Goal: Task Accomplishment & Management: Manage account settings

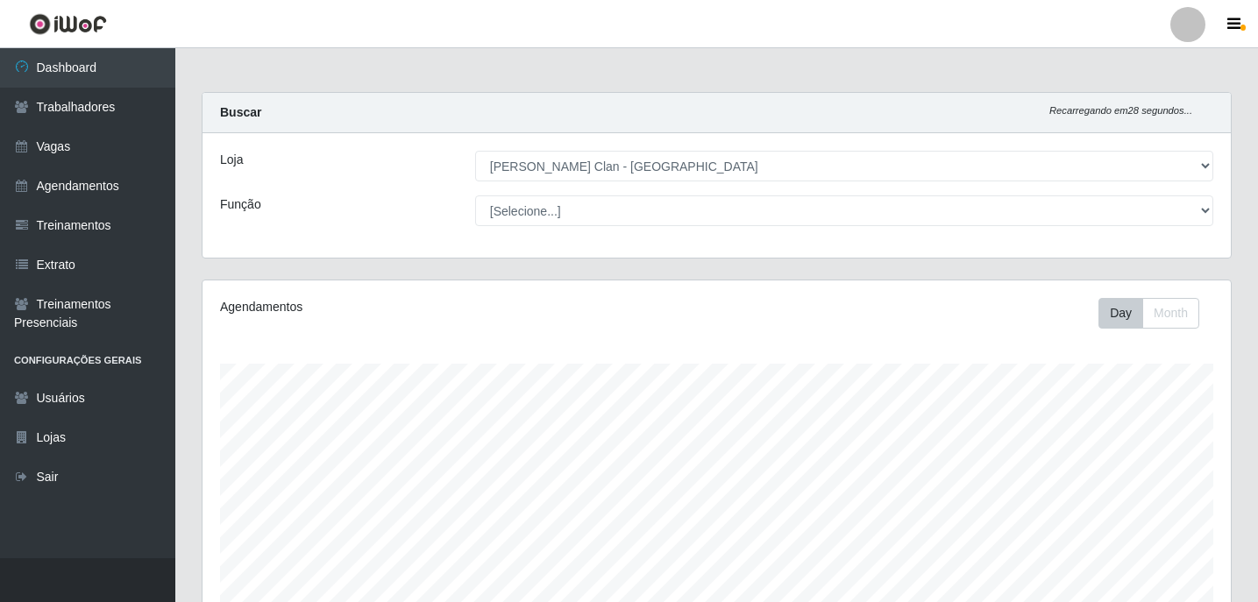
select select "452"
click at [83, 148] on link "Vagas" at bounding box center [87, 146] width 175 height 39
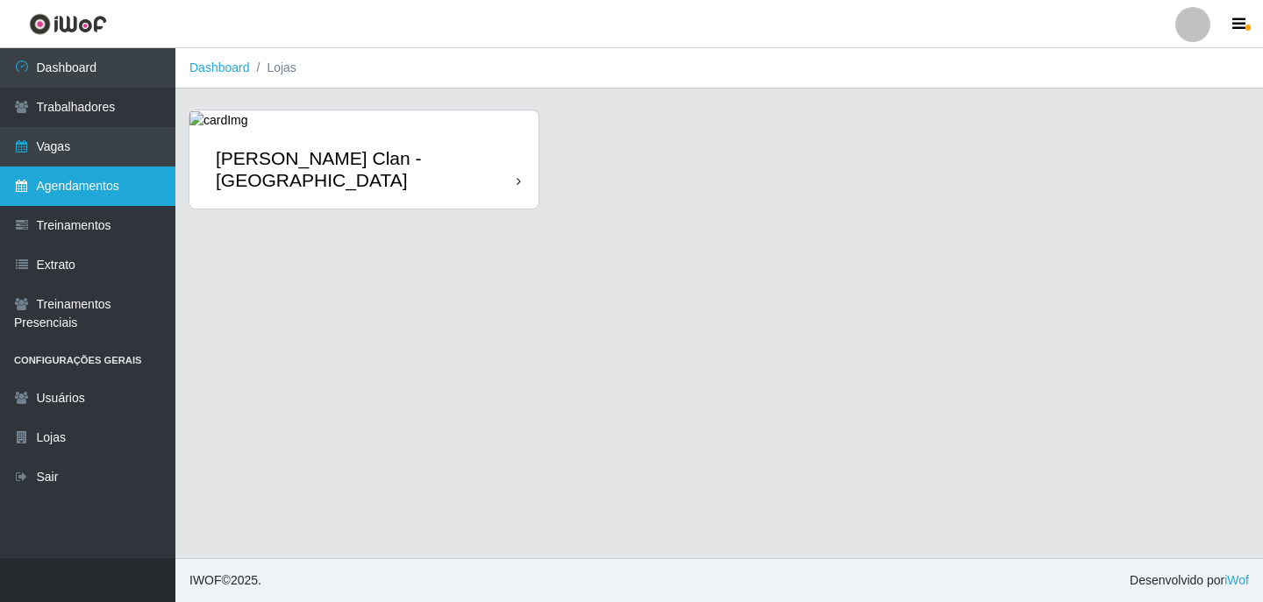
click at [119, 185] on link "Agendamentos" at bounding box center [87, 186] width 175 height 39
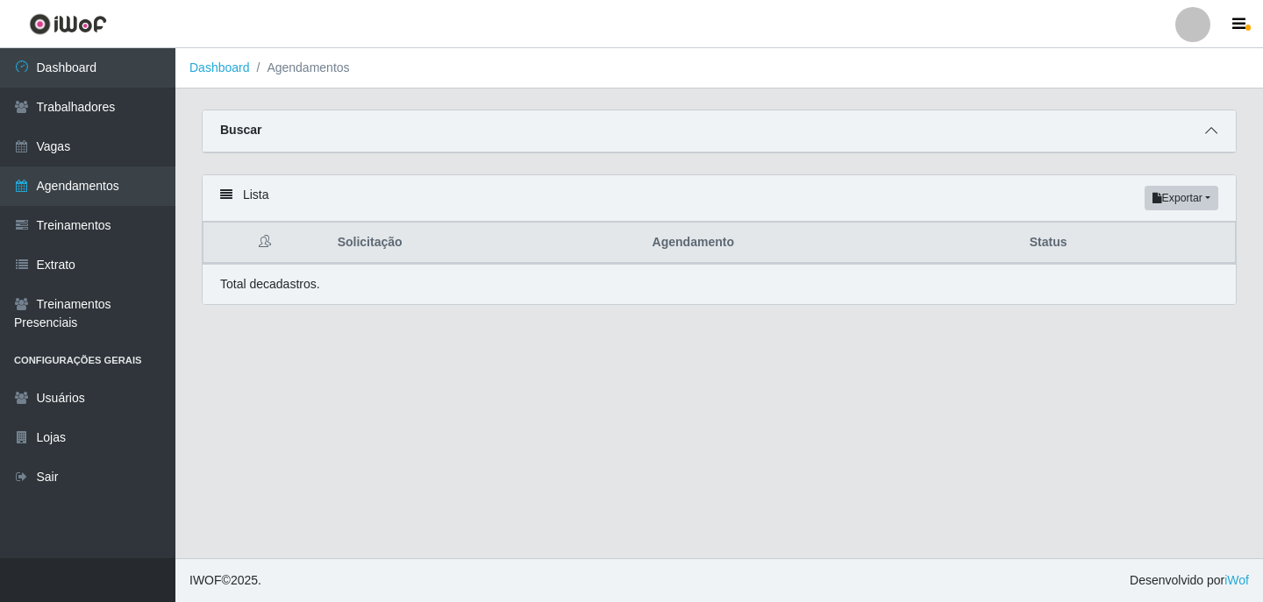
click at [1207, 132] on icon at bounding box center [1211, 131] width 12 height 12
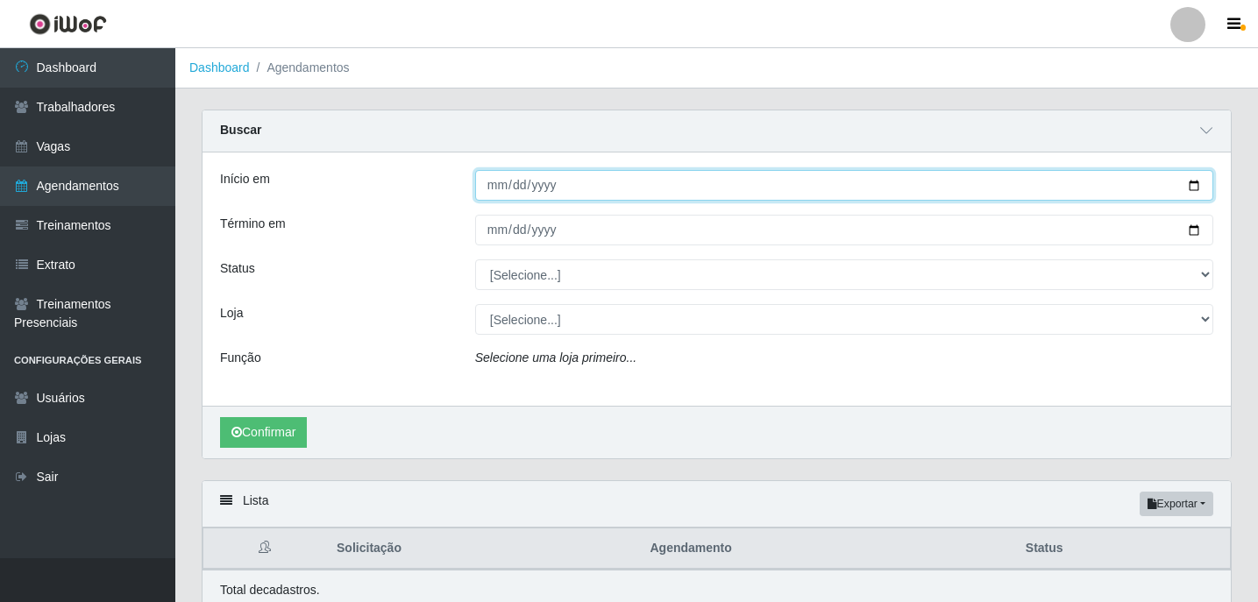
click at [495, 189] on input "Início em" at bounding box center [844, 185] width 738 height 31
type input "[DATE]"
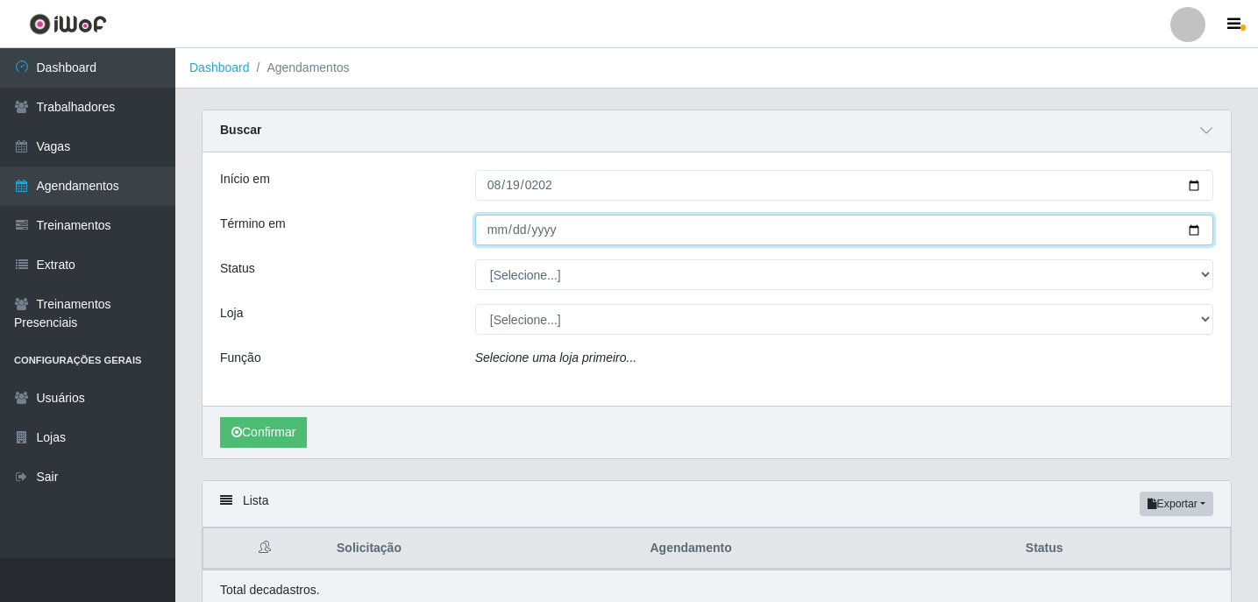
click at [499, 225] on input "Término em" at bounding box center [844, 230] width 738 height 31
type input "[DATE]"
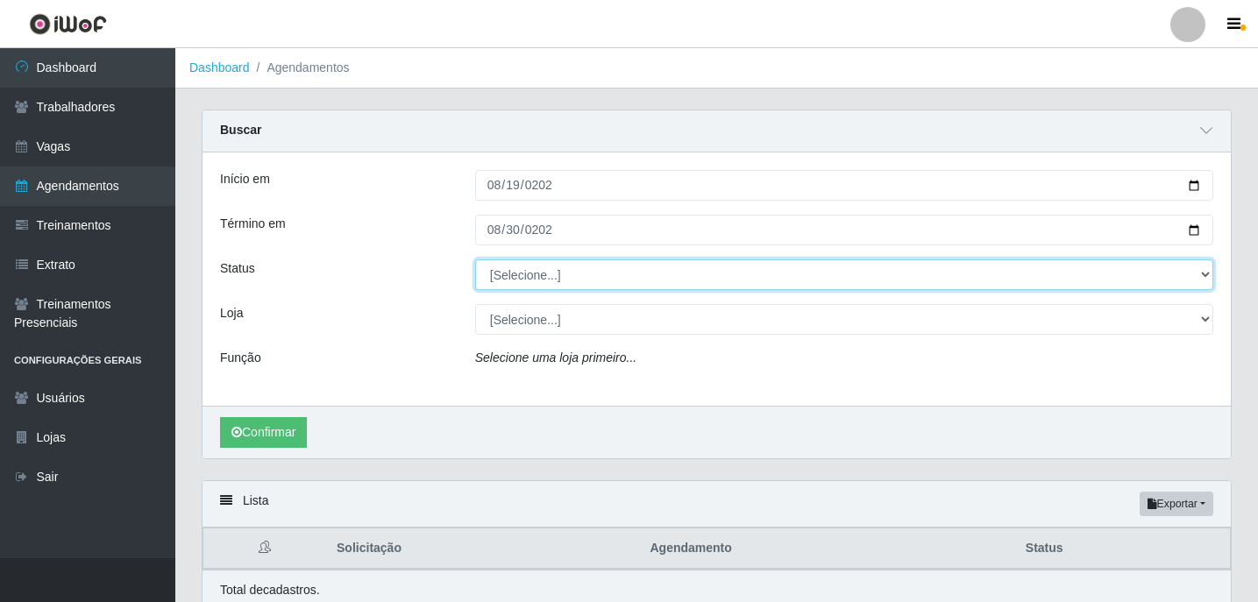
click at [530, 283] on select "[Selecione...] AGENDADO AGUARDANDO LIBERAR EM ANDAMENTO EM REVISÃO FINALIZADO C…" at bounding box center [844, 275] width 738 height 31
click at [475, 260] on select "[Selecione...] AGENDADO AGUARDANDO LIBERAR EM ANDAMENTO EM REVISÃO FINALIZADO C…" at bounding box center [844, 275] width 738 height 31
click at [540, 262] on select "[Selecione...] AGENDADO AGUARDANDO LIBERAR EM ANDAMENTO EM REVISÃO FINALIZADO C…" at bounding box center [844, 275] width 738 height 31
select select "AGENDADO"
click at [475, 260] on select "[Selecione...] AGENDADO AGUARDANDO LIBERAR EM ANDAMENTO EM REVISÃO FINALIZADO C…" at bounding box center [844, 275] width 738 height 31
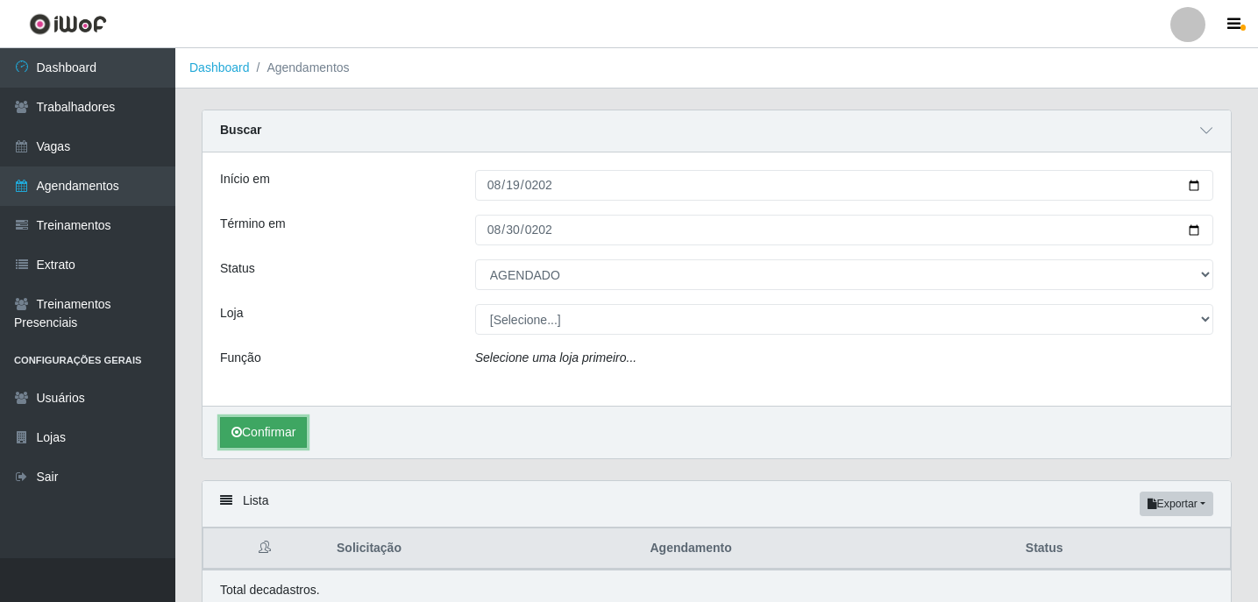
click at [260, 438] on button "Confirmar" at bounding box center [263, 432] width 87 height 31
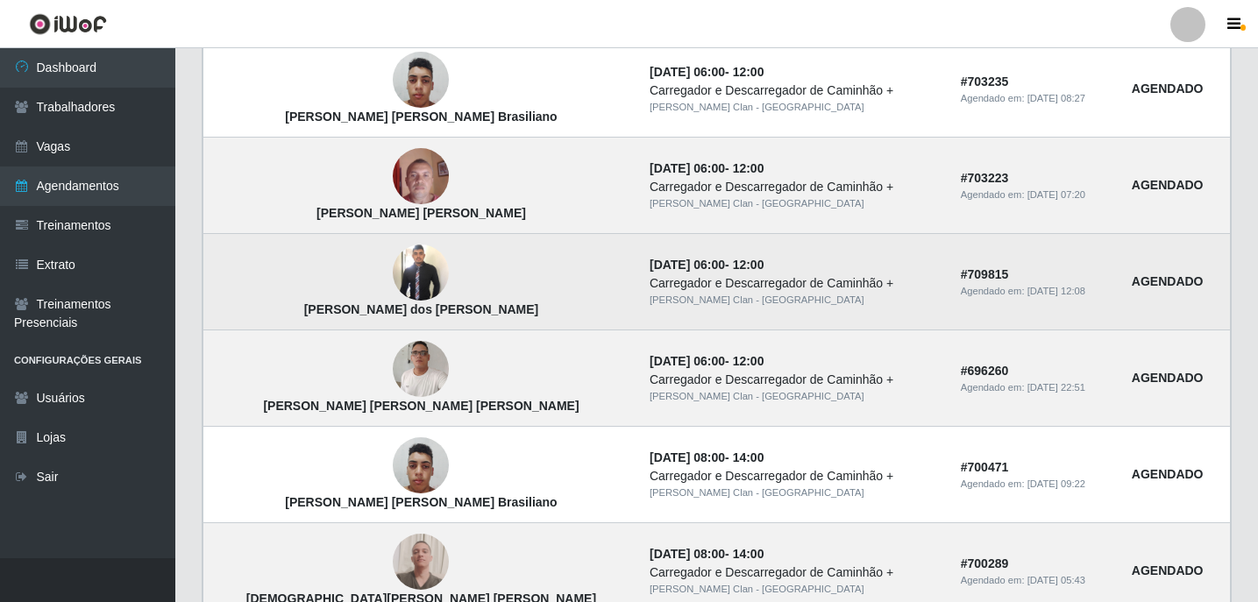
scroll to position [1535, 0]
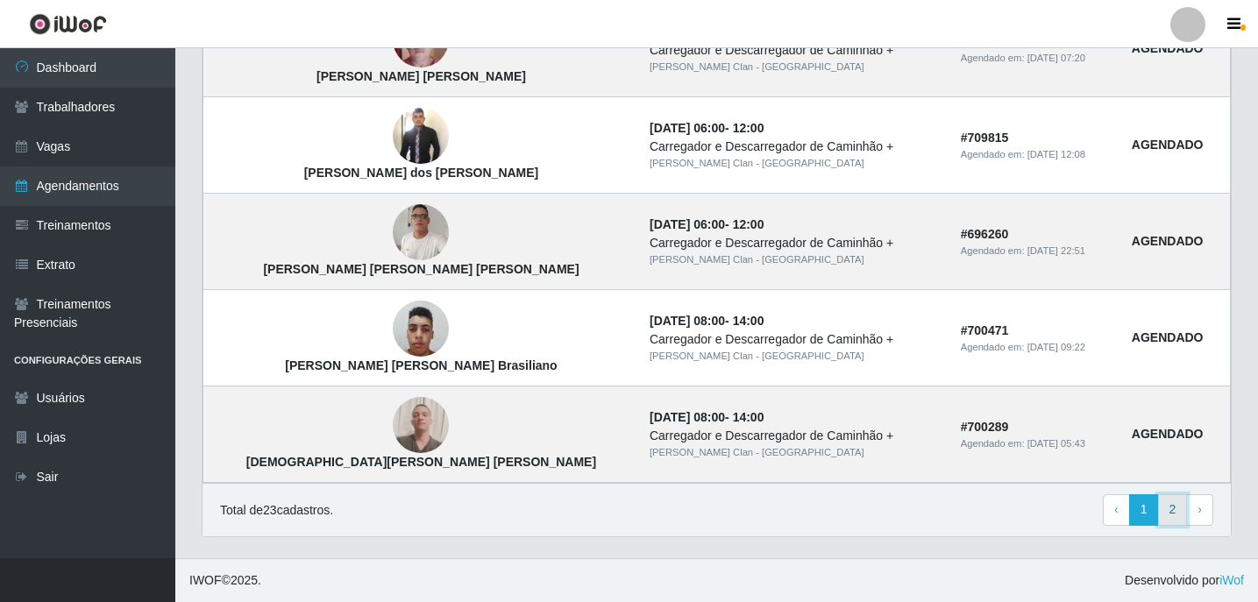
click at [1176, 516] on link "2" at bounding box center [1173, 511] width 30 height 32
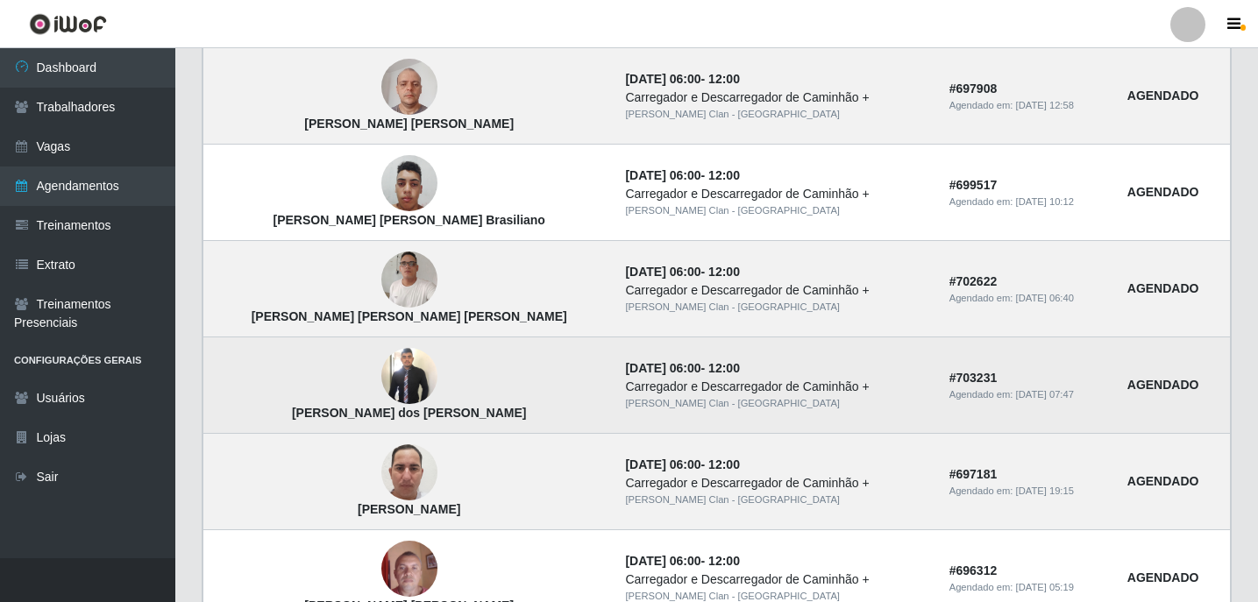
scroll to position [378, 0]
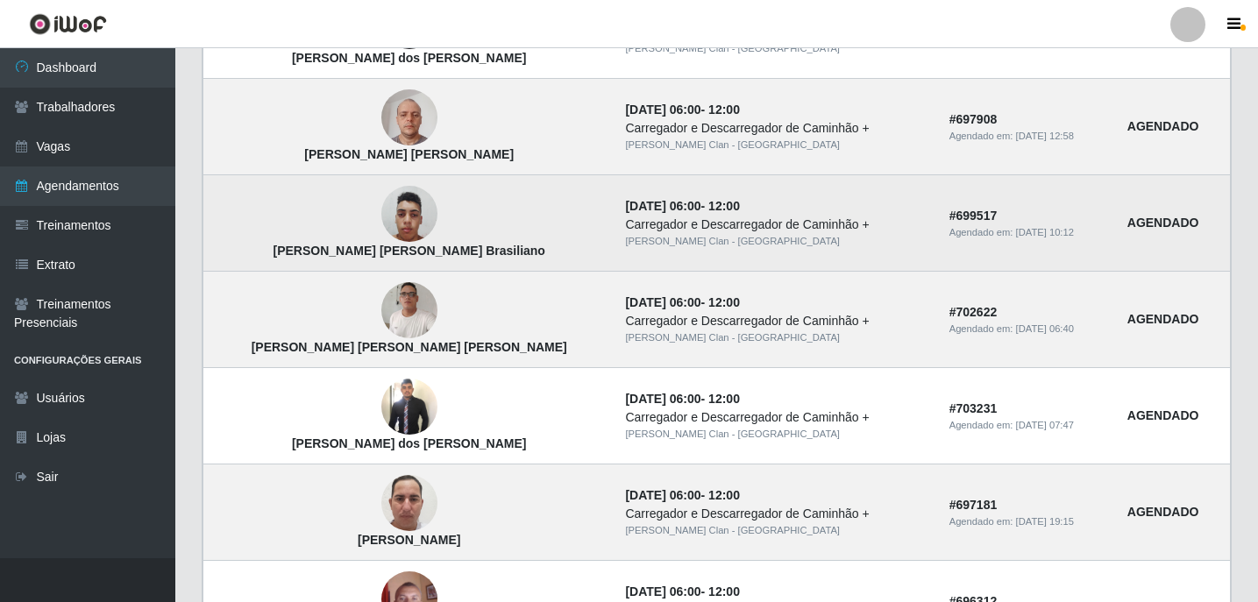
click at [256, 251] on td "[PERSON_NAME] [PERSON_NAME] Brasiliano" at bounding box center [409, 223] width 412 height 96
click at [257, 251] on td "[PERSON_NAME] [PERSON_NAME] Brasiliano" at bounding box center [409, 223] width 412 height 96
click at [258, 251] on td "[PERSON_NAME] [PERSON_NAME] Brasiliano" at bounding box center [409, 223] width 412 height 96
copy strong "[PERSON_NAME] [PERSON_NAME] Brasiliano"
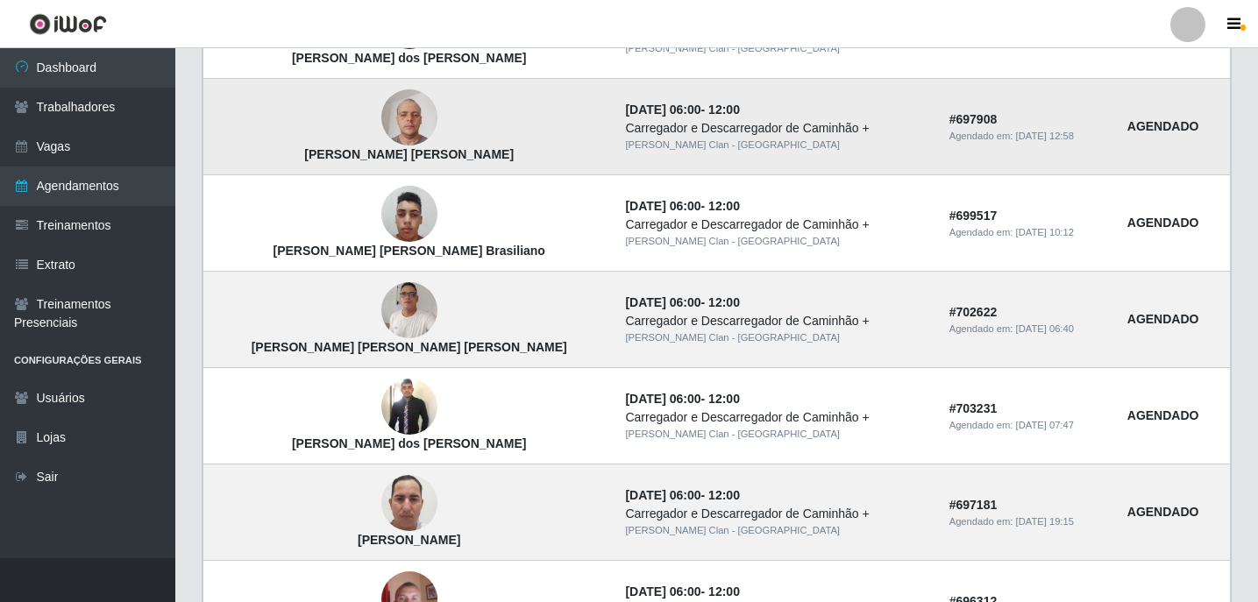
click at [306, 161] on strong "[PERSON_NAME] [PERSON_NAME]" at bounding box center [409, 154] width 210 height 14
copy strong "[PERSON_NAME] [PERSON_NAME]"
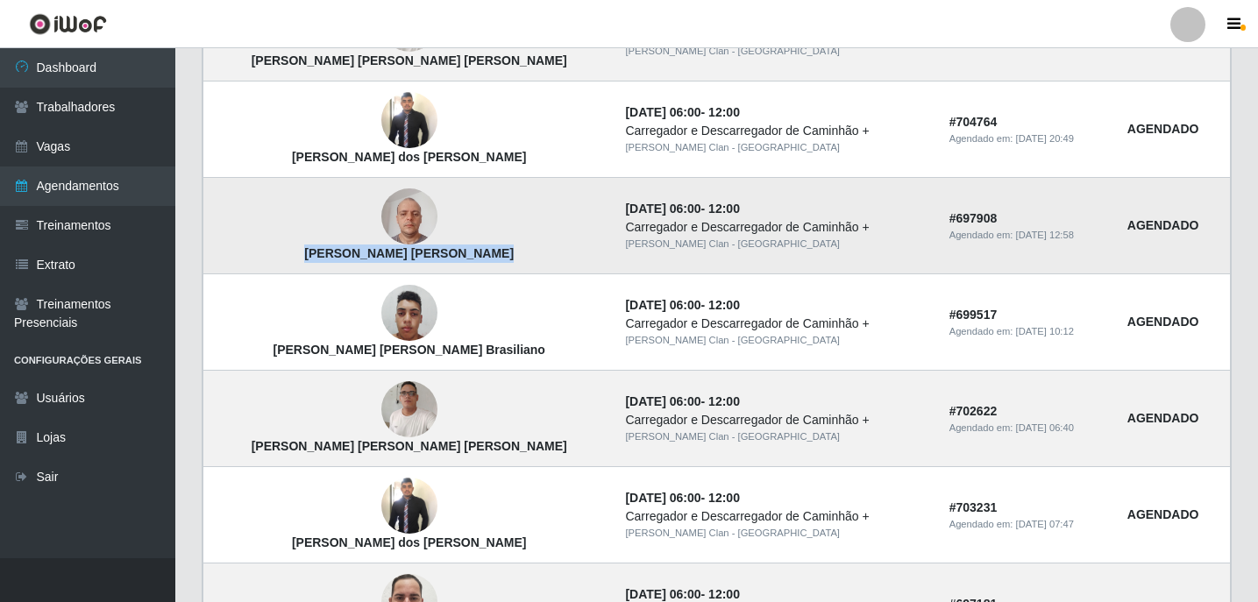
scroll to position [290, 0]
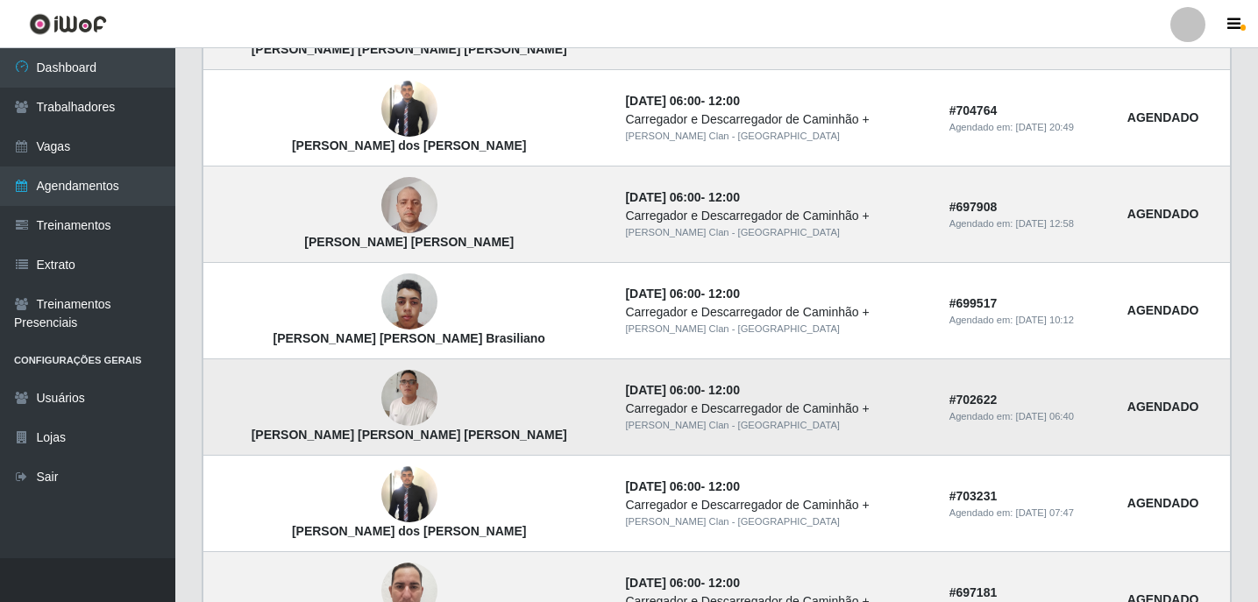
click at [398, 442] on strong "[PERSON_NAME] [PERSON_NAME] [PERSON_NAME]" at bounding box center [410, 435] width 316 height 14
drag, startPoint x: 255, startPoint y: 436, endPoint x: 466, endPoint y: 443, distance: 210.6
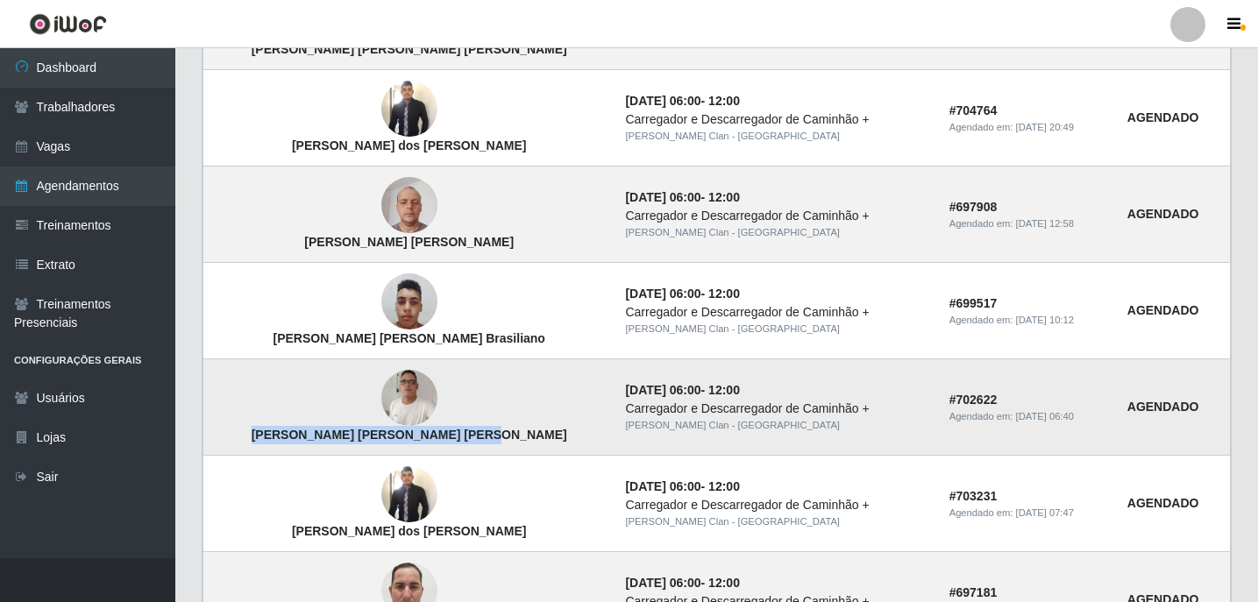
drag, startPoint x: 466, startPoint y: 443, endPoint x: 445, endPoint y: 434, distance: 22.0
copy strong "[PERSON_NAME] [PERSON_NAME] [PERSON_NAME]"
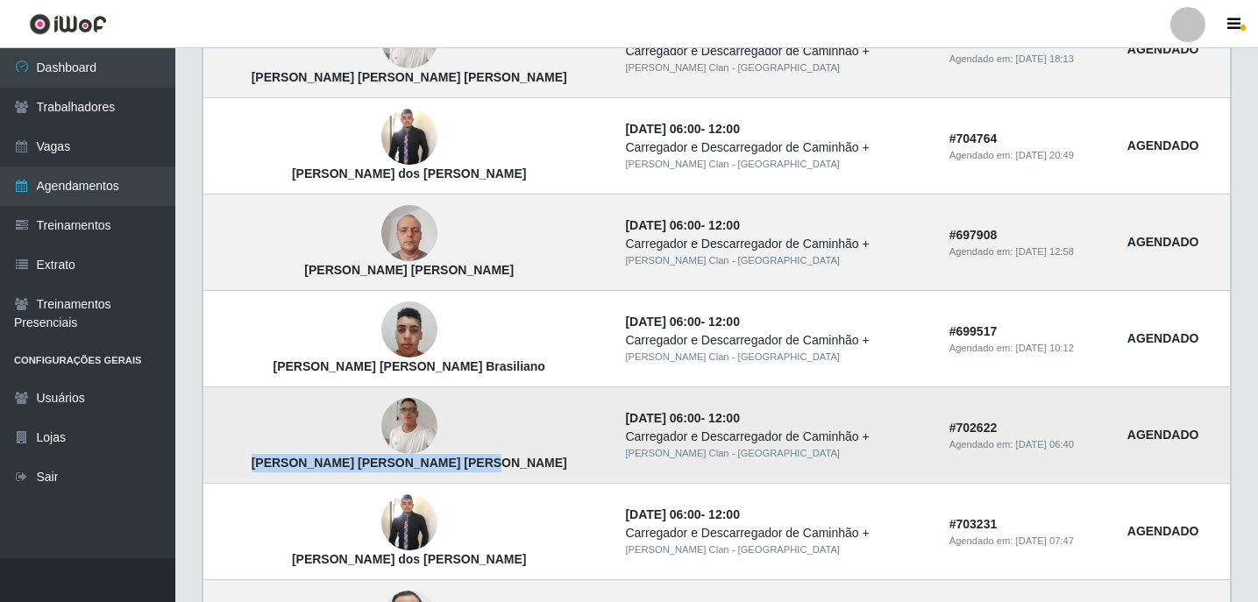
scroll to position [263, 0]
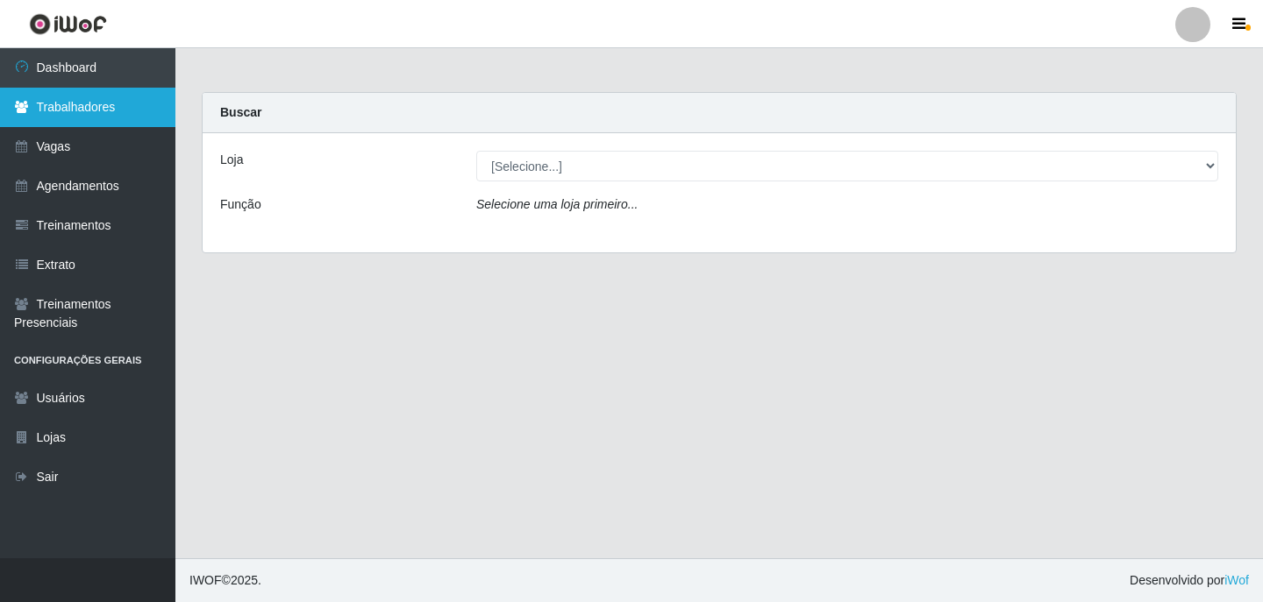
click at [80, 109] on link "Trabalhadores" at bounding box center [87, 107] width 175 height 39
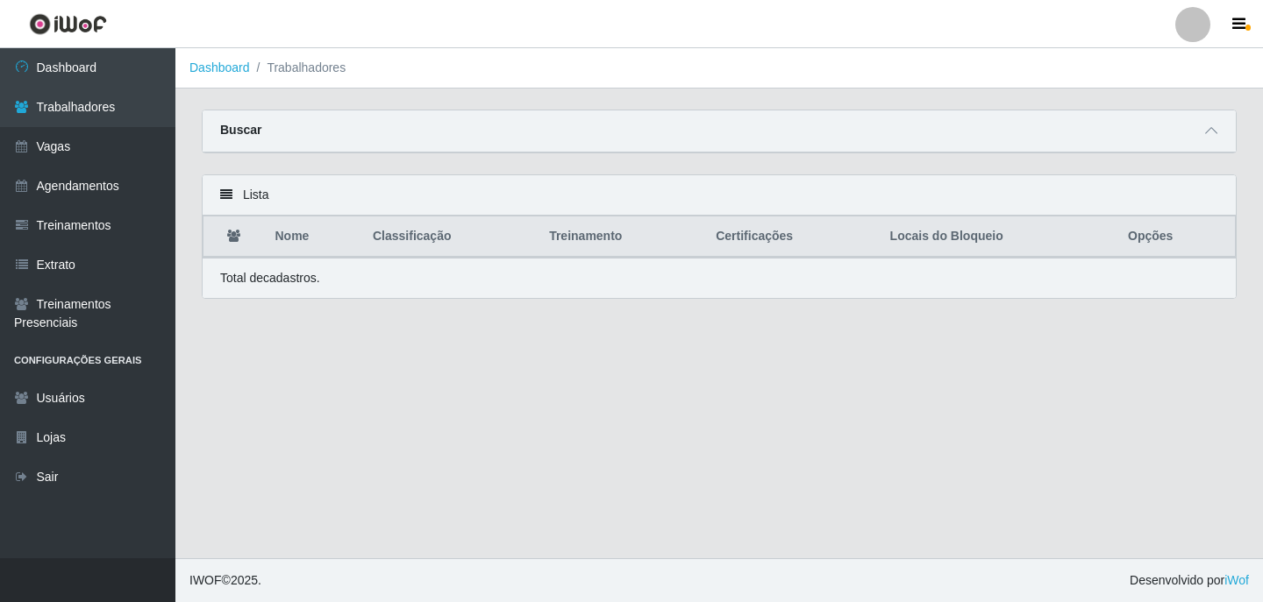
click at [1200, 144] on div "Buscar" at bounding box center [719, 131] width 1033 height 42
click at [1203, 132] on span at bounding box center [1210, 131] width 21 height 20
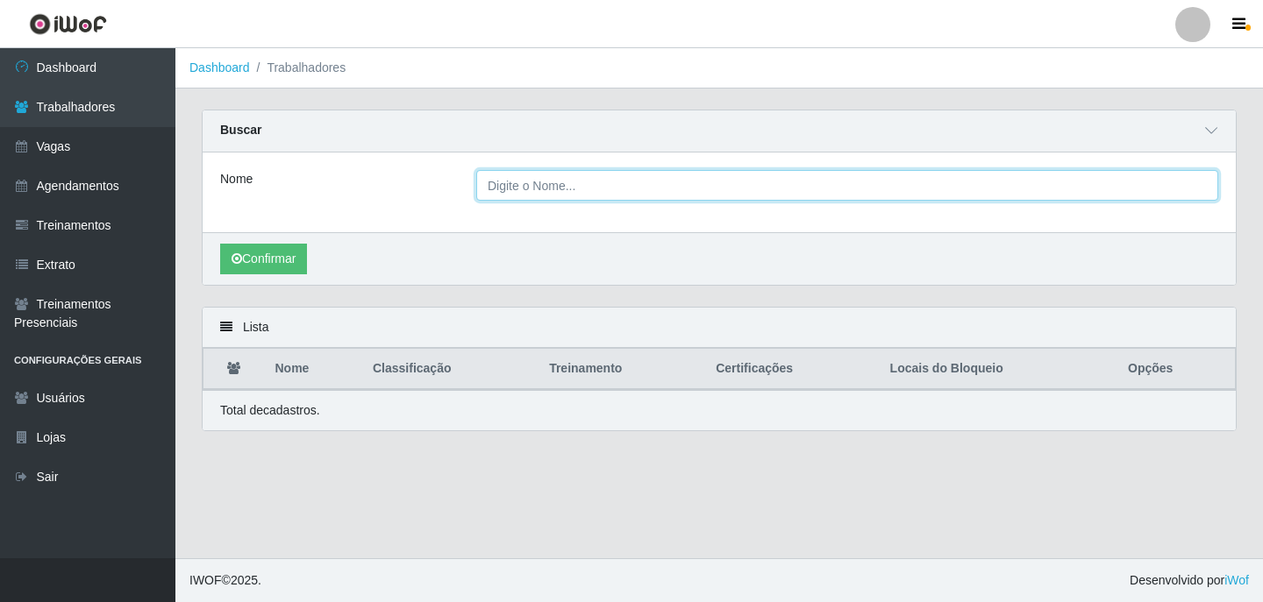
click at [650, 195] on input "Nome" at bounding box center [847, 185] width 742 height 31
paste input "[PERSON_NAME] [PERSON_NAME] Brasiliano"
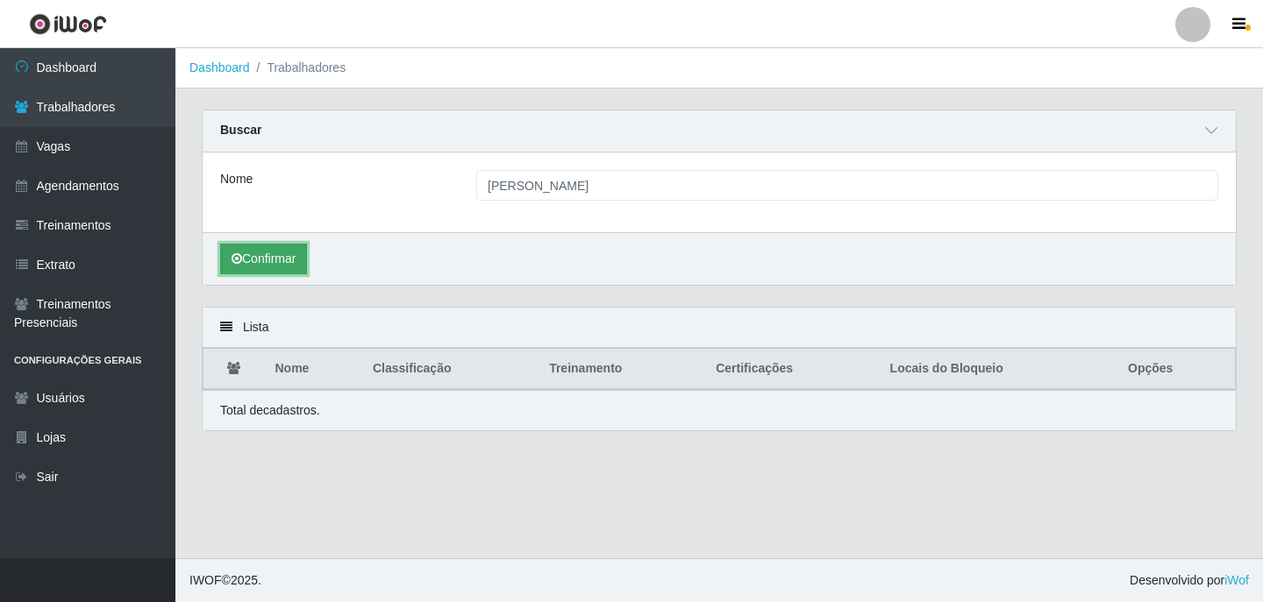
click at [305, 260] on button "Confirmar" at bounding box center [263, 259] width 87 height 31
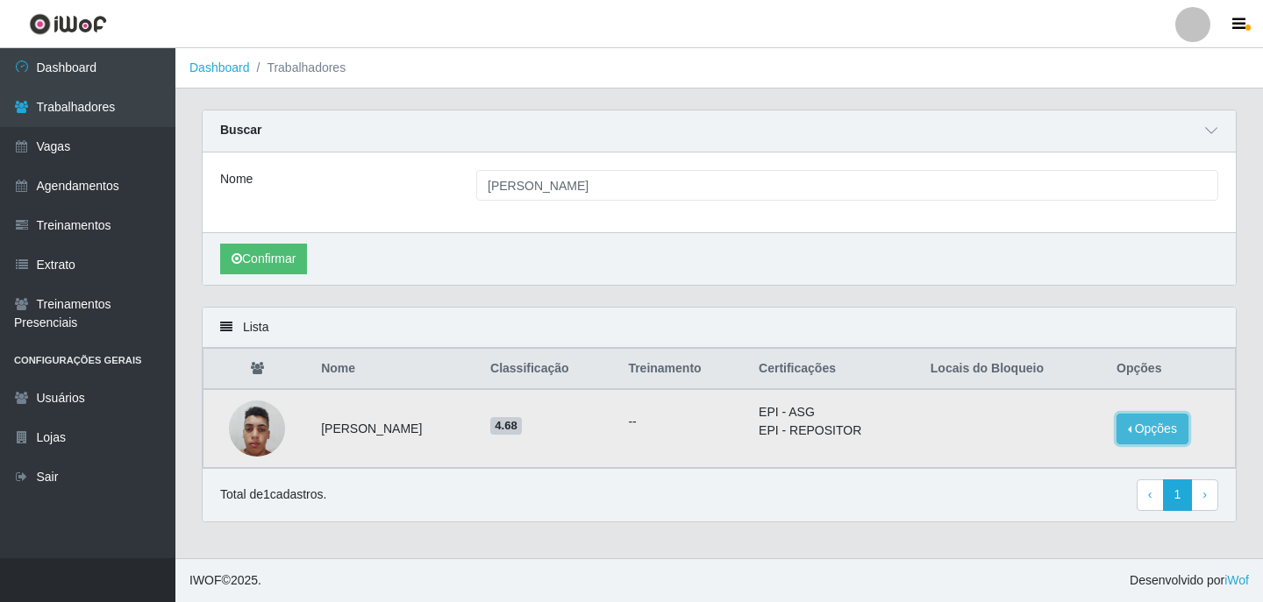
click at [1171, 426] on button "Opções" at bounding box center [1152, 429] width 72 height 31
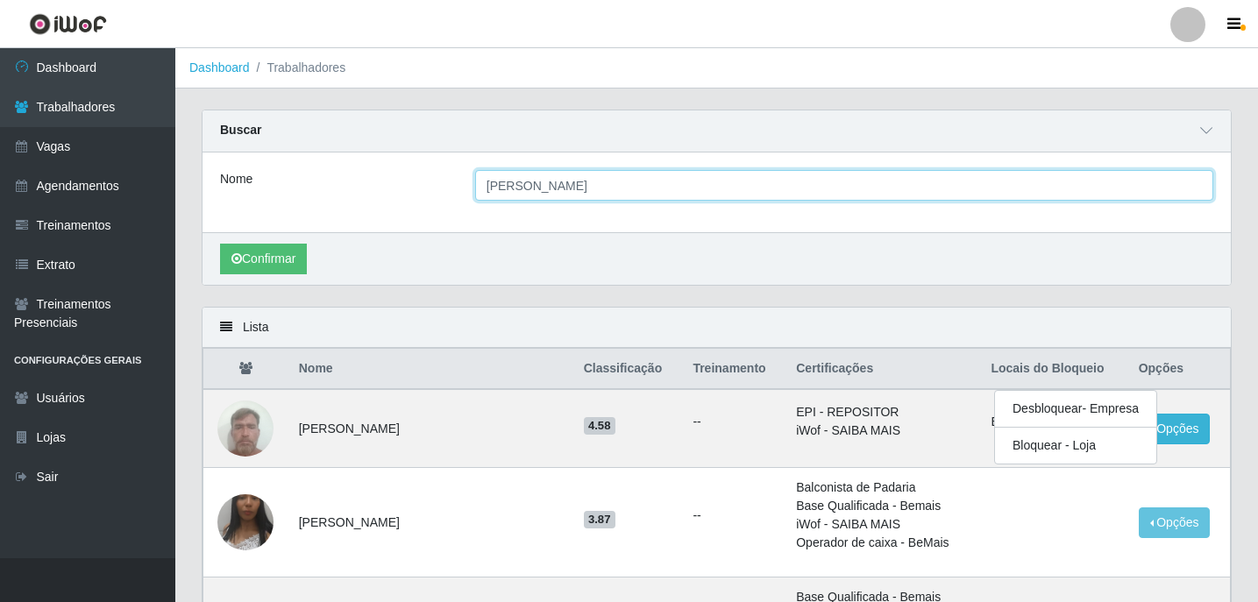
click at [722, 173] on input "[PERSON_NAME] [PERSON_NAME] Brasiliano" at bounding box center [844, 185] width 738 height 31
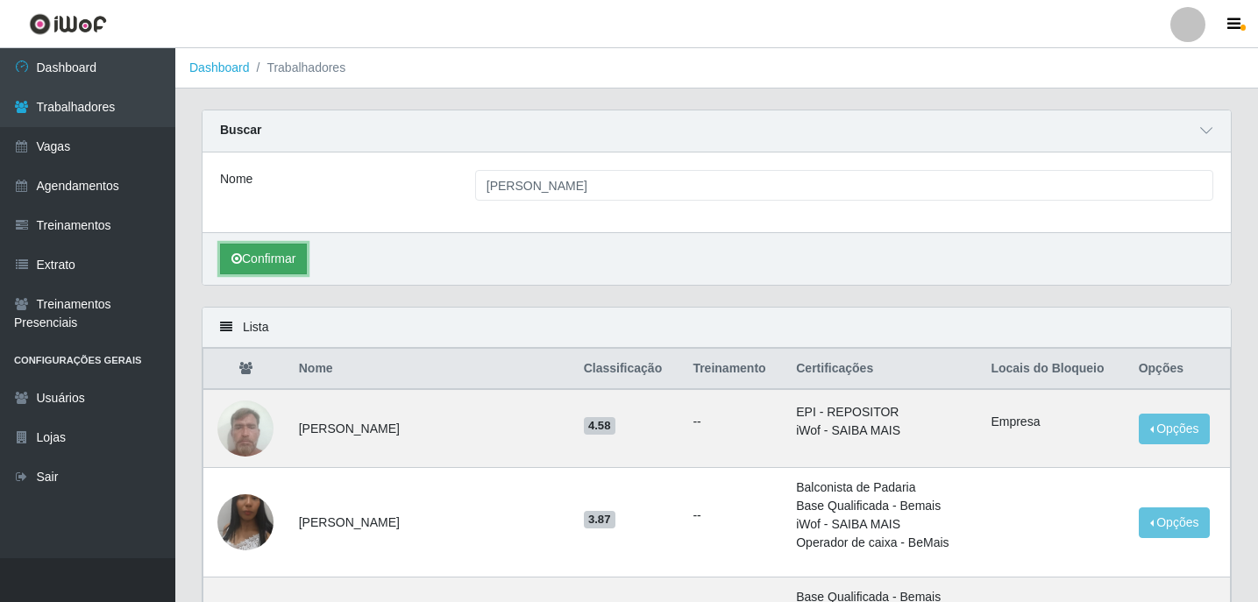
click at [288, 263] on button "Confirmar" at bounding box center [263, 259] width 87 height 31
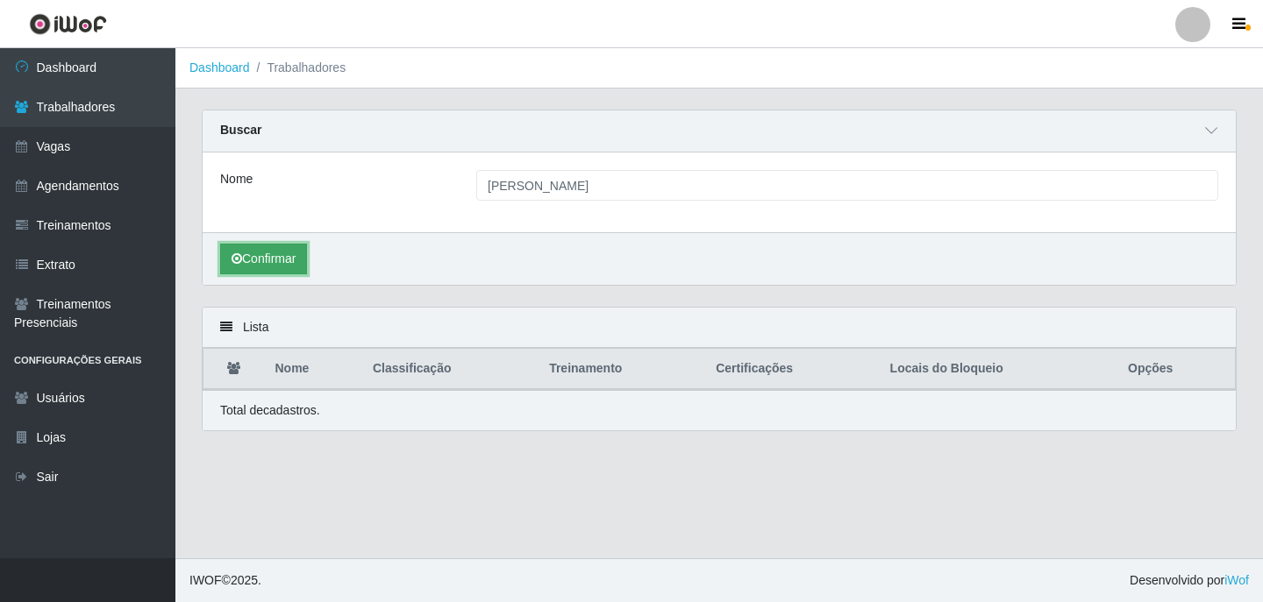
click at [286, 262] on button "Confirmar" at bounding box center [263, 259] width 87 height 31
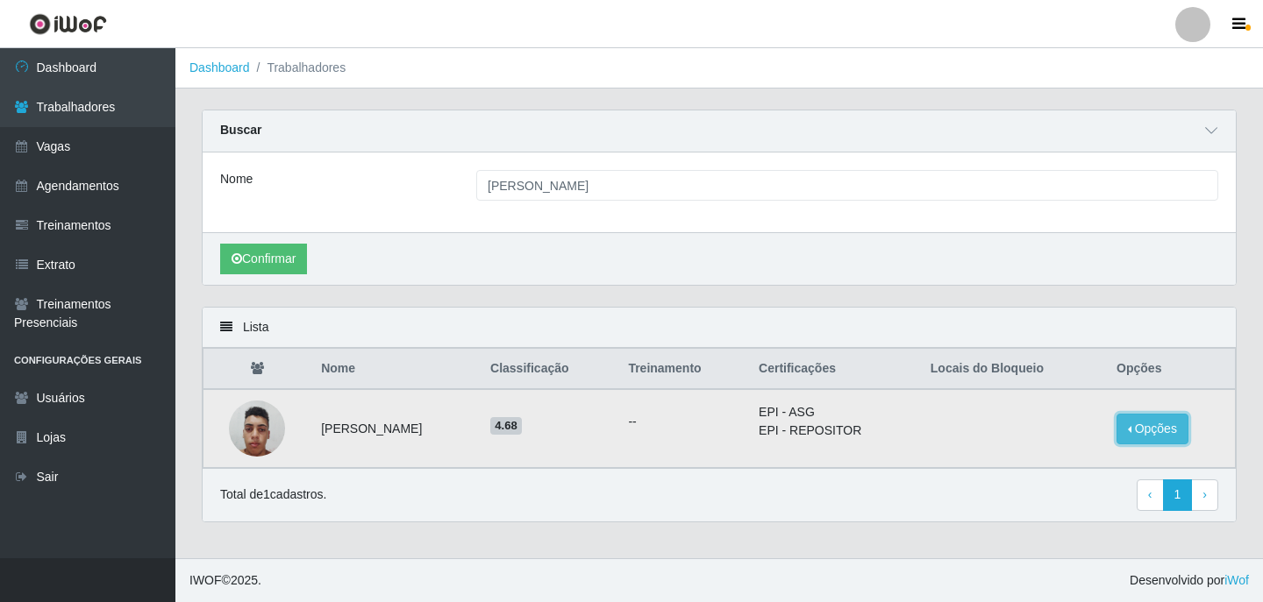
click at [1158, 431] on button "Opções" at bounding box center [1152, 429] width 72 height 31
click at [1063, 436] on button "Bloquear - Loja" at bounding box center [1042, 446] width 141 height 36
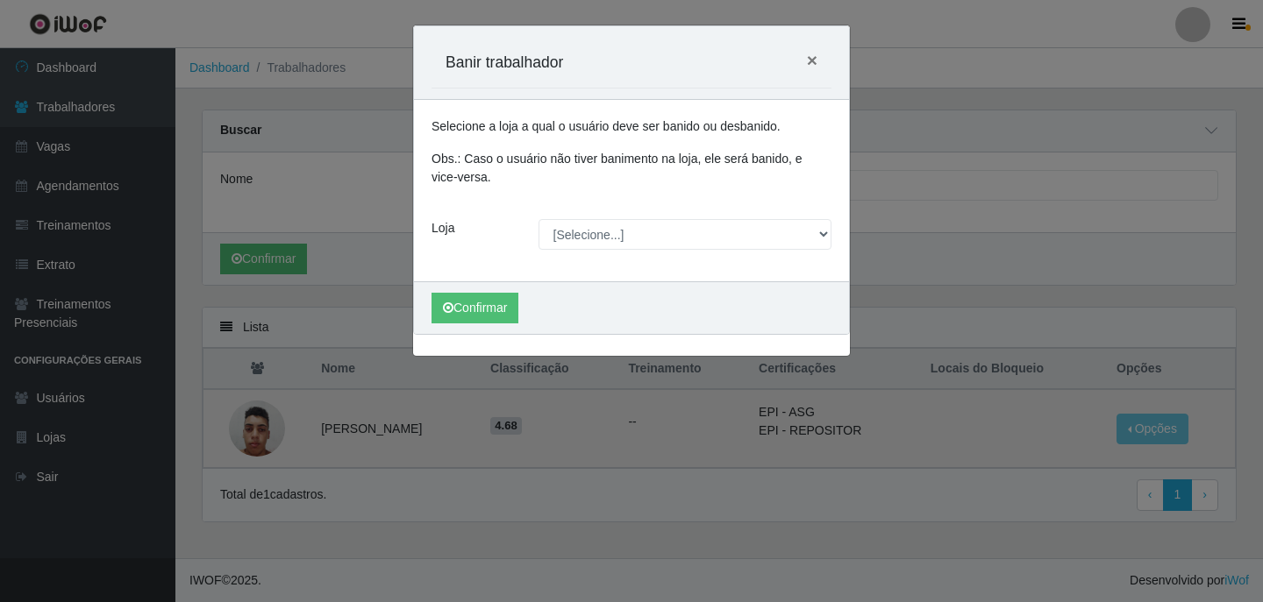
click at [876, 140] on div "Carregando... Banir trabalhador × Selecione a loja a qual o usuário deve ser ba…" at bounding box center [631, 301] width 1263 height 602
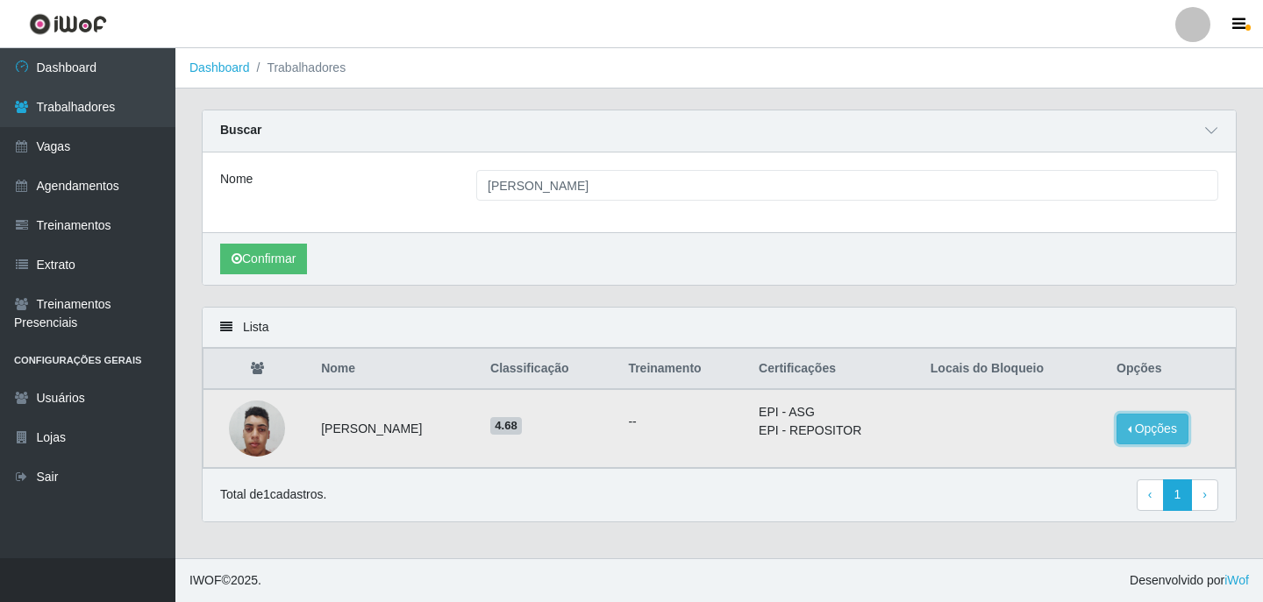
click at [1185, 421] on button "Opções" at bounding box center [1152, 429] width 72 height 31
click at [1015, 417] on button "Bloquear - Empresa" at bounding box center [1042, 409] width 141 height 37
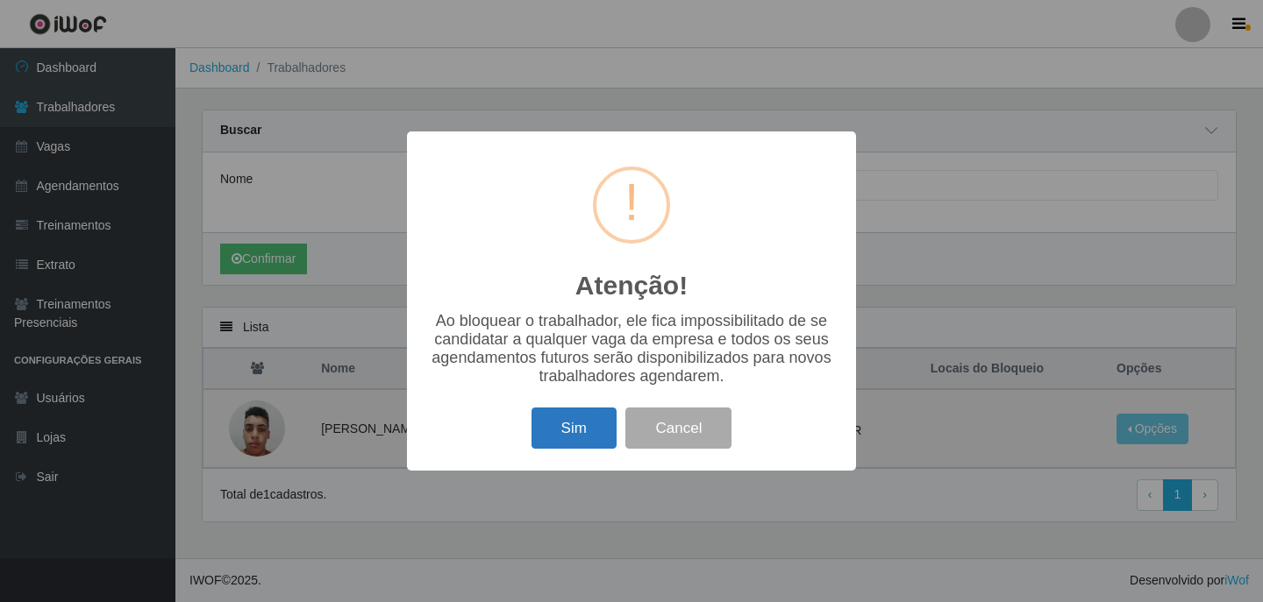
click at [584, 426] on button "Sim" at bounding box center [573, 428] width 85 height 41
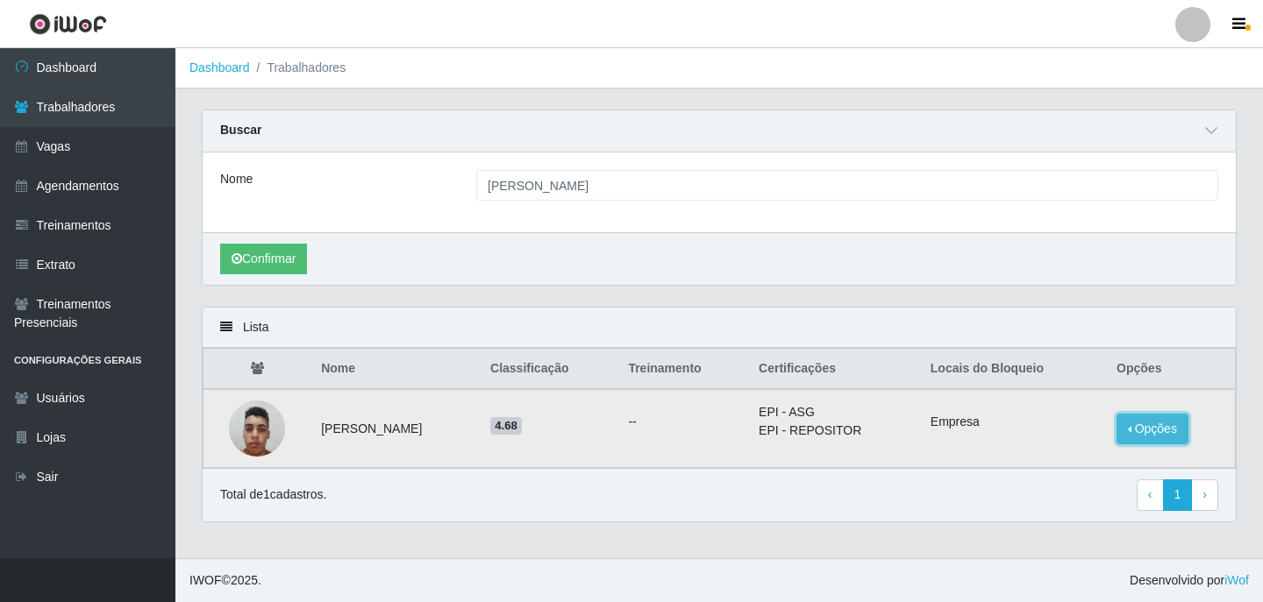
click at [1132, 426] on button "Opções" at bounding box center [1152, 429] width 72 height 31
click at [921, 495] on div "Total de 1 cadastros. ‹ Previous 1 › Next" at bounding box center [719, 496] width 998 height 32
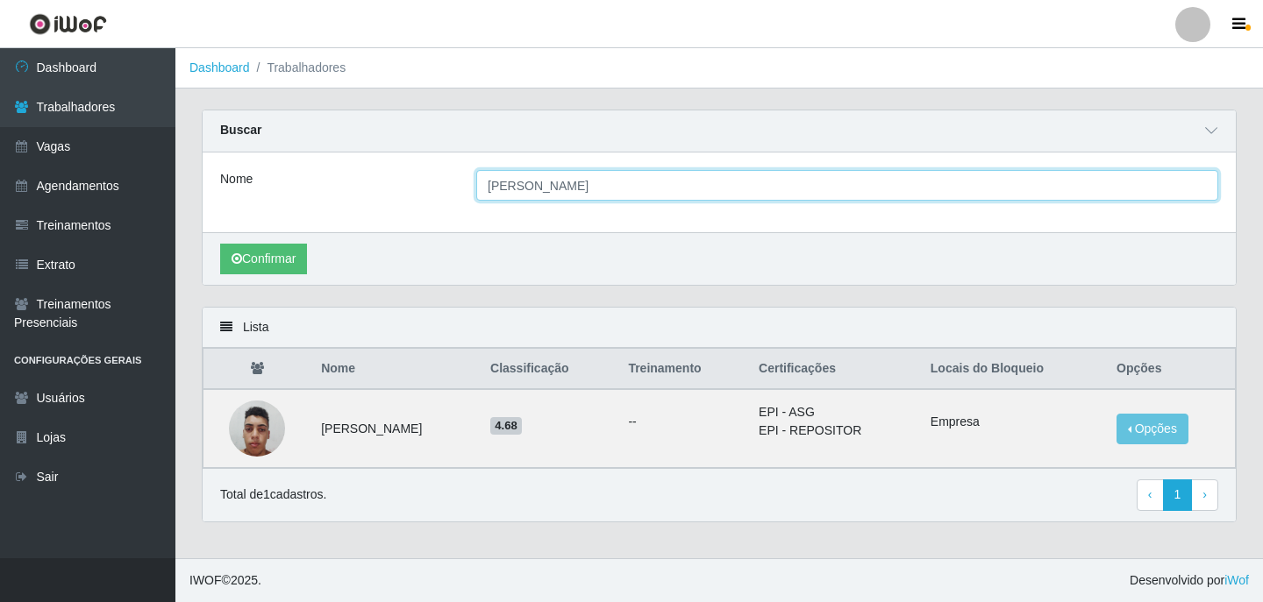
click at [741, 198] on input "[PERSON_NAME] [PERSON_NAME] Brasiliano" at bounding box center [847, 185] width 742 height 31
type input "M"
paste input "Pedro Flávio Elias Leite"
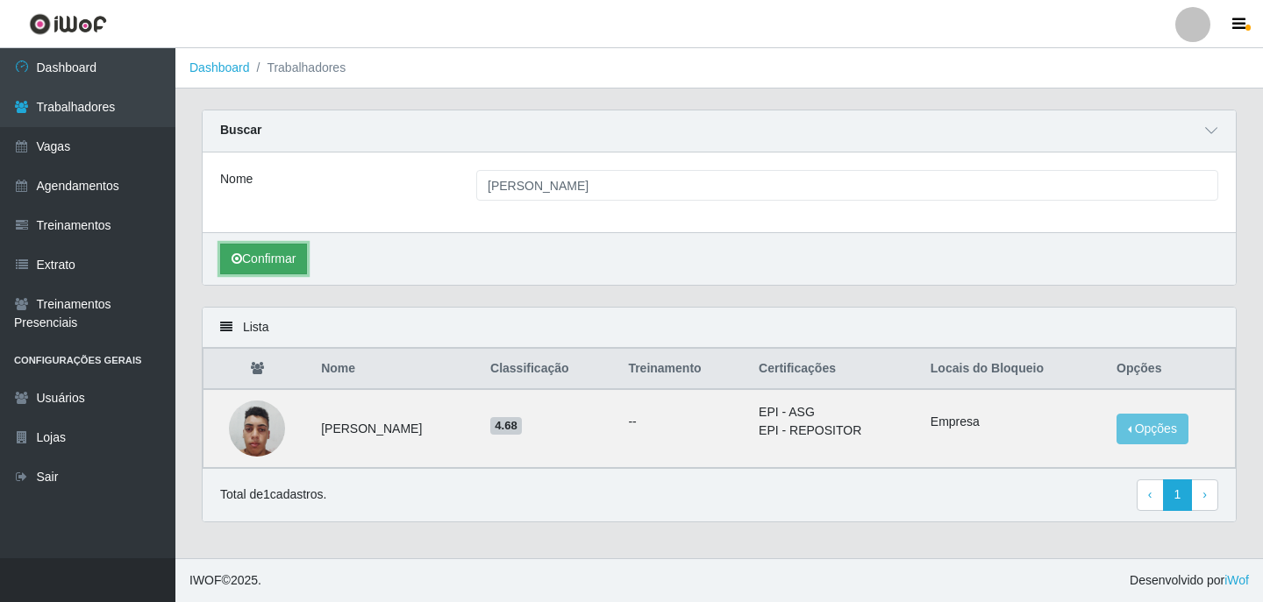
click at [271, 253] on button "Confirmar" at bounding box center [263, 259] width 87 height 31
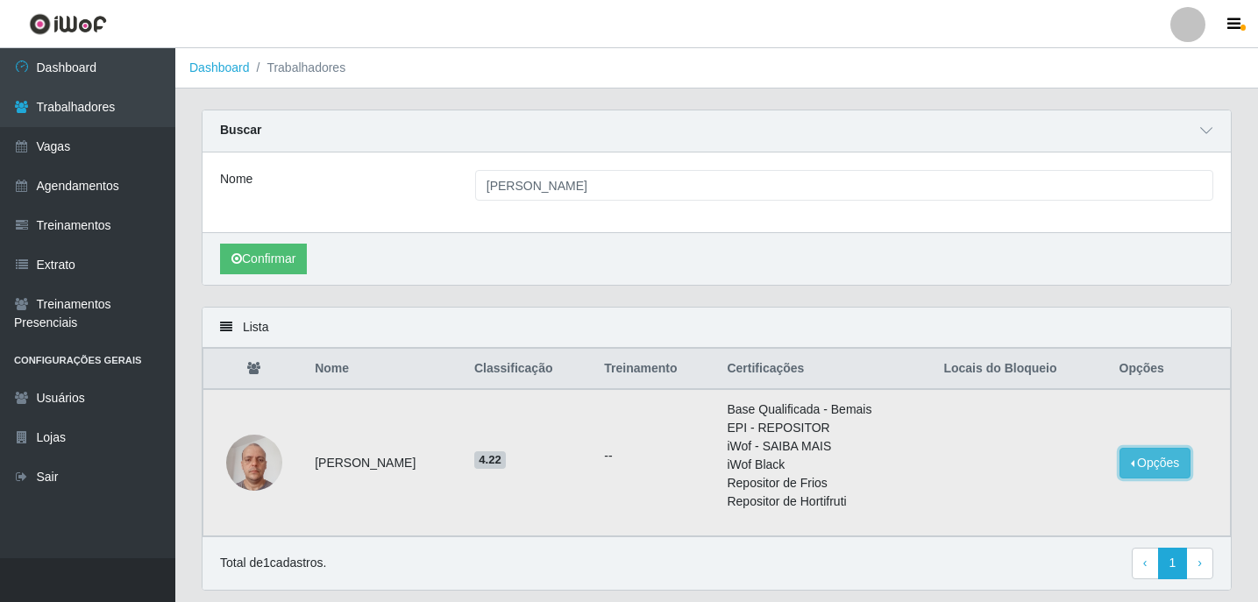
click at [1157, 461] on button "Opções" at bounding box center [1156, 463] width 72 height 31
click at [1020, 469] on button "Bloquear - Empresa" at bounding box center [1046, 467] width 141 height 37
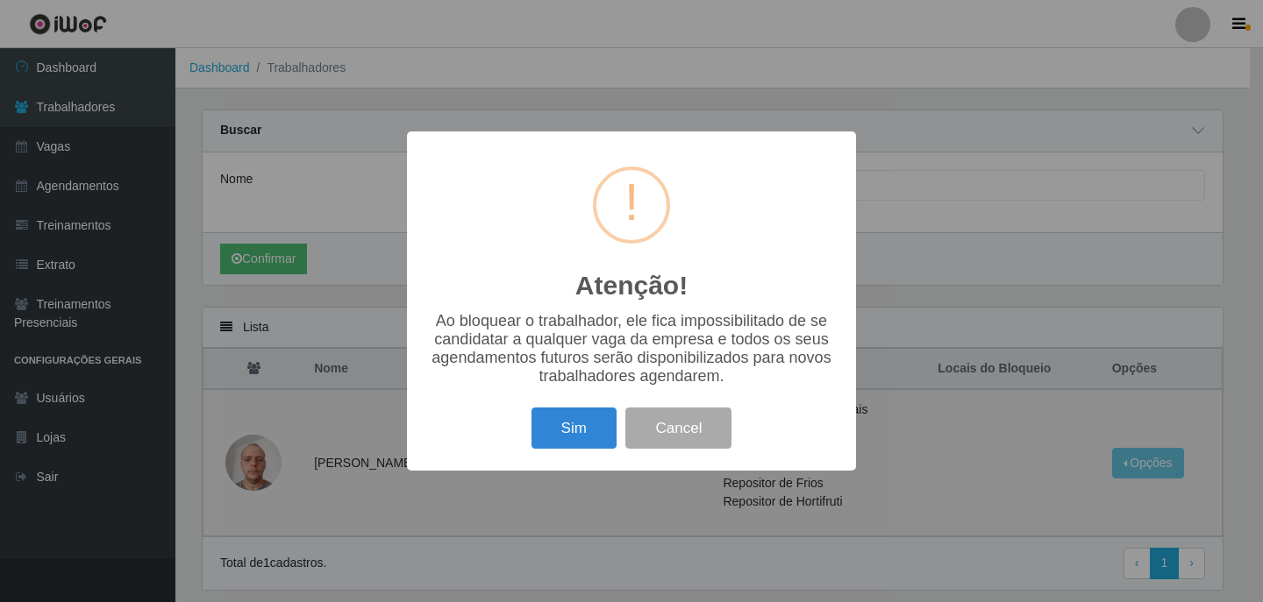
click at [559, 431] on button "Sim" at bounding box center [573, 428] width 85 height 41
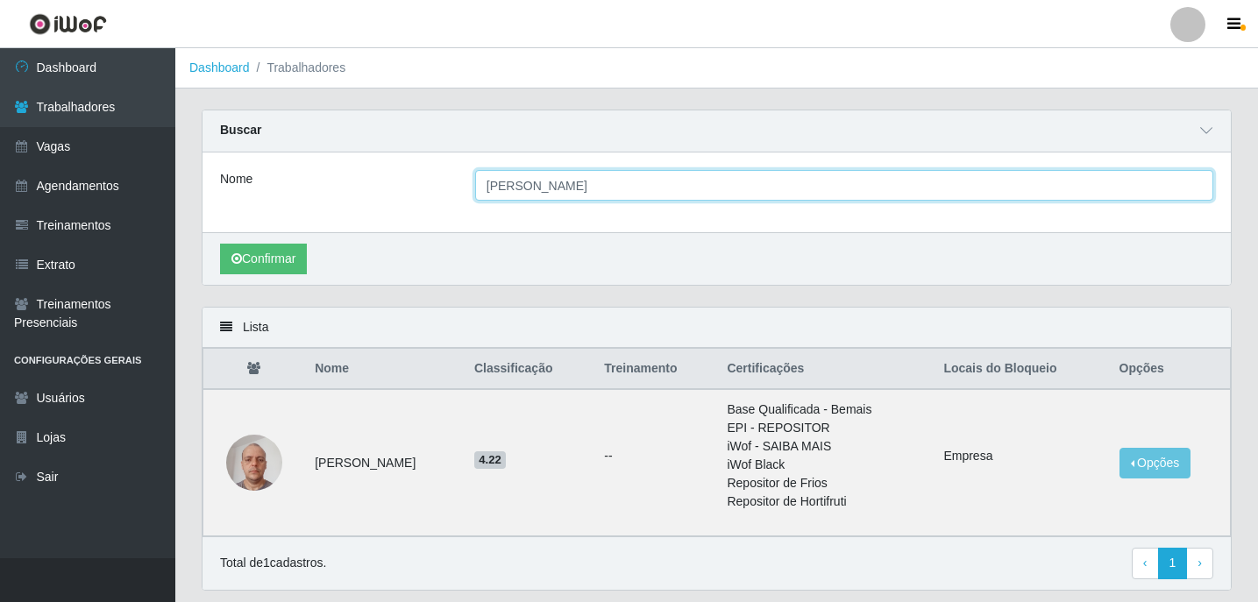
click at [673, 190] on input "Pedro Flávio Elias Leite" at bounding box center [844, 185] width 738 height 31
type input "P"
paste input "Matheus Alvino Gonçalves Carneiro"
type input "Matheus Alvino Gonçalves Carneiro"
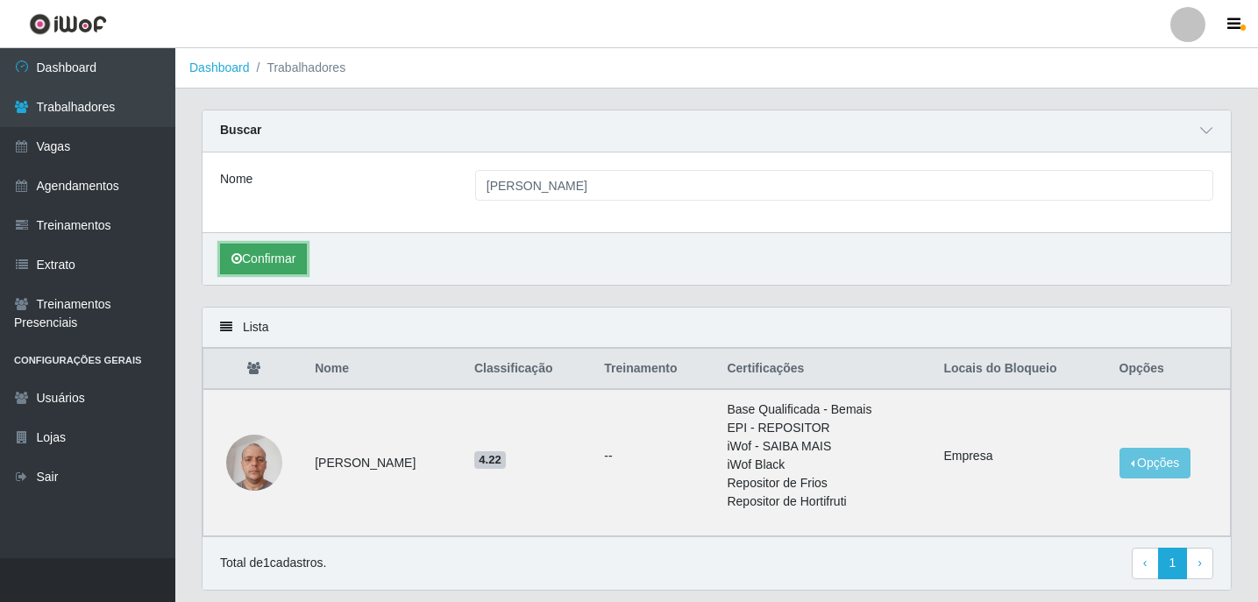
click at [267, 260] on button "Confirmar" at bounding box center [263, 259] width 87 height 31
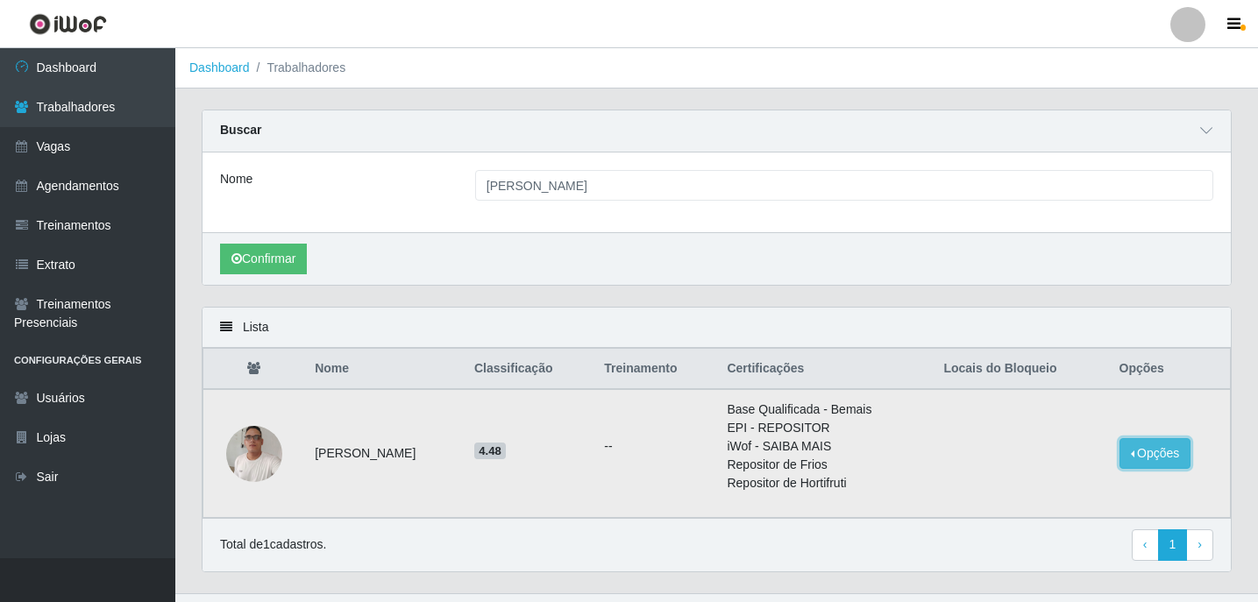
click at [1171, 459] on button "Opções" at bounding box center [1156, 453] width 72 height 31
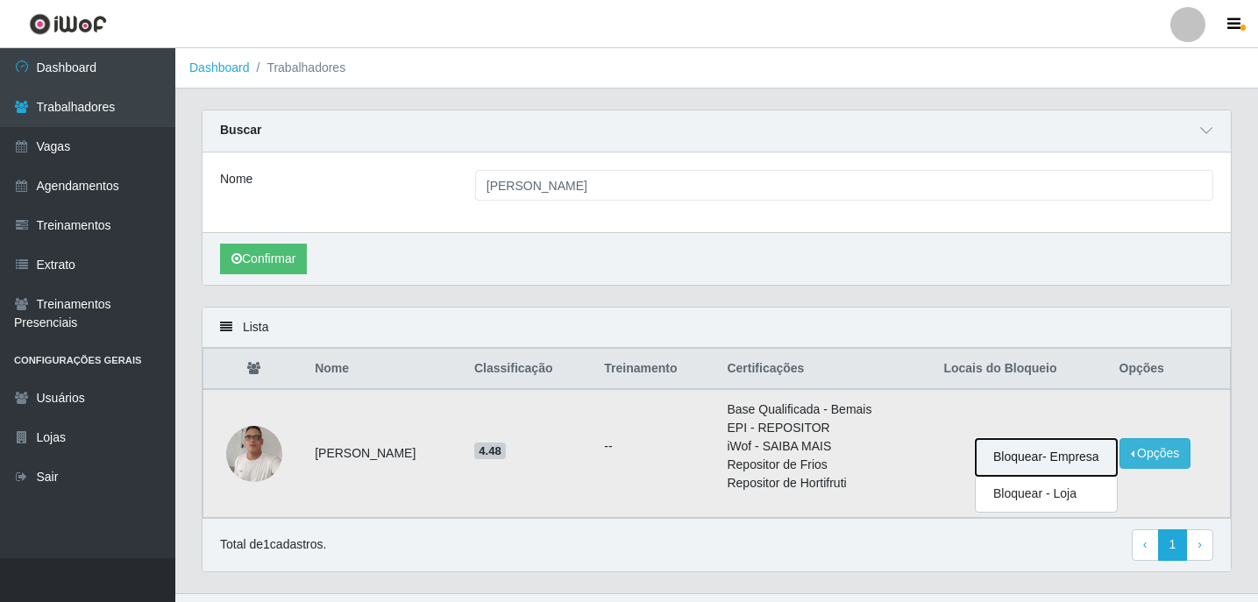
click at [1059, 456] on button "Bloquear - Empresa" at bounding box center [1046, 457] width 141 height 37
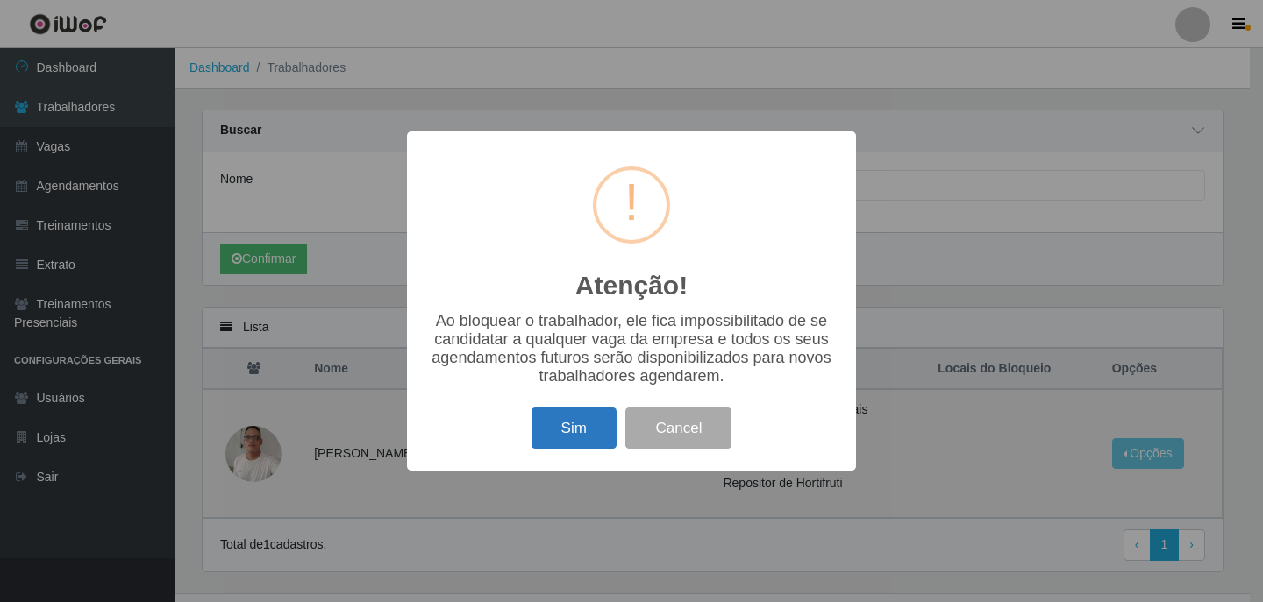
click at [582, 431] on button "Sim" at bounding box center [573, 428] width 85 height 41
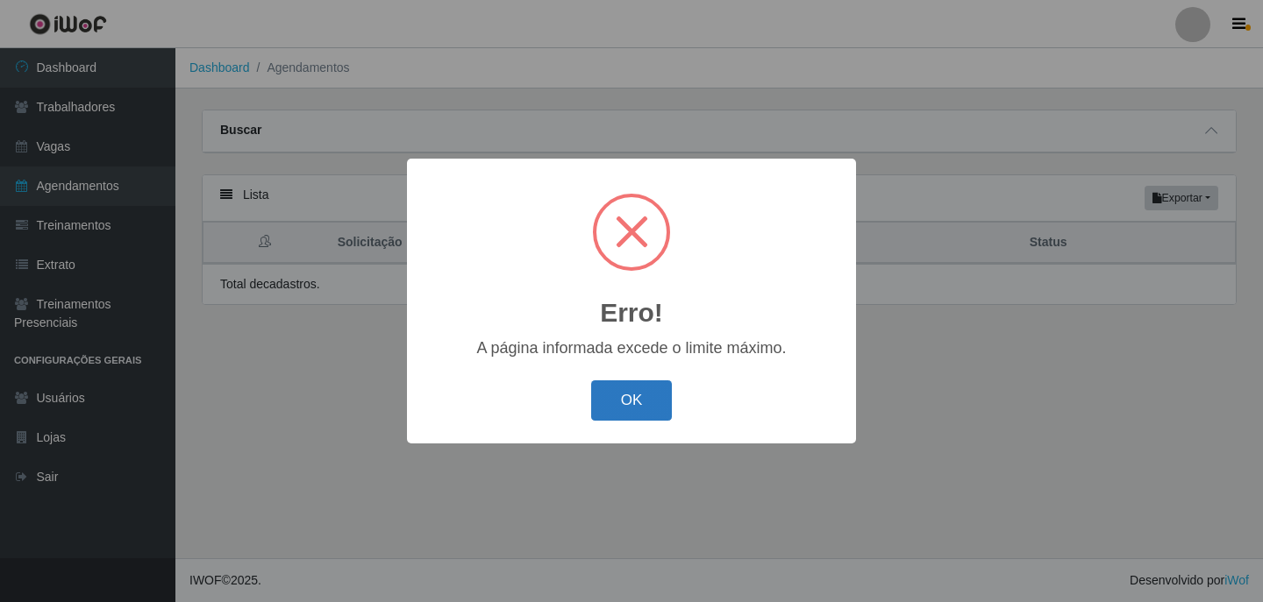
click at [644, 392] on button "OK" at bounding box center [632, 401] width 82 height 41
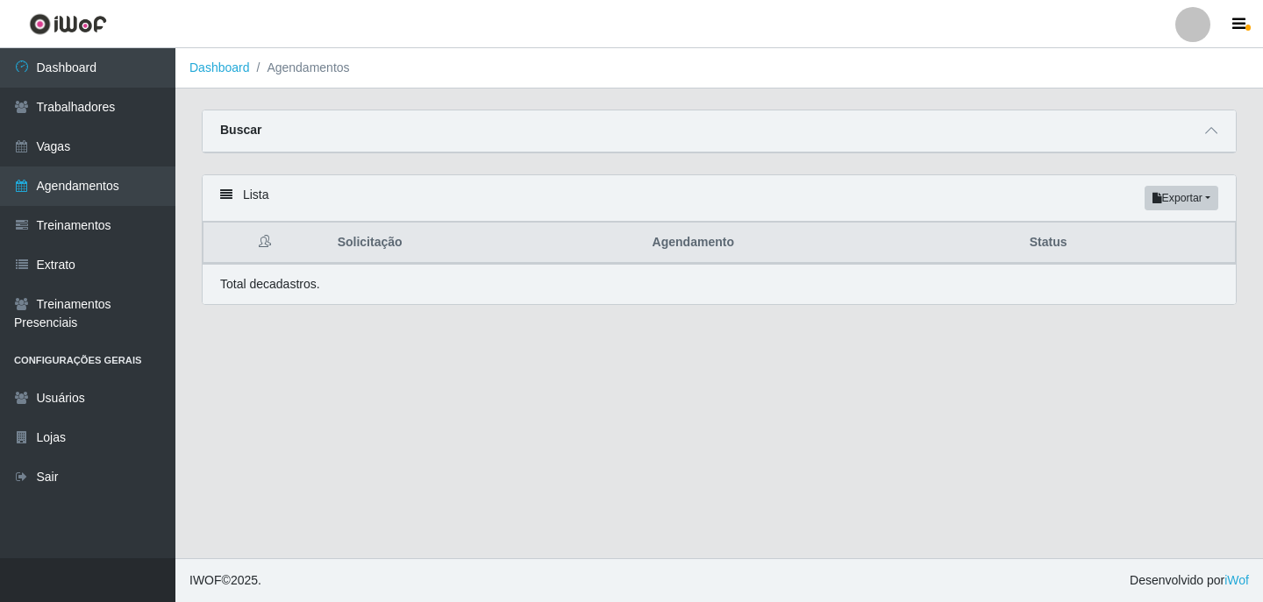
click at [1225, 134] on div "Buscar" at bounding box center [719, 131] width 1033 height 42
click at [1200, 134] on div "Buscar" at bounding box center [719, 131] width 1033 height 42
click at [1200, 135] on span at bounding box center [1210, 131] width 21 height 20
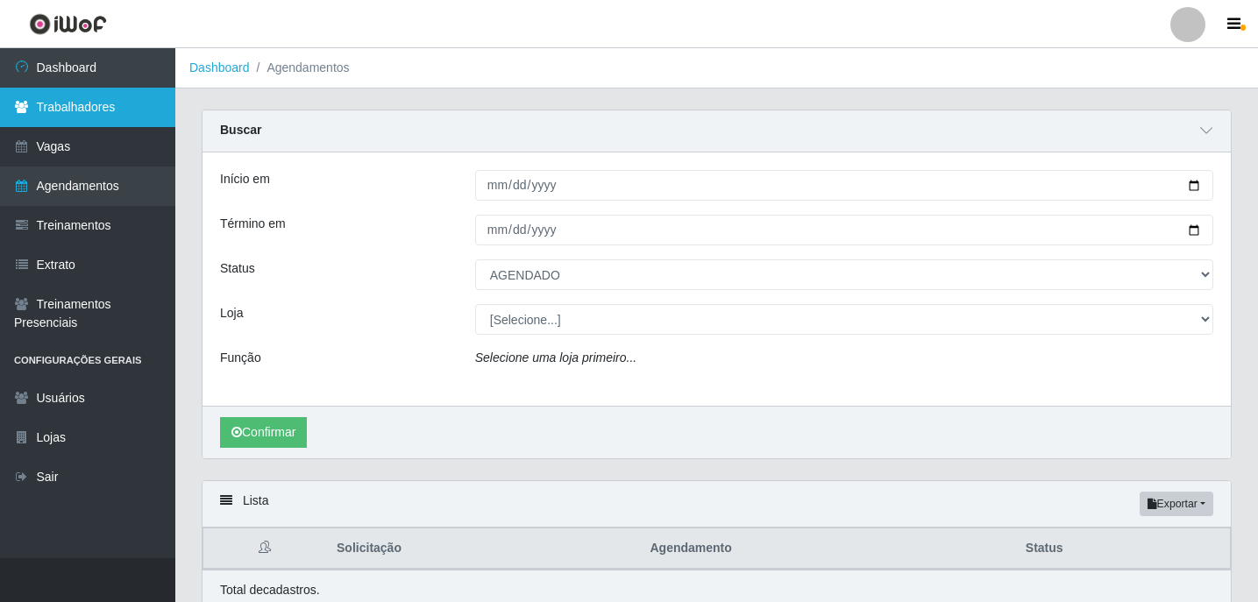
click at [94, 105] on link "Trabalhadores" at bounding box center [87, 107] width 175 height 39
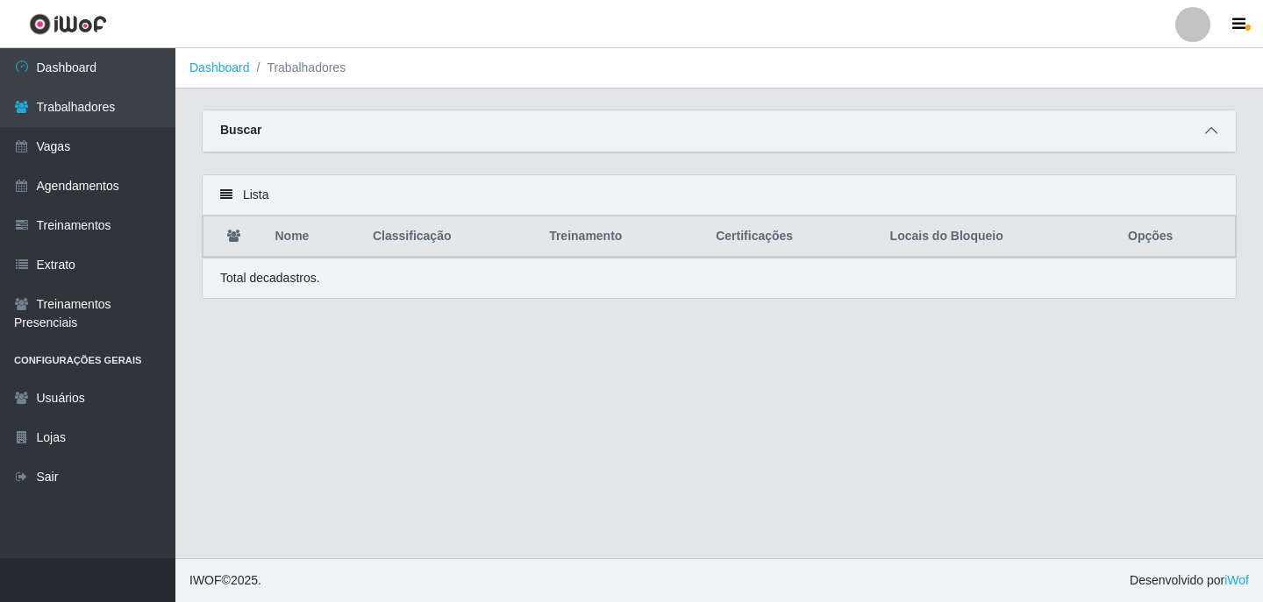
click at [1215, 134] on icon at bounding box center [1211, 131] width 12 height 12
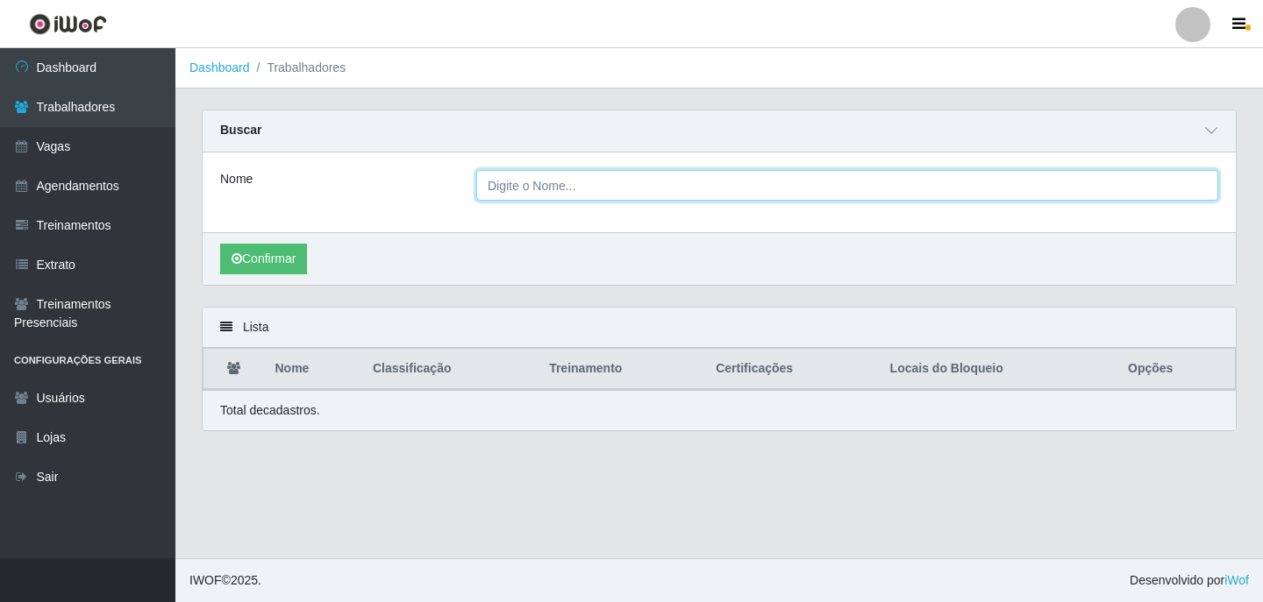
click at [787, 182] on input "Nome" at bounding box center [847, 185] width 742 height 31
paste input "[PERSON_NAME] [PERSON_NAME] [PERSON_NAME]"
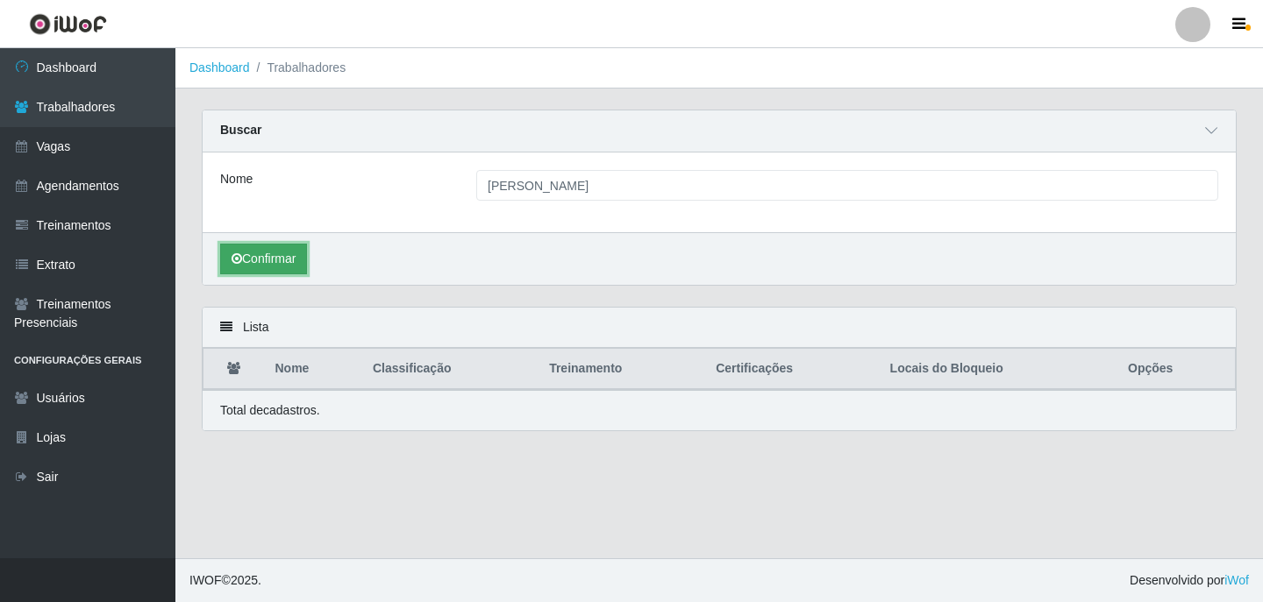
click at [296, 253] on button "Confirmar" at bounding box center [263, 259] width 87 height 31
click at [276, 267] on button "Confirmar" at bounding box center [263, 259] width 87 height 31
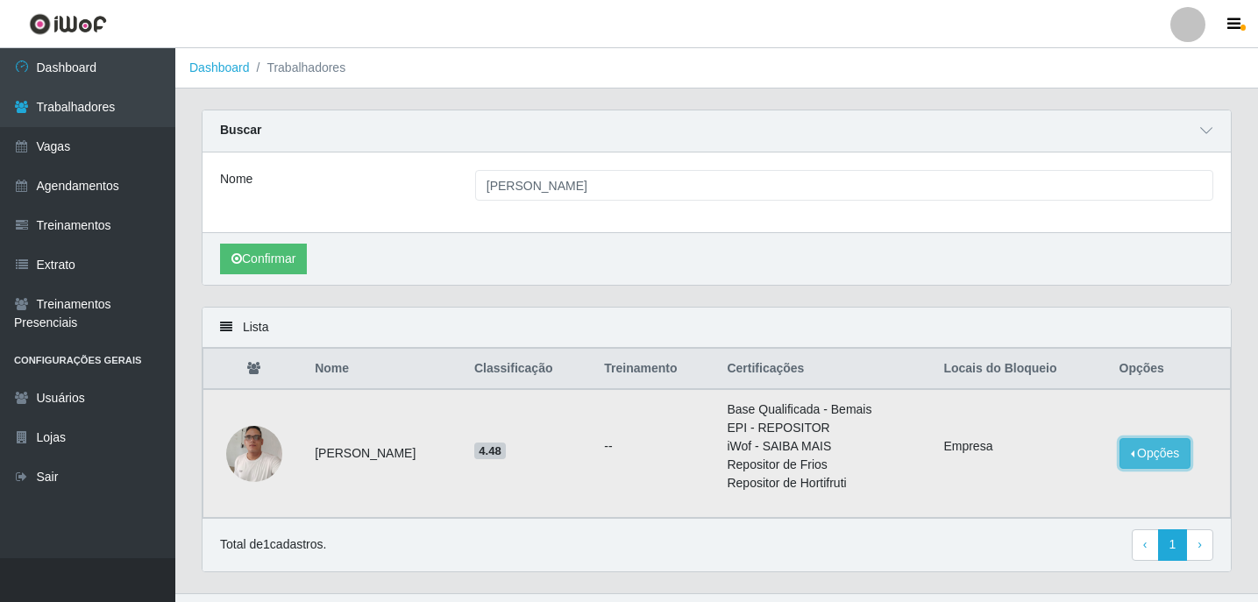
click at [1175, 464] on button "Opções" at bounding box center [1156, 453] width 72 height 31
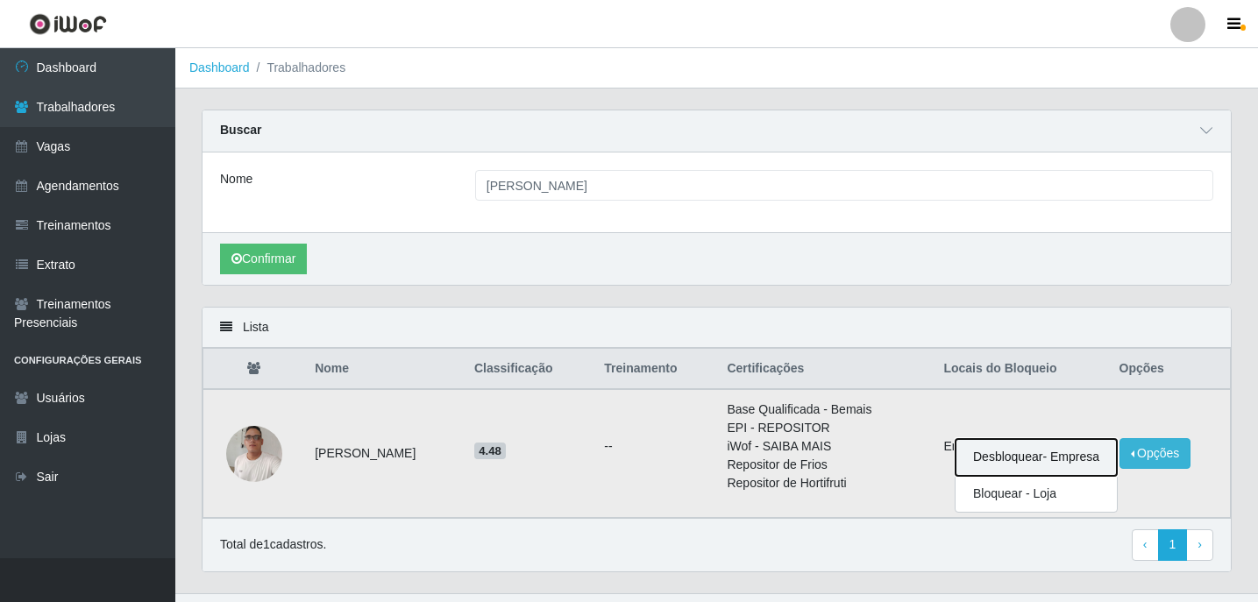
click at [1041, 465] on button "Desbloquear - Empresa" at bounding box center [1036, 457] width 161 height 37
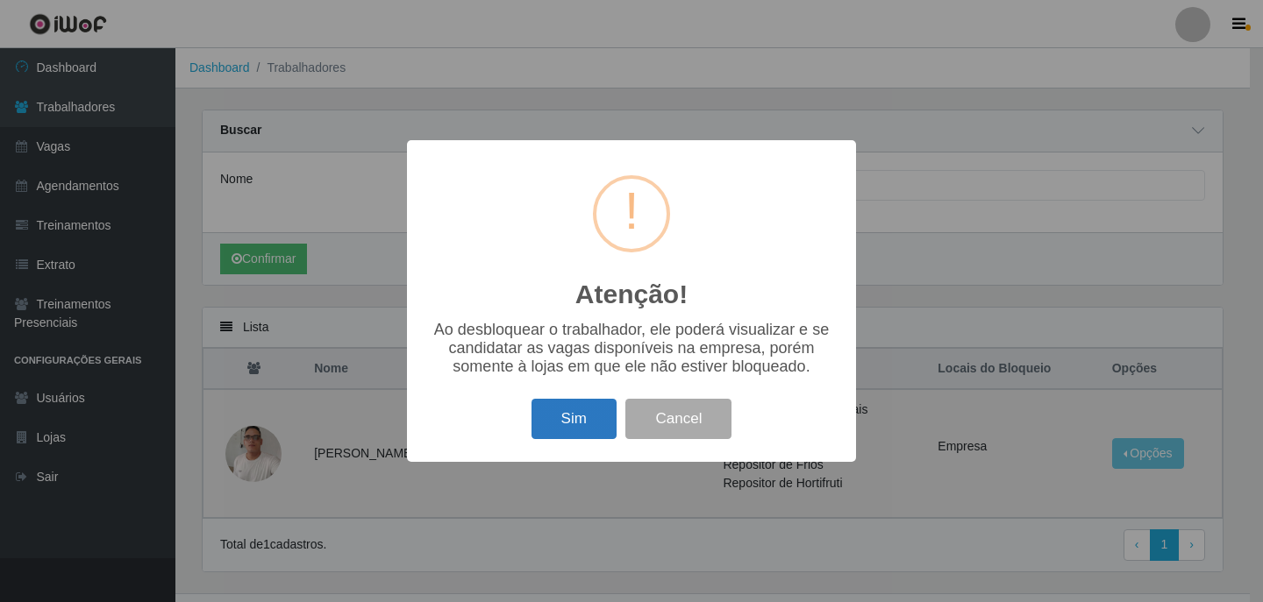
click at [568, 424] on button "Sim" at bounding box center [573, 419] width 85 height 41
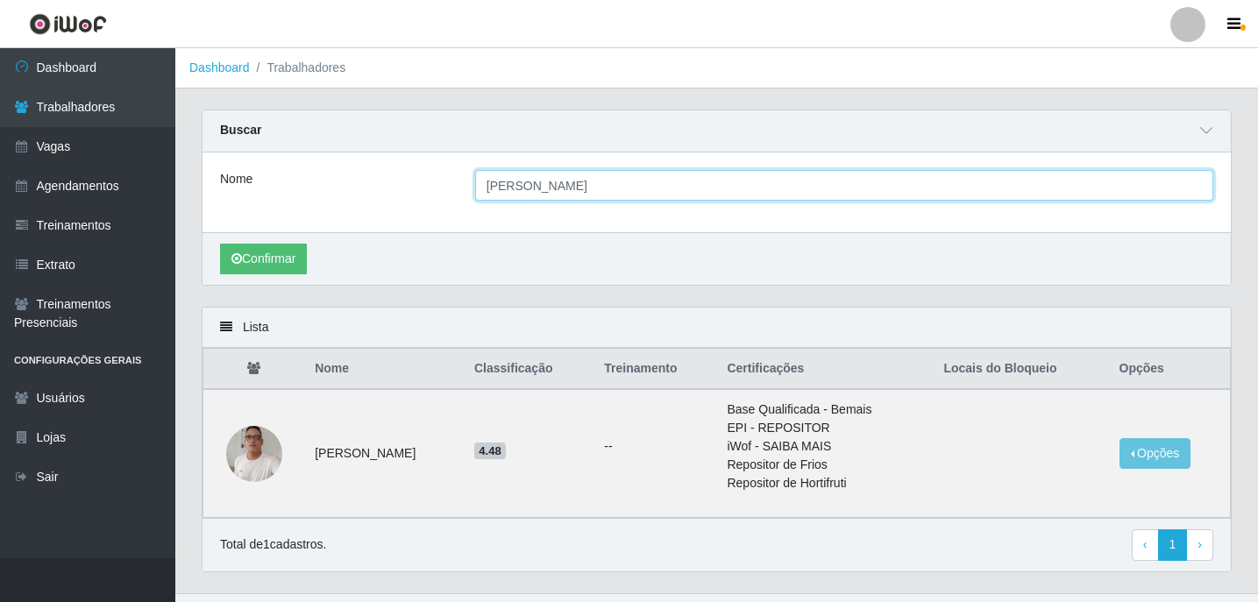
click at [726, 189] on input "[PERSON_NAME] [PERSON_NAME] [PERSON_NAME]" at bounding box center [844, 185] width 738 height 31
type input "M"
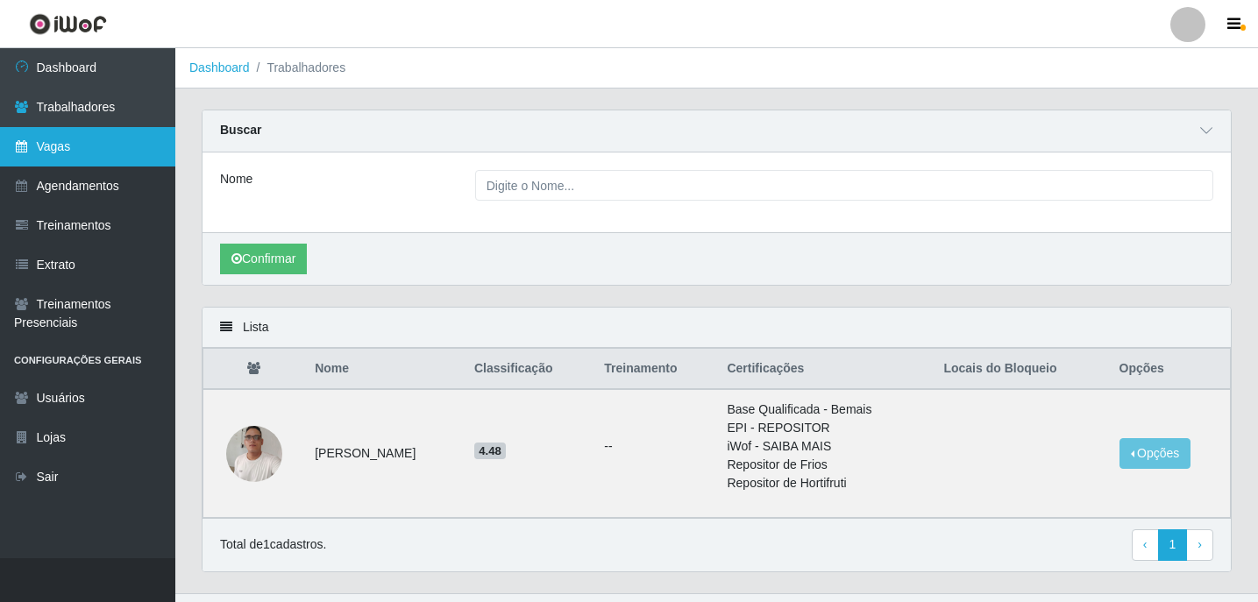
click at [102, 141] on link "Vagas" at bounding box center [87, 146] width 175 height 39
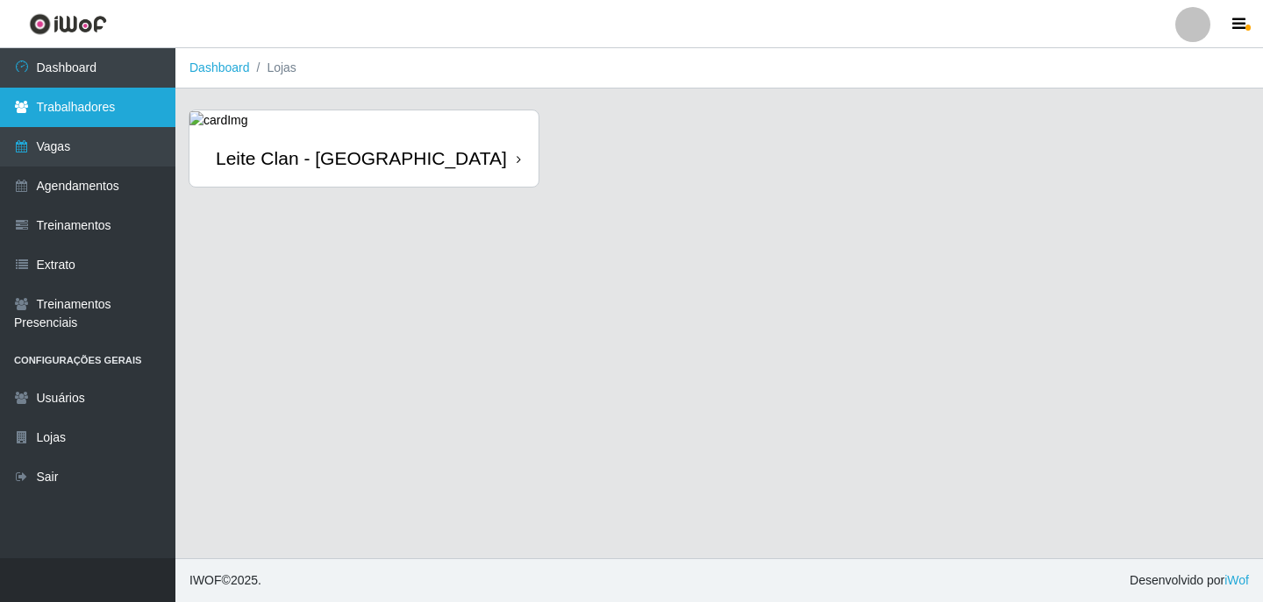
click at [130, 115] on link "Trabalhadores" at bounding box center [87, 107] width 175 height 39
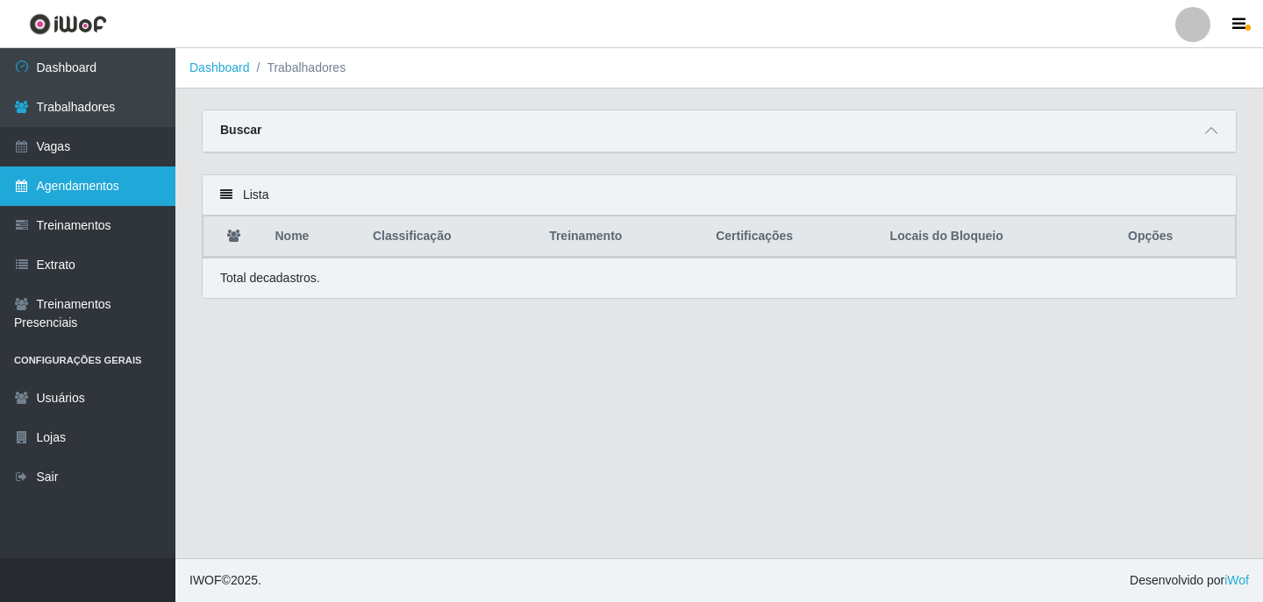
click at [128, 178] on link "Agendamentos" at bounding box center [87, 186] width 175 height 39
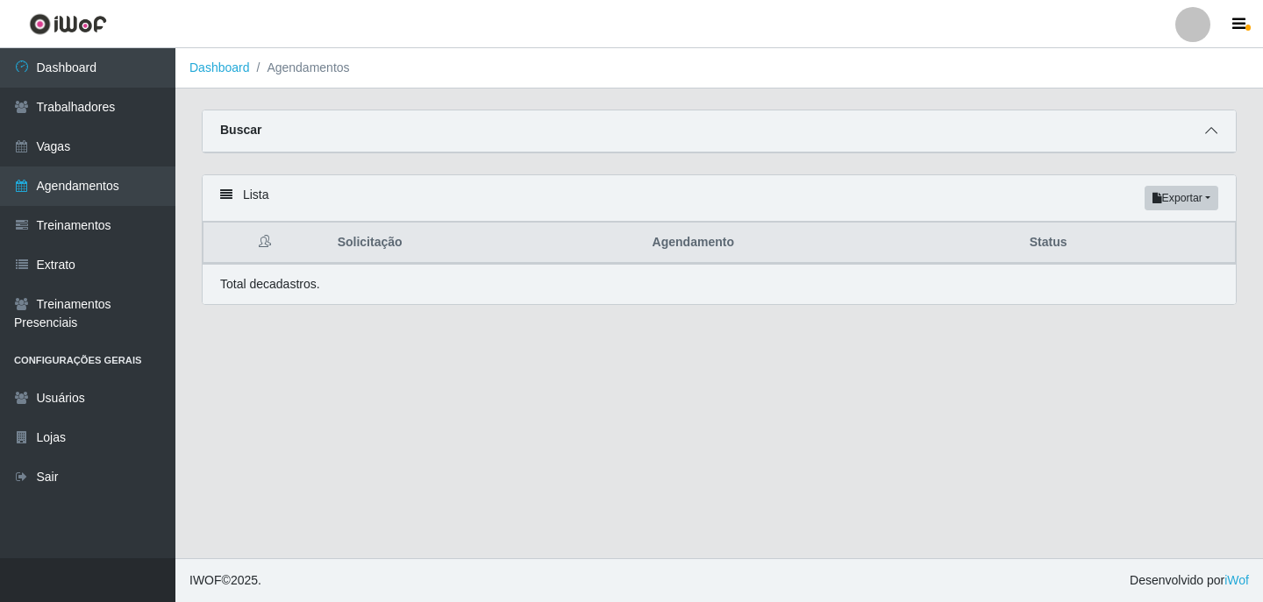
click at [1214, 128] on icon at bounding box center [1211, 131] width 12 height 12
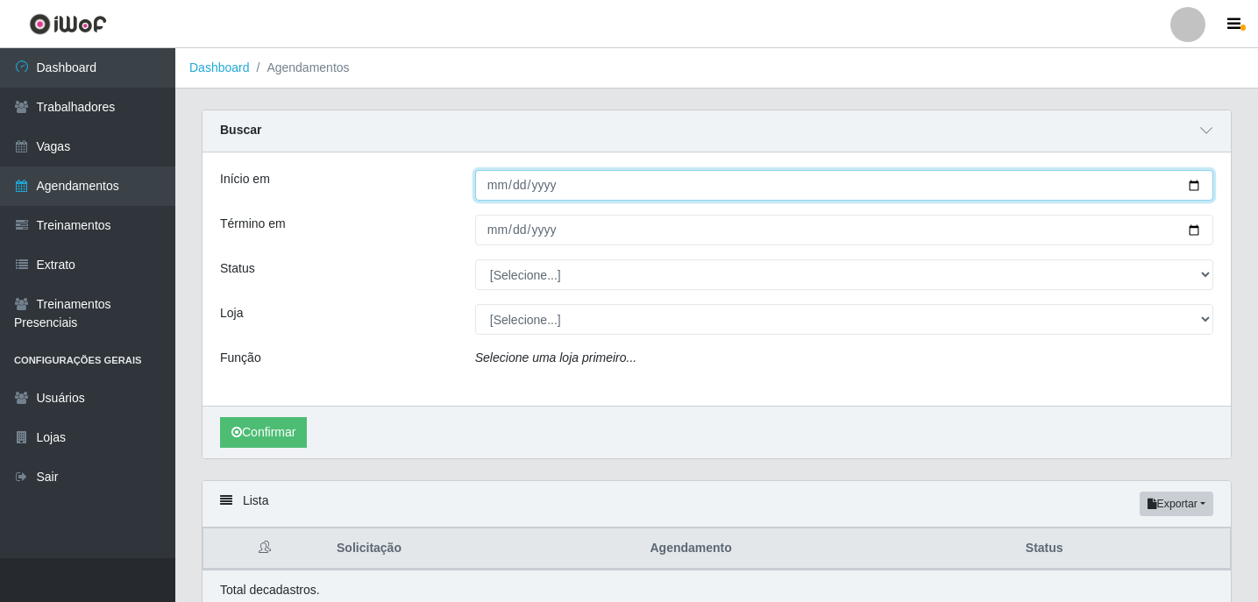
click at [500, 187] on input "Início em" at bounding box center [844, 185] width 738 height 31
type input "[DATE]"
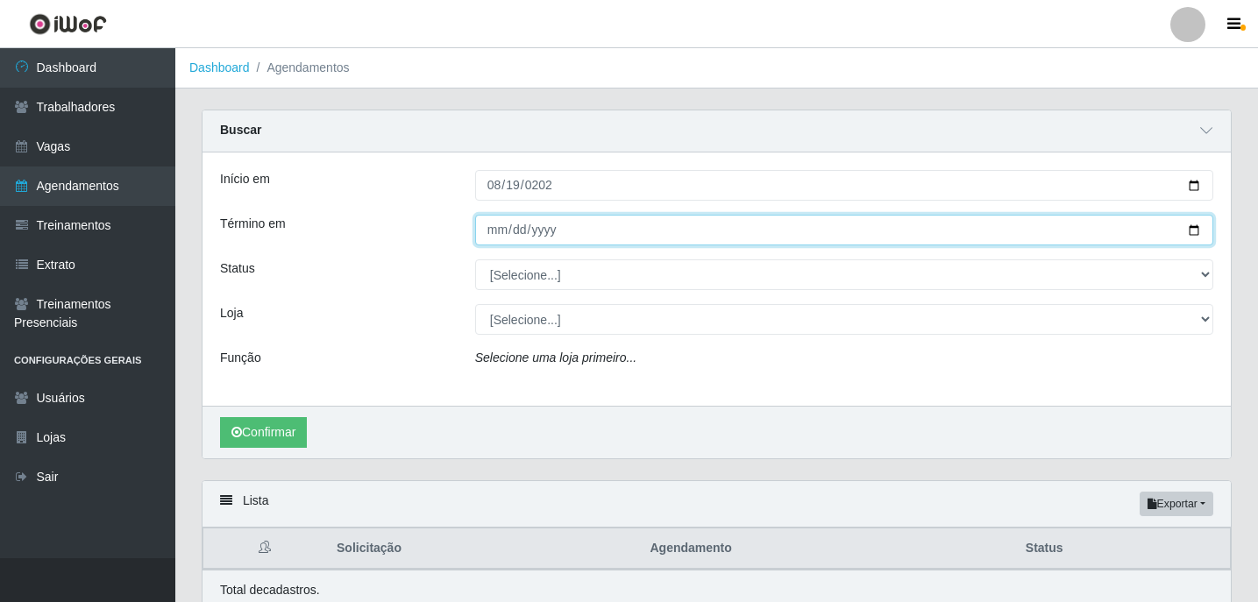
click at [495, 237] on input "Término em" at bounding box center [844, 230] width 738 height 31
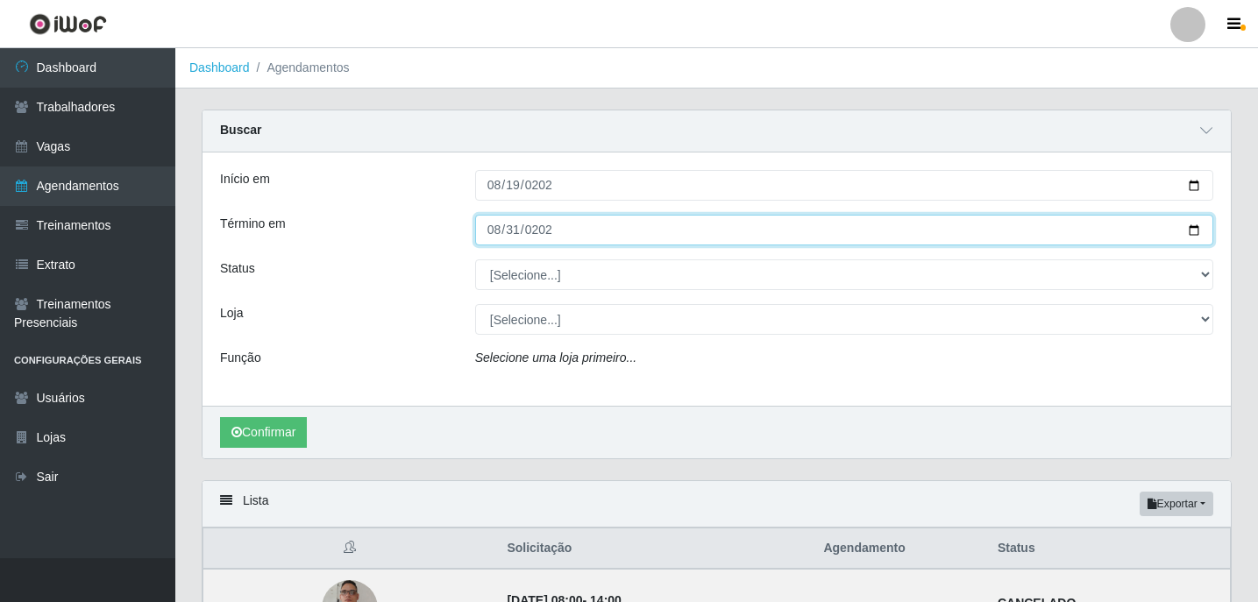
type input "2028-08-31"
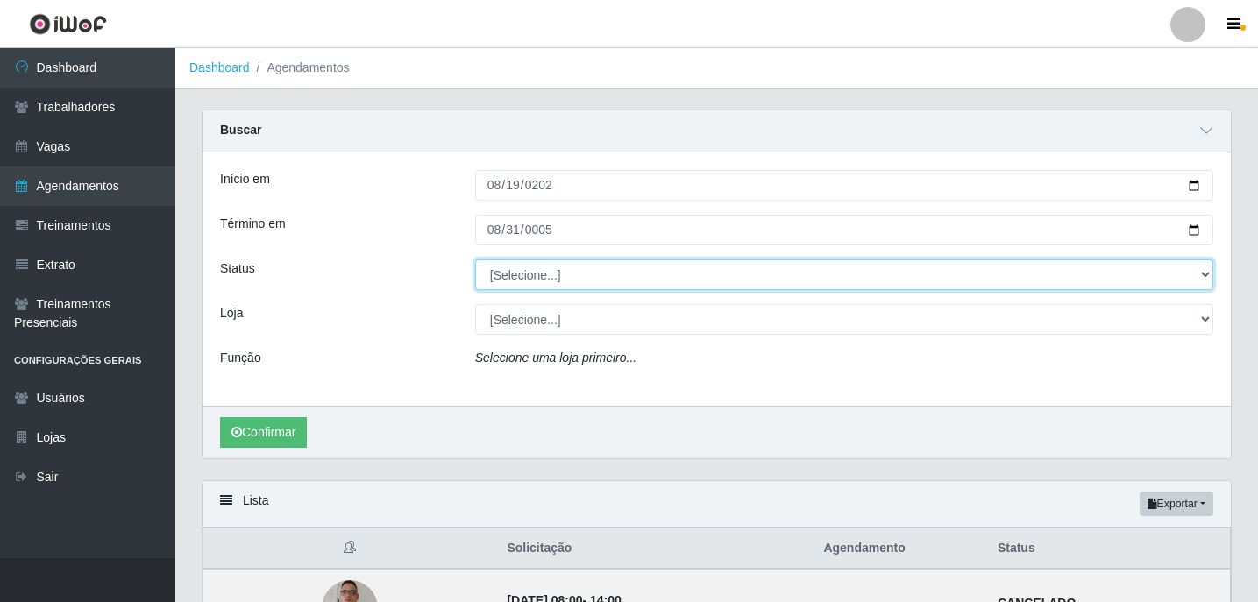
click at [620, 269] on select "[Selecione...] AGENDADO AGUARDANDO LIBERAR EM ANDAMENTO EM REVISÃO FINALIZADO C…" at bounding box center [844, 275] width 738 height 31
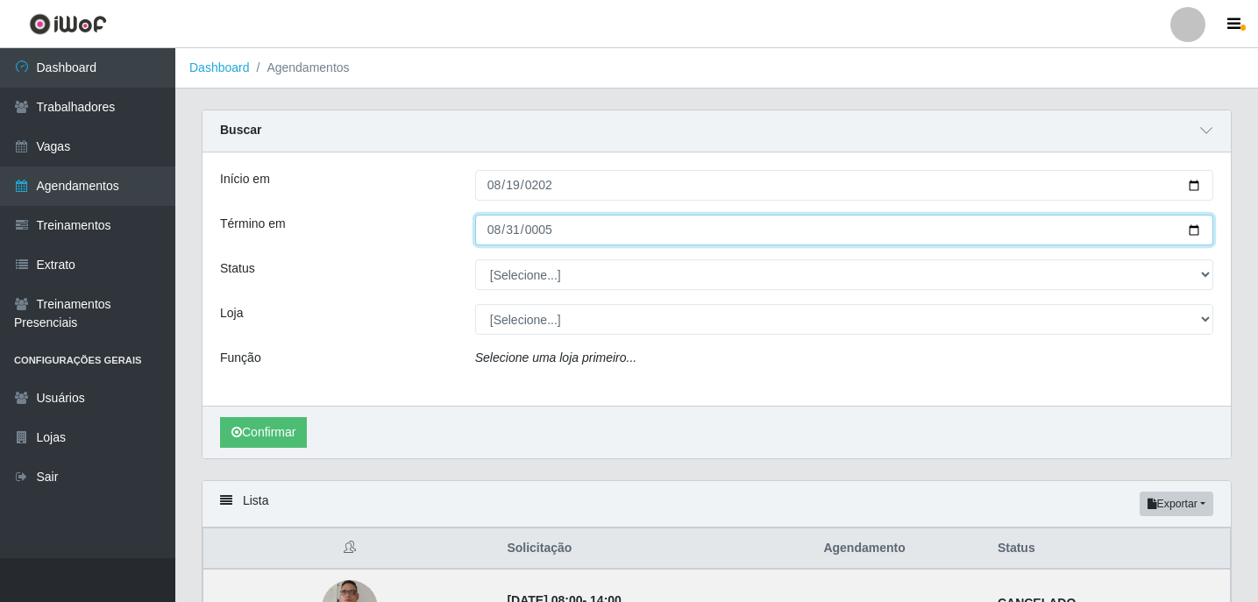
click at [590, 236] on input "0005-08-31" at bounding box center [844, 230] width 738 height 31
type input "2025-08-31"
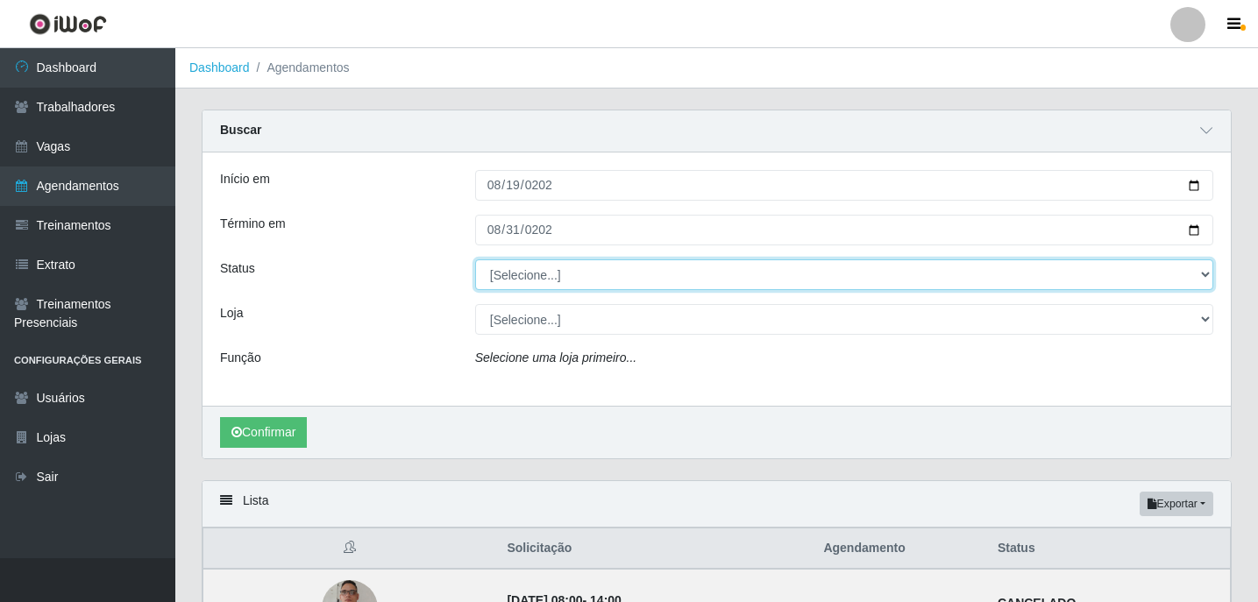
click at [529, 269] on select "[Selecione...] AGENDADO AGUARDANDO LIBERAR EM ANDAMENTO EM REVISÃO FINALIZADO C…" at bounding box center [844, 275] width 738 height 31
select select "AGENDADO"
click at [475, 260] on select "[Selecione...] AGENDADO AGUARDANDO LIBERAR EM ANDAMENTO EM REVISÃO FINALIZADO C…" at bounding box center [844, 275] width 738 height 31
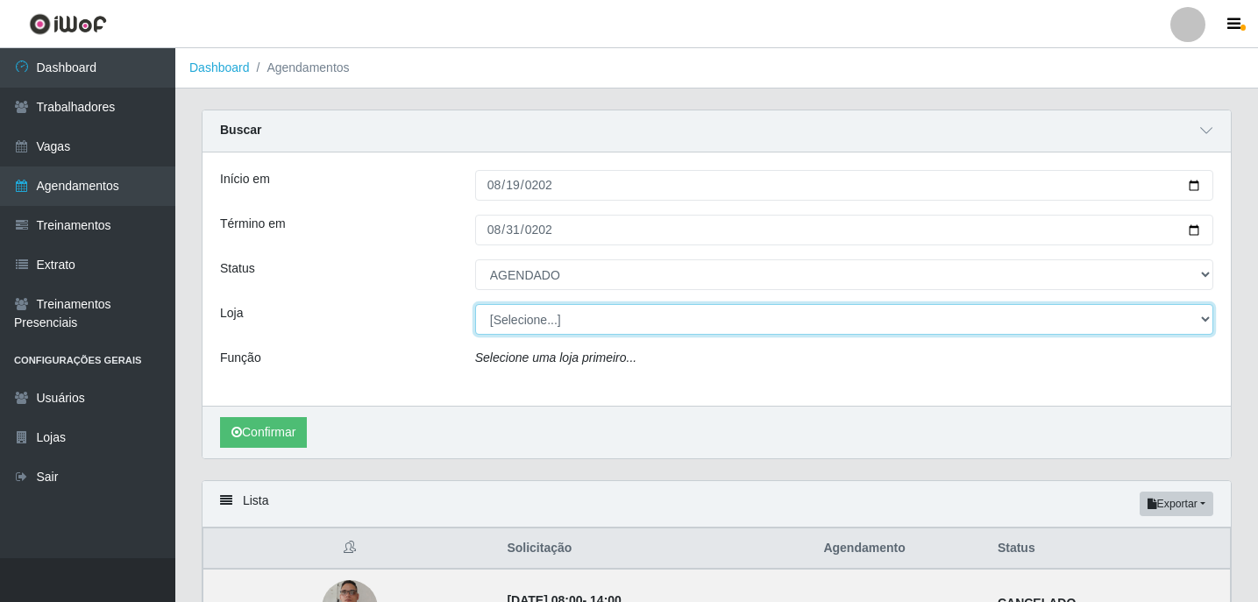
click at [531, 321] on select "[Selecione...] Leite Clan - Bayeux" at bounding box center [844, 319] width 738 height 31
select select "452"
click at [475, 305] on select "[Selecione...] Leite Clan - Bayeux" at bounding box center [844, 319] width 738 height 31
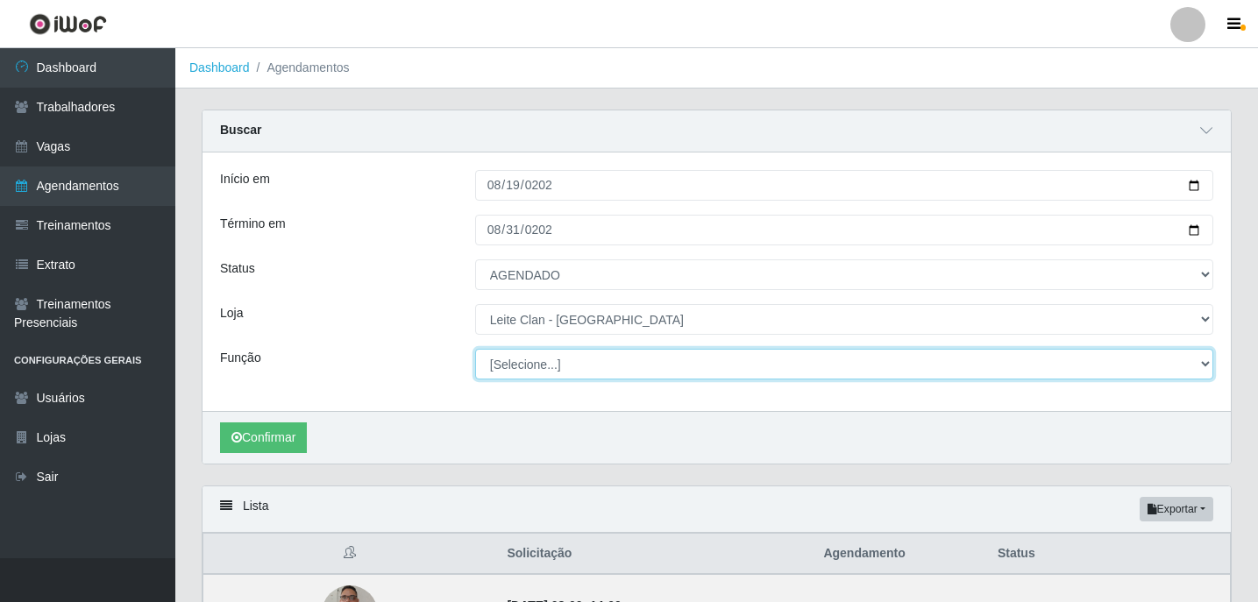
click at [507, 366] on select "[Selecione...] ASG ASG + Carregador e Descarregador de Caminhão Carregador e De…" at bounding box center [844, 364] width 738 height 31
select select "138"
click at [475, 350] on select "[Selecione...] ASG ASG + Carregador e Descarregador de Caminhão Carregador e De…" at bounding box center [844, 364] width 738 height 31
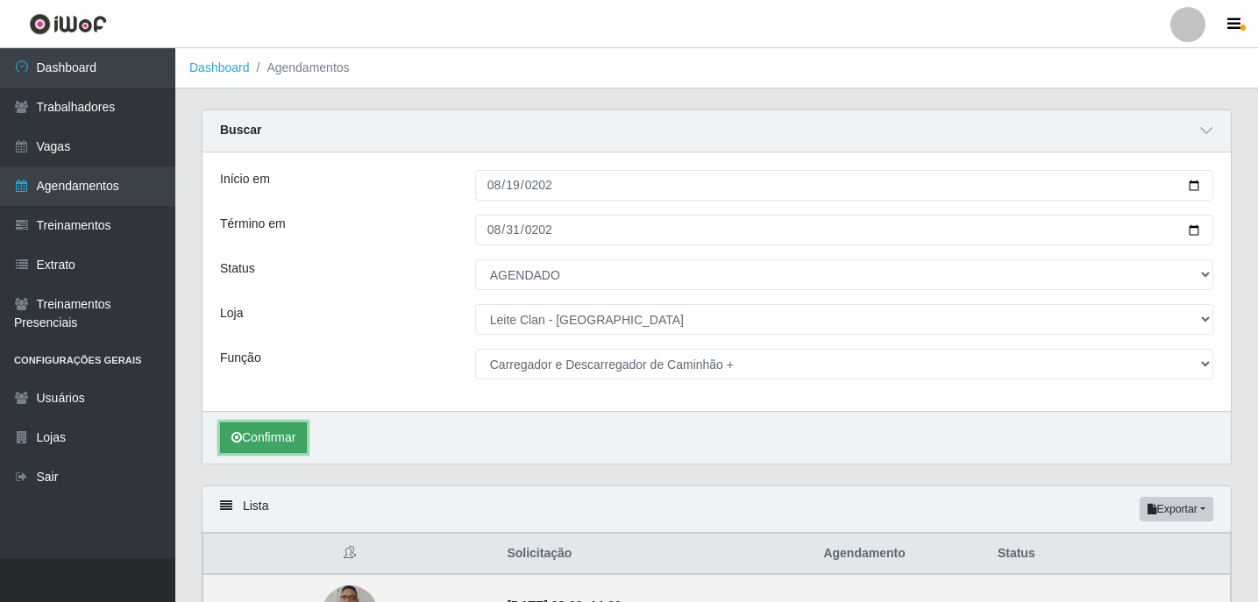
click at [297, 435] on button "Confirmar" at bounding box center [263, 438] width 87 height 31
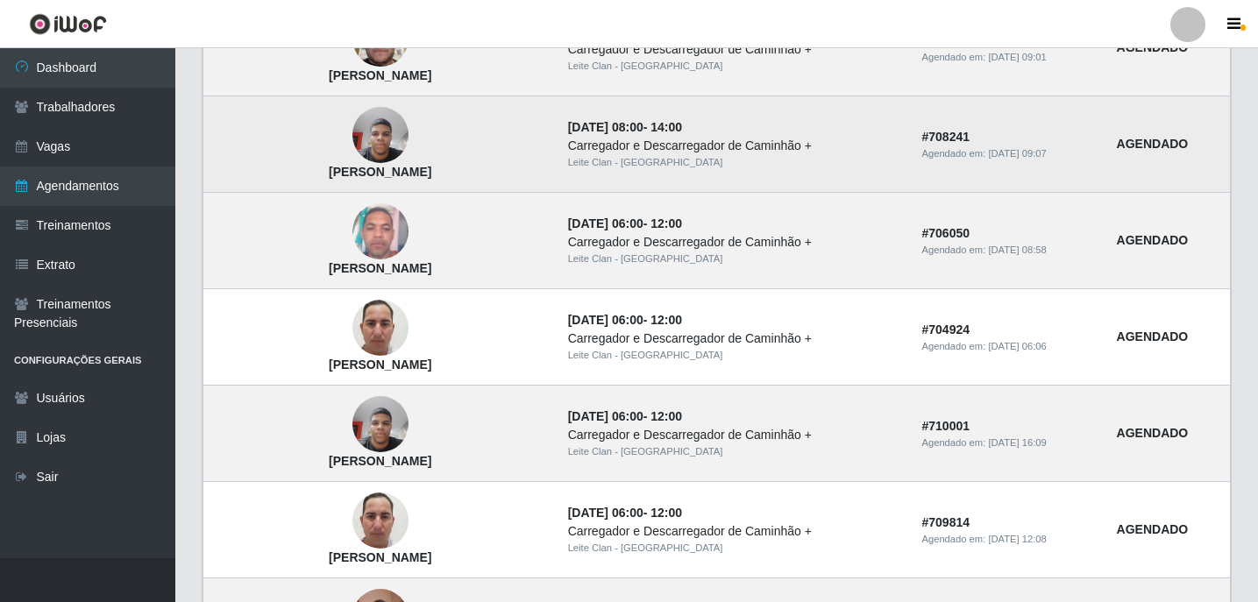
scroll to position [606, 0]
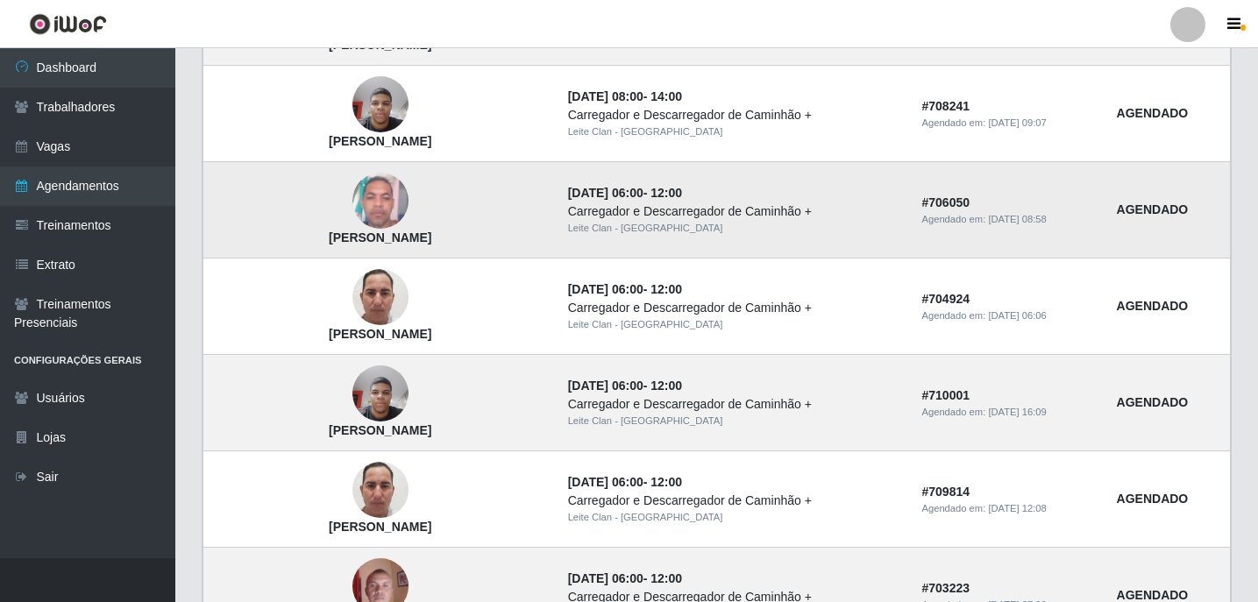
click at [399, 219] on td "Josenildo do Nascimento Cardoso" at bounding box center [380, 210] width 354 height 96
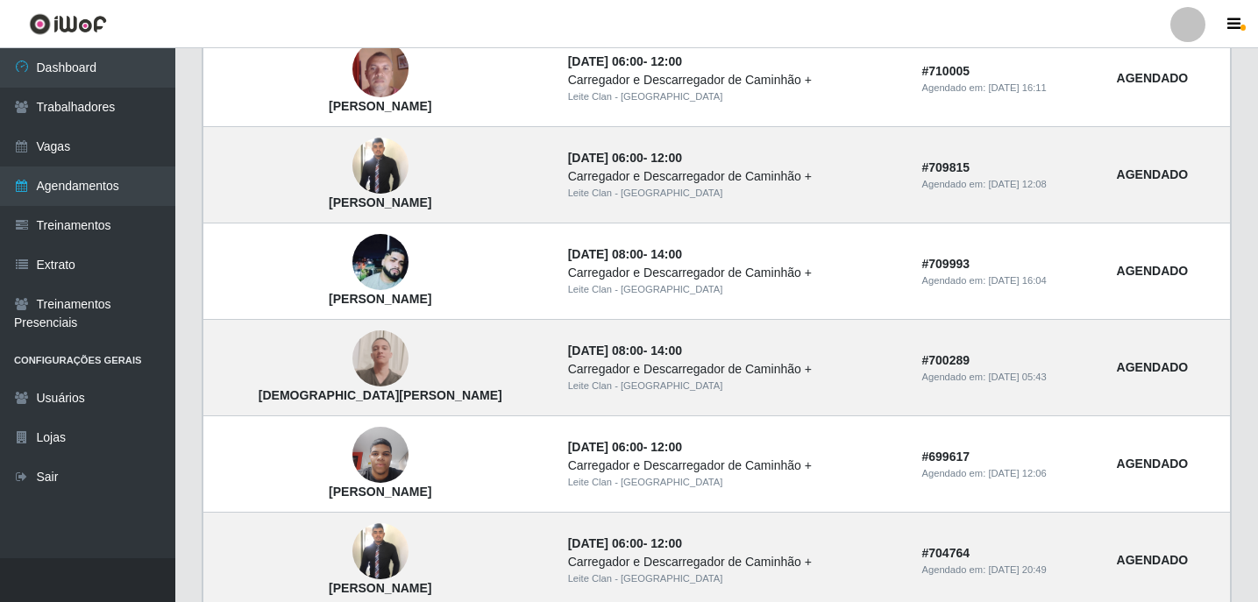
scroll to position [1307, 0]
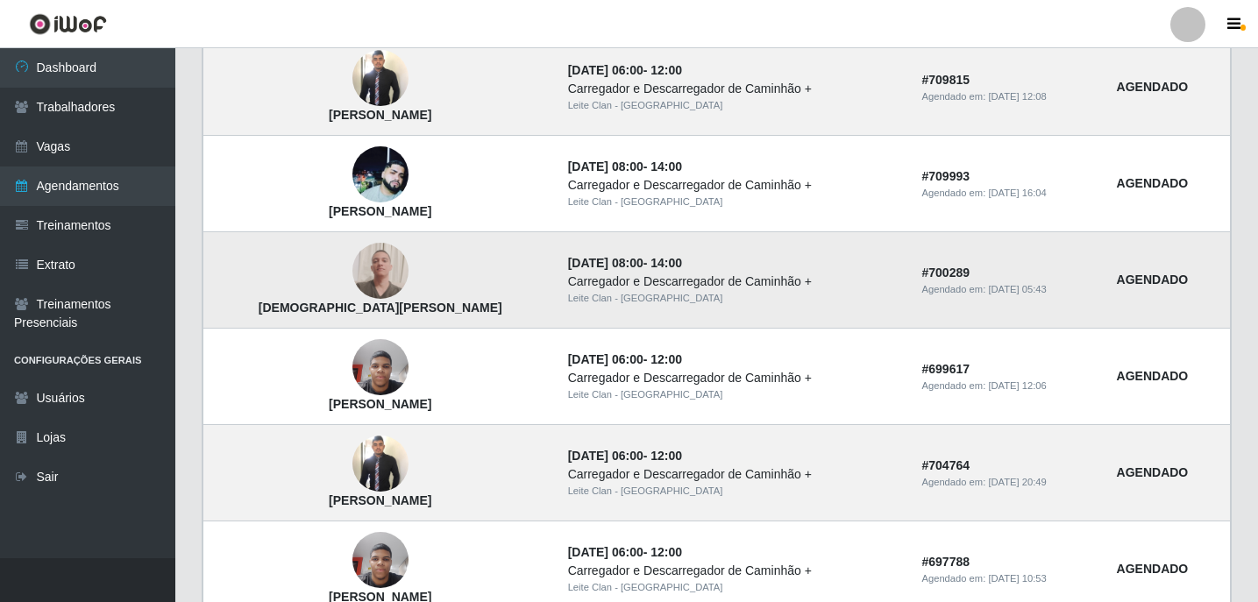
click at [374, 307] on strong "Christian de Araújo Cruz" at bounding box center [381, 308] width 244 height 14
click at [359, 277] on img at bounding box center [380, 270] width 56 height 75
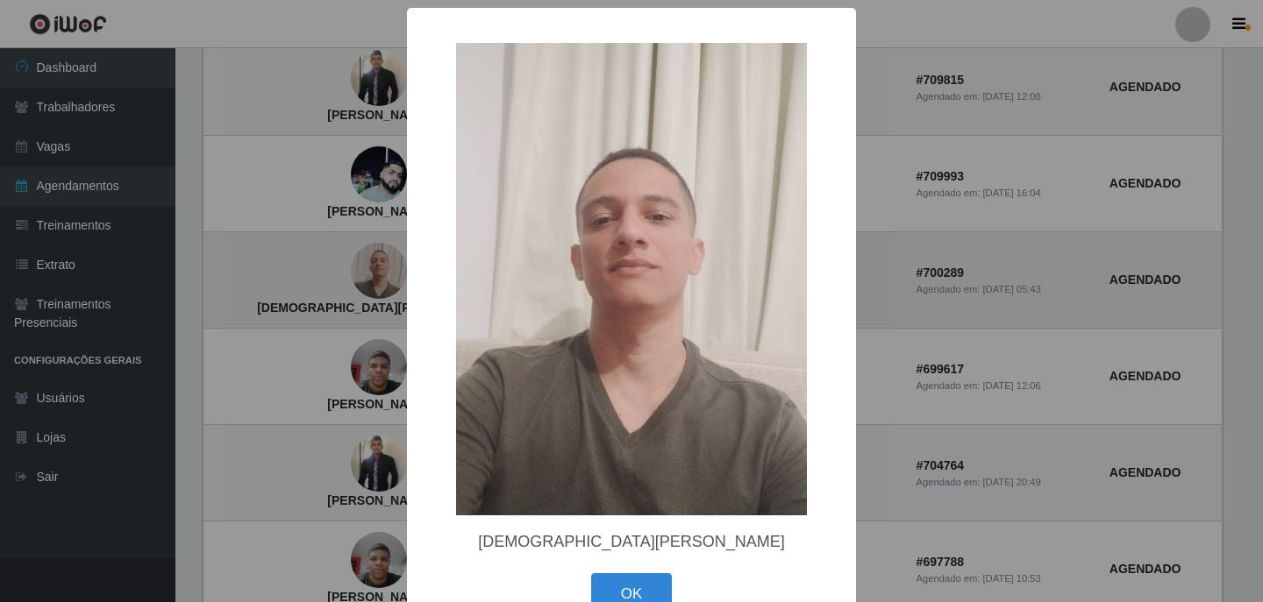
click at [359, 277] on div "× Christian de Araújo Cruz OK Cancel" at bounding box center [631, 301] width 1263 height 602
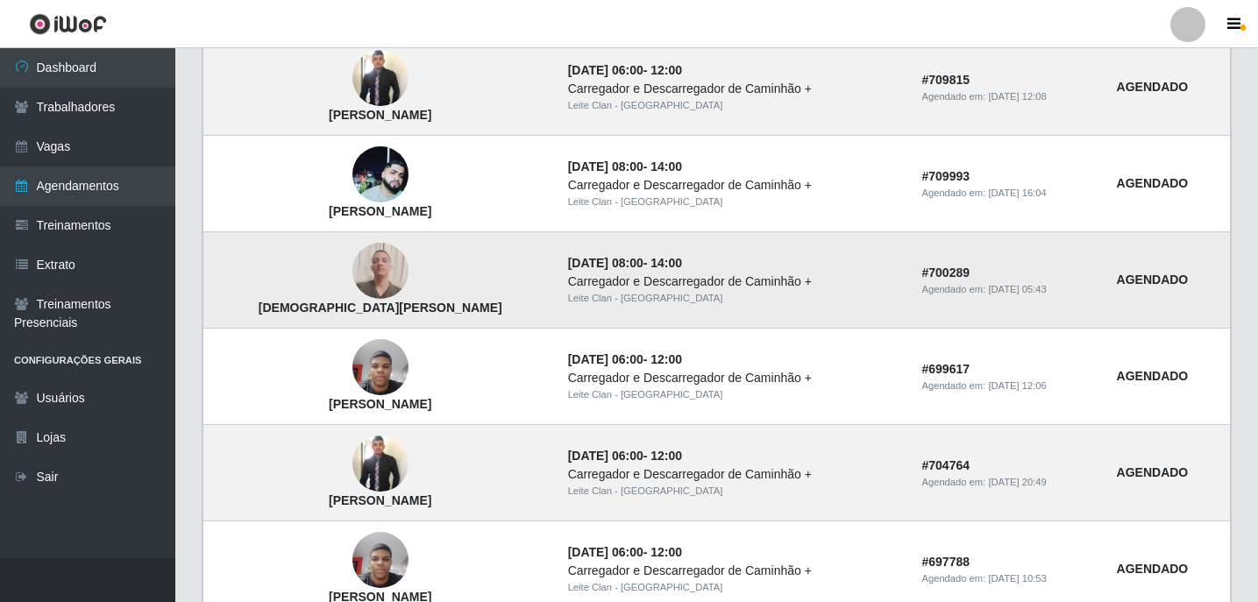
click at [375, 278] on img at bounding box center [380, 270] width 56 height 75
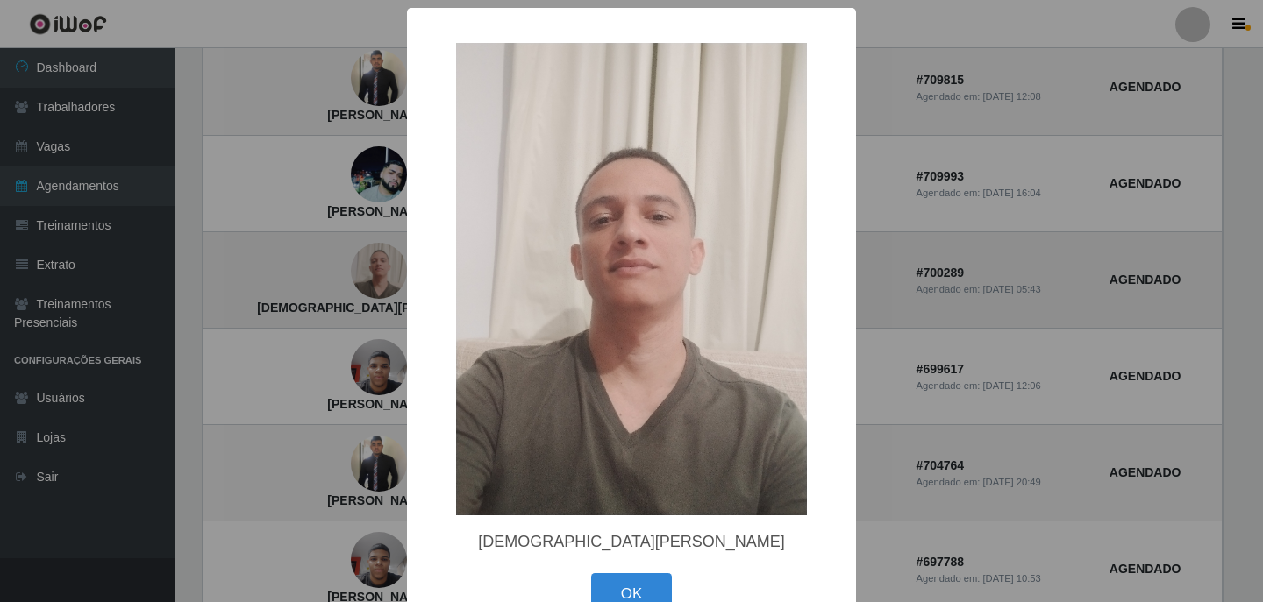
click at [375, 278] on div "× Christian de Araújo Cruz OK Cancel" at bounding box center [631, 301] width 1263 height 602
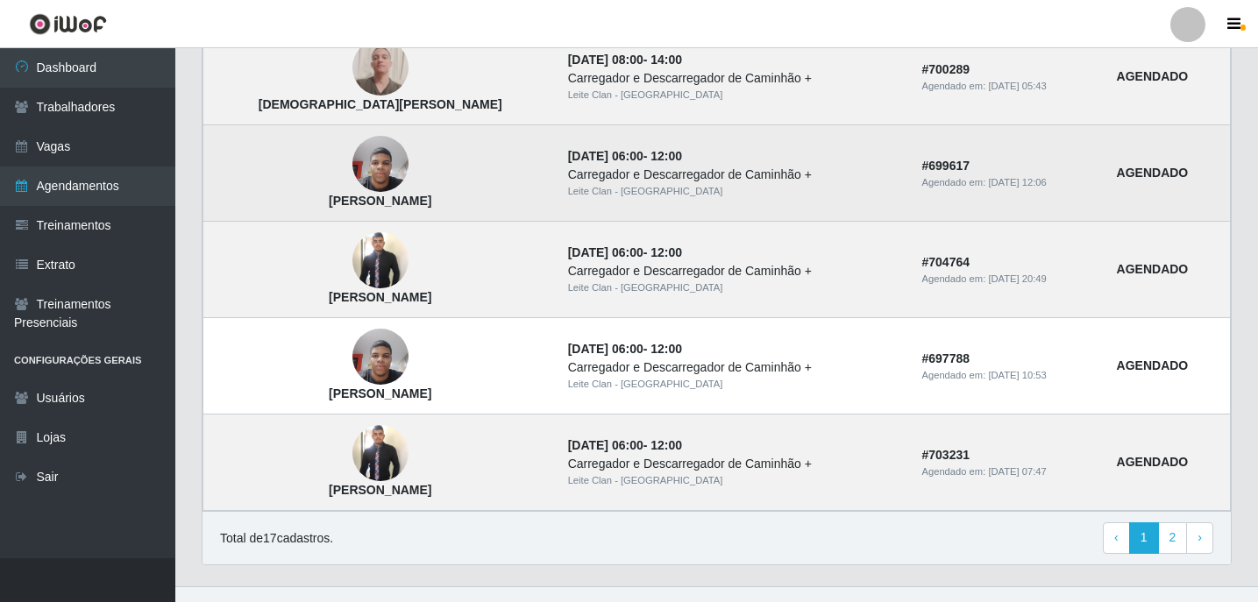
scroll to position [1540, 0]
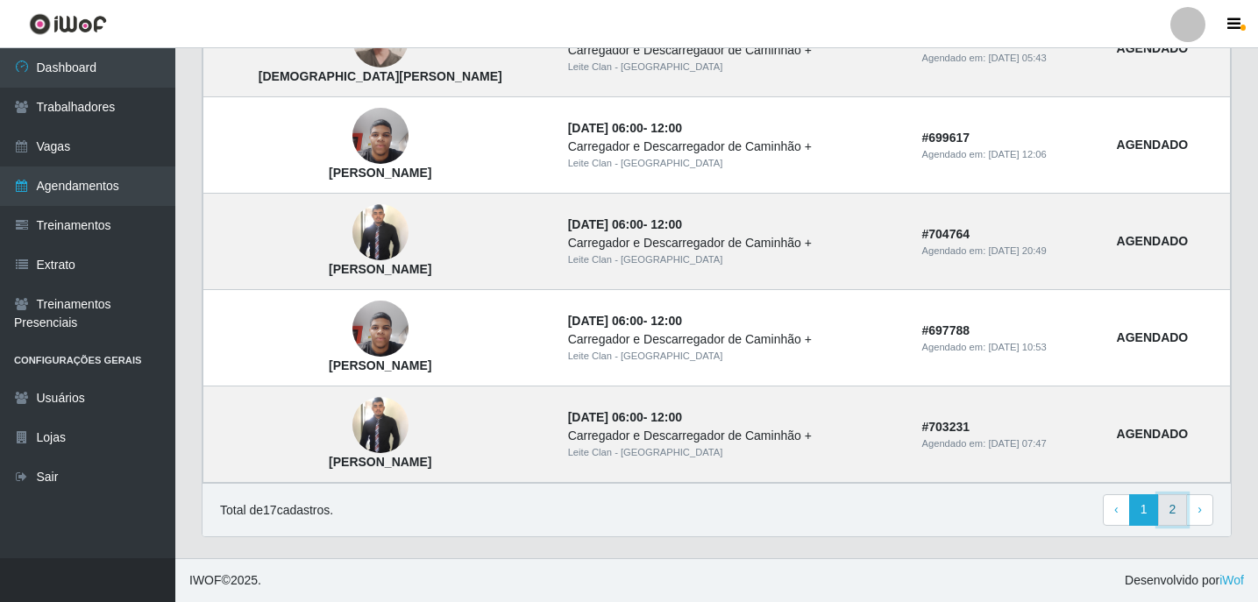
click at [1169, 510] on link "2" at bounding box center [1173, 511] width 30 height 32
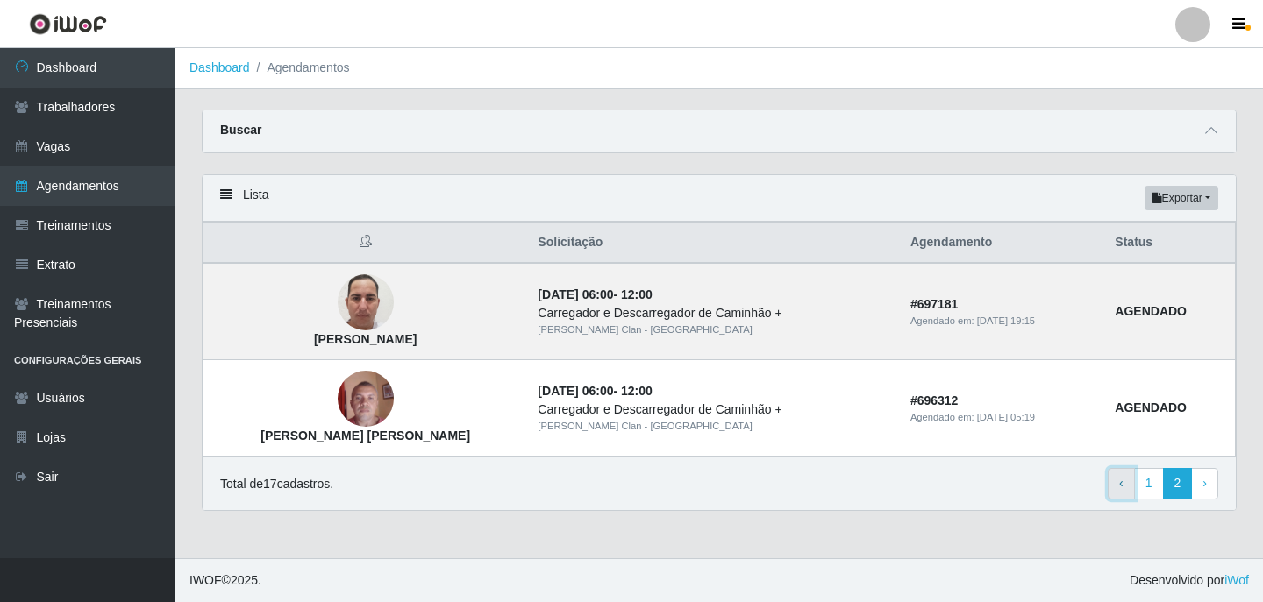
click at [1128, 482] on link "‹ Previous" at bounding box center [1120, 484] width 27 height 32
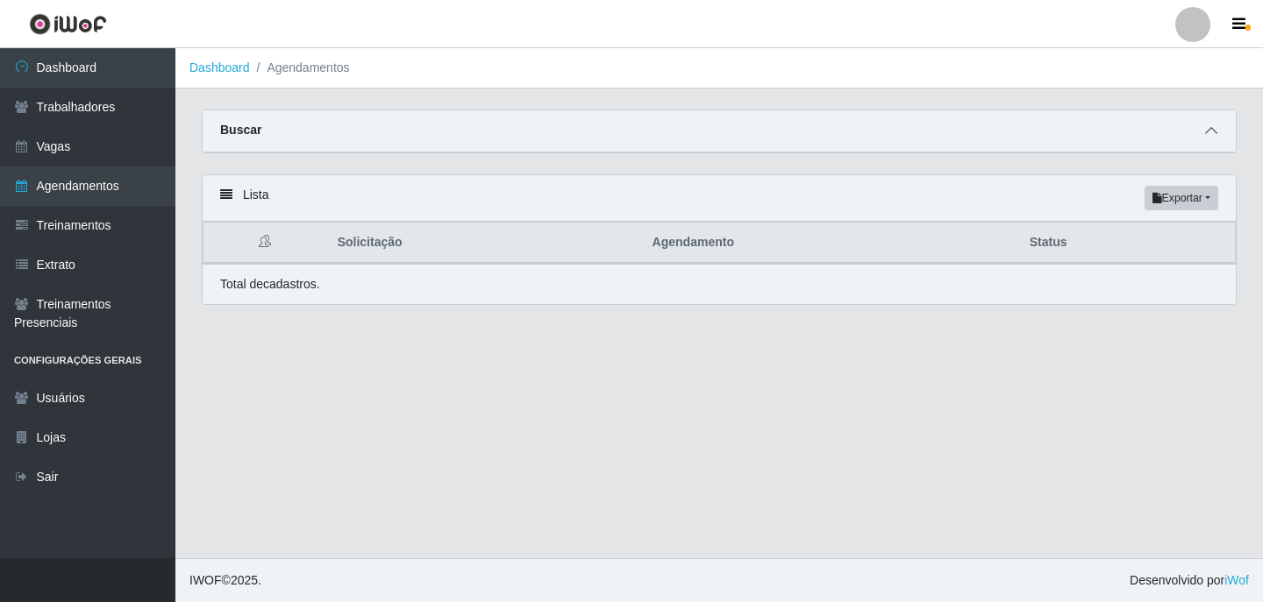
click at [1217, 121] on div "Buscar" at bounding box center [719, 131] width 1033 height 42
click at [1212, 125] on span at bounding box center [1206, 131] width 21 height 20
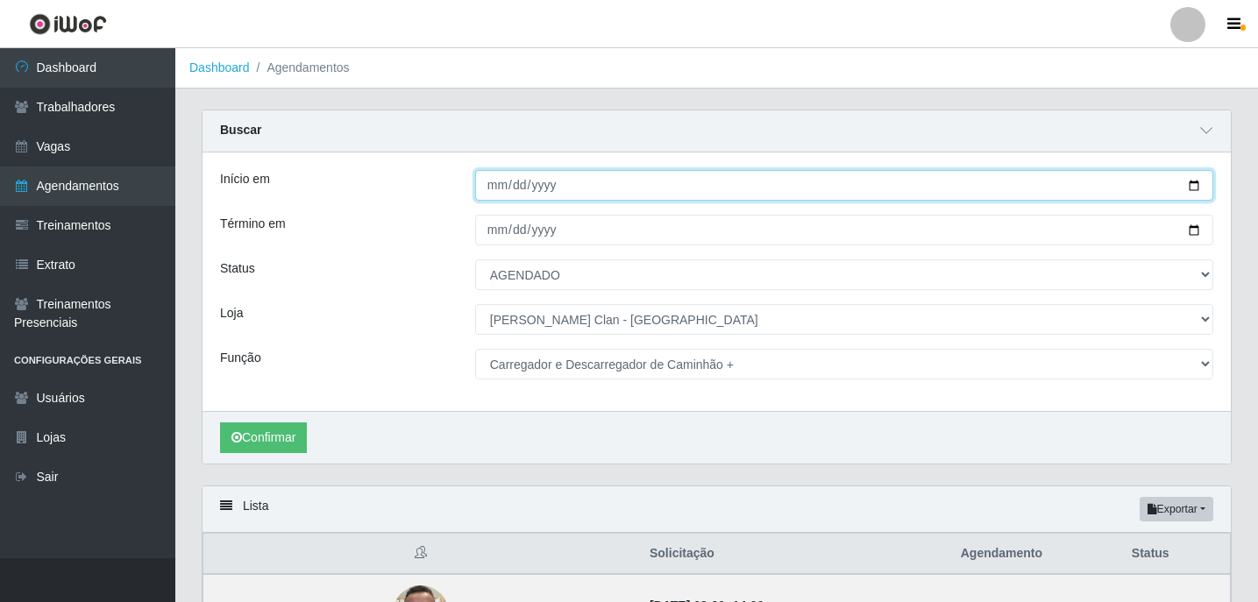
click at [501, 183] on input "2025-08-19" at bounding box center [844, 185] width 738 height 31
type input "[DATE]"
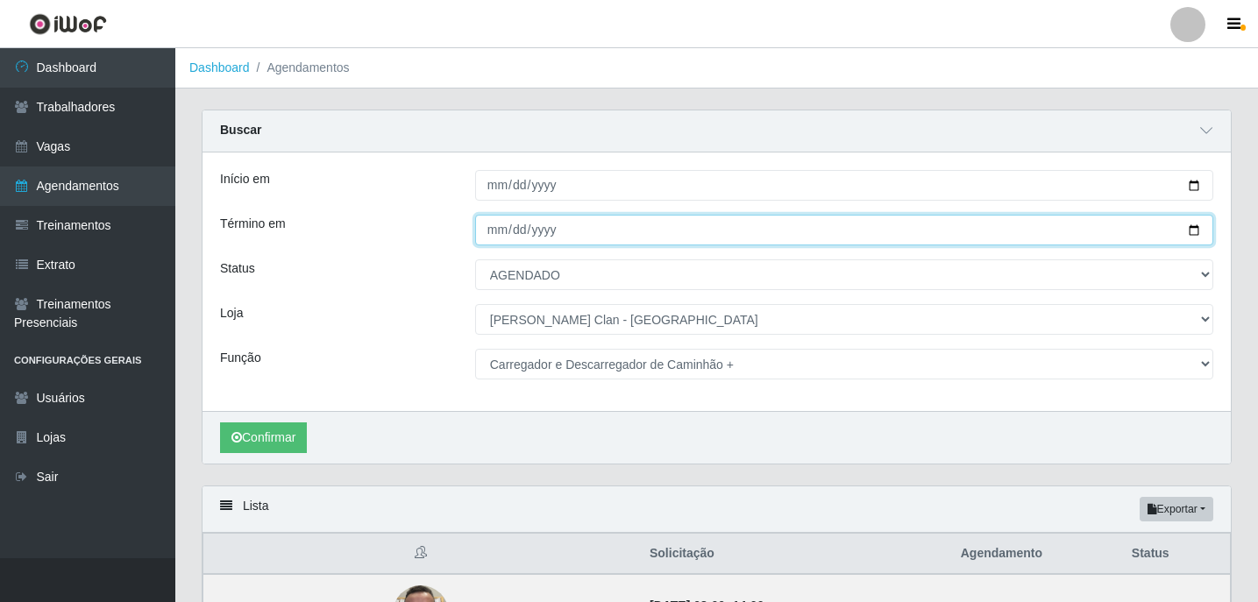
click at [497, 222] on input "2025-08-31" at bounding box center [844, 230] width 738 height 31
type input "[DATE]"
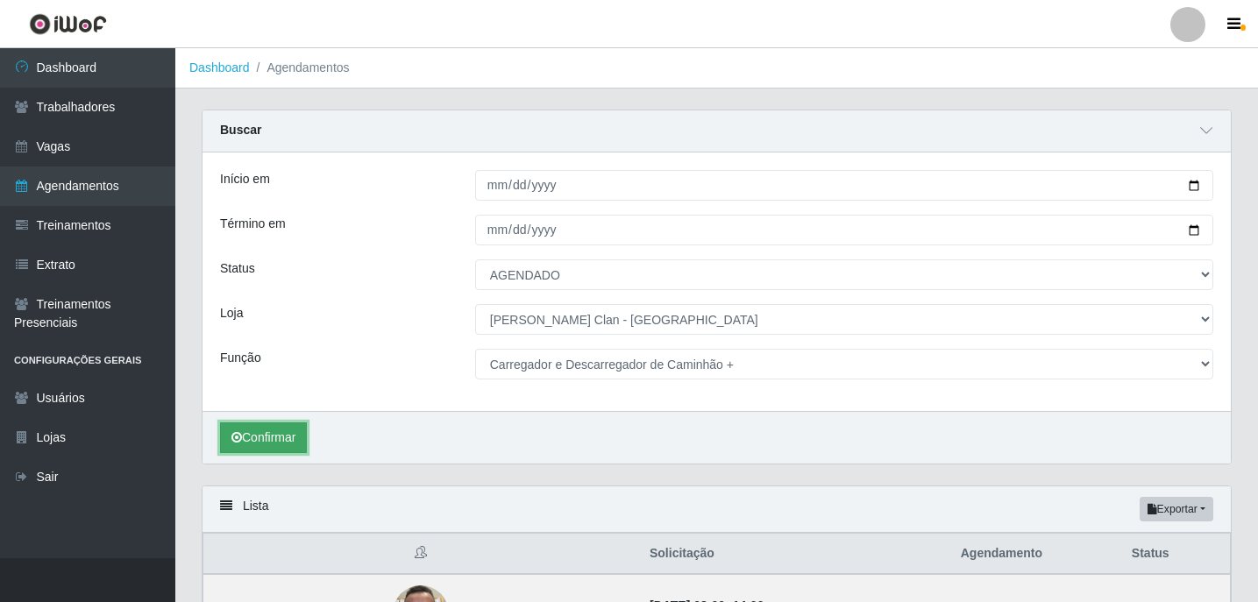
click at [250, 442] on button "Confirmar" at bounding box center [263, 438] width 87 height 31
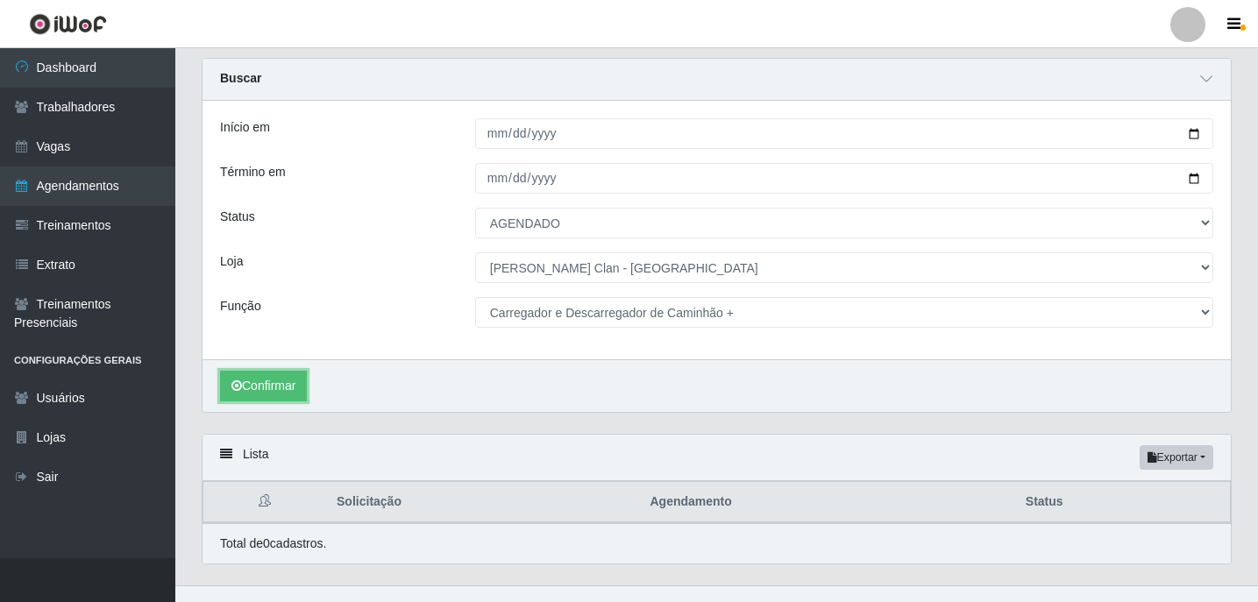
scroll to position [80, 0]
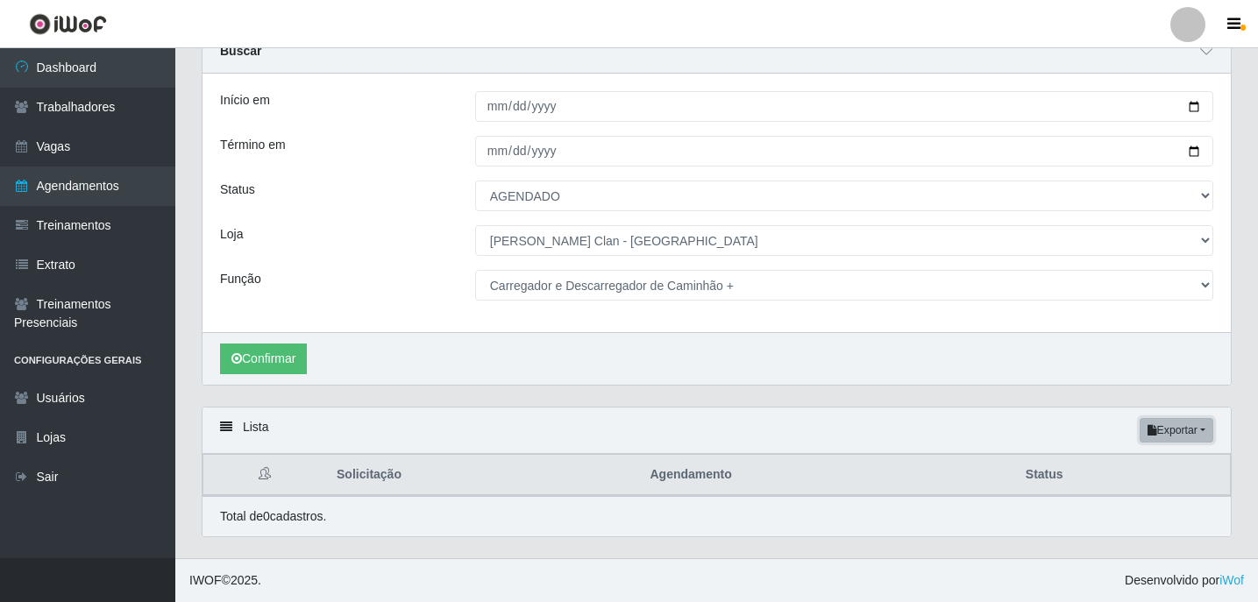
click at [1162, 431] on button "Exportar" at bounding box center [1177, 430] width 74 height 25
click at [836, 458] on th "Agendamento" at bounding box center [826, 475] width 375 height 41
click at [256, 352] on button "Confirmar" at bounding box center [263, 359] width 87 height 31
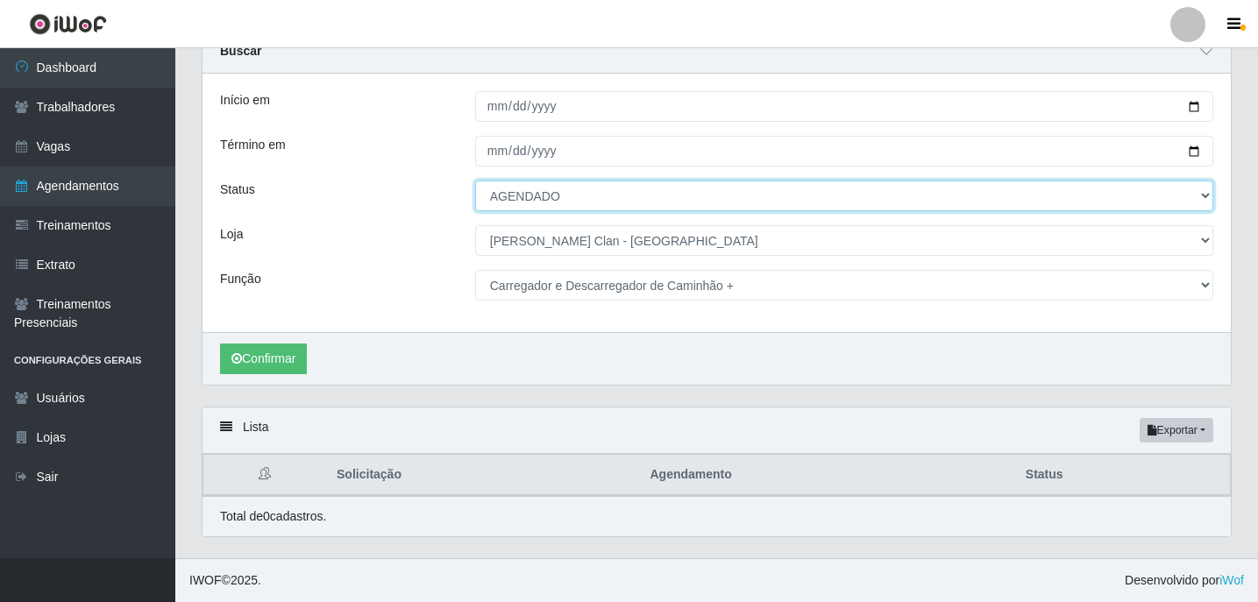
click at [580, 202] on select "[Selecione...] AGENDADO AGUARDANDO LIBERAR EM ANDAMENTO EM REVISÃO FINALIZADO C…" at bounding box center [844, 196] width 738 height 31
click at [475, 181] on select "[Selecione...] AGENDADO AGUARDANDO LIBERAR EM ANDAMENTO EM REVISÃO FINALIZADO C…" at bounding box center [844, 196] width 738 height 31
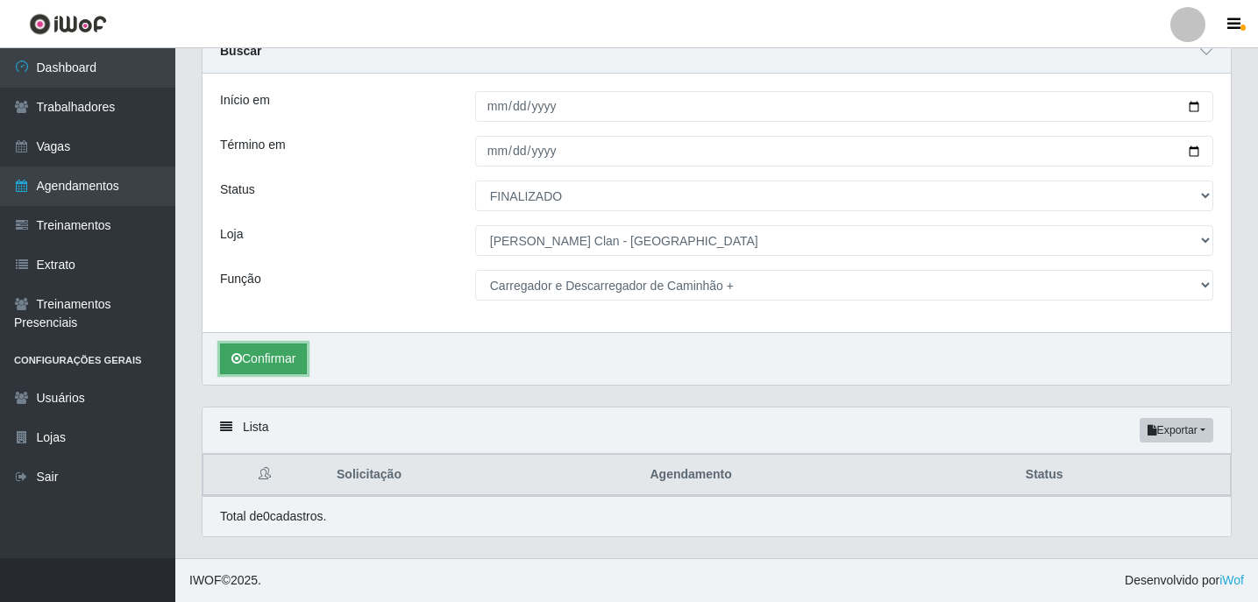
click at [287, 362] on button "Confirmar" at bounding box center [263, 359] width 87 height 31
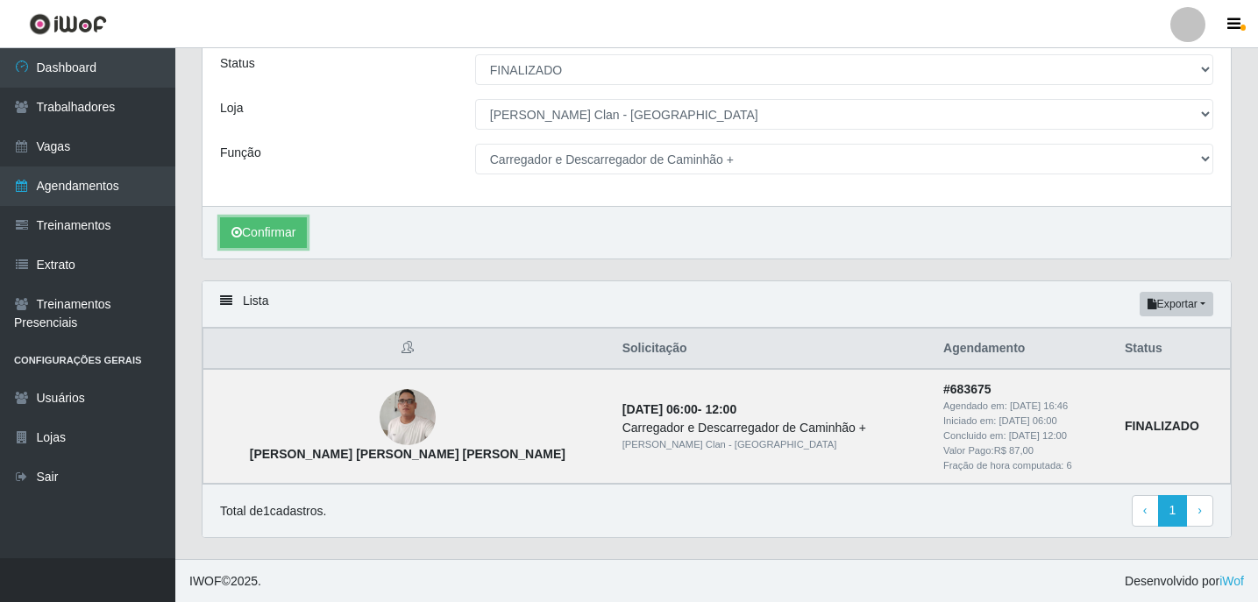
scroll to position [207, 0]
click at [1207, 305] on button "Exportar" at bounding box center [1177, 303] width 74 height 25
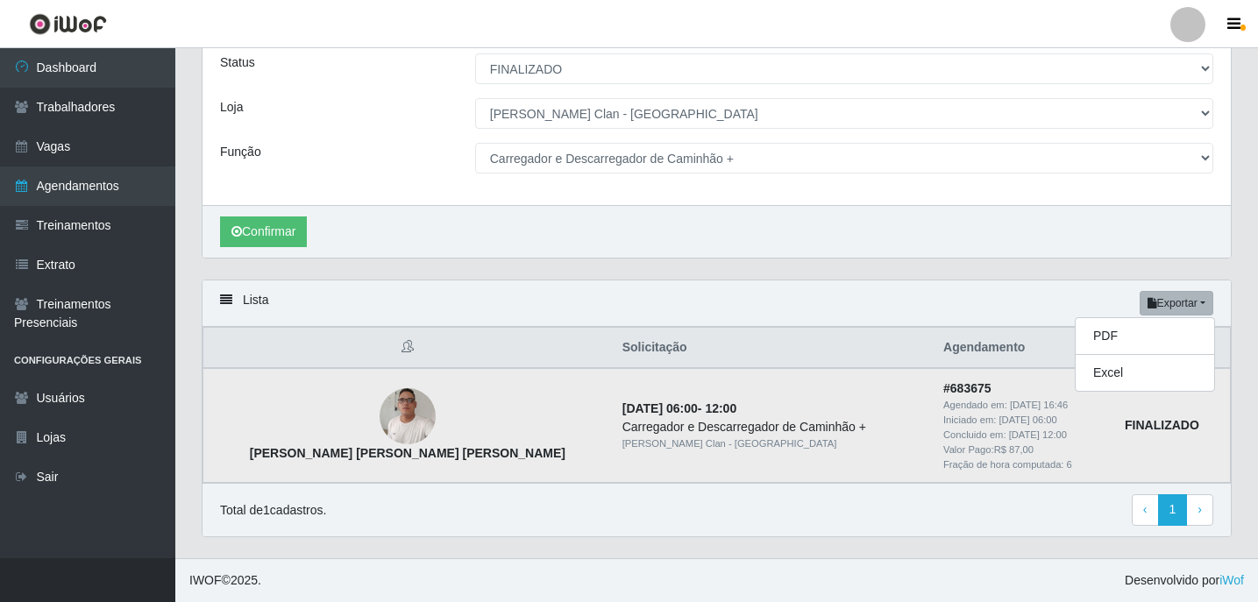
click at [1185, 424] on td "FINALIZADO" at bounding box center [1172, 425] width 116 height 114
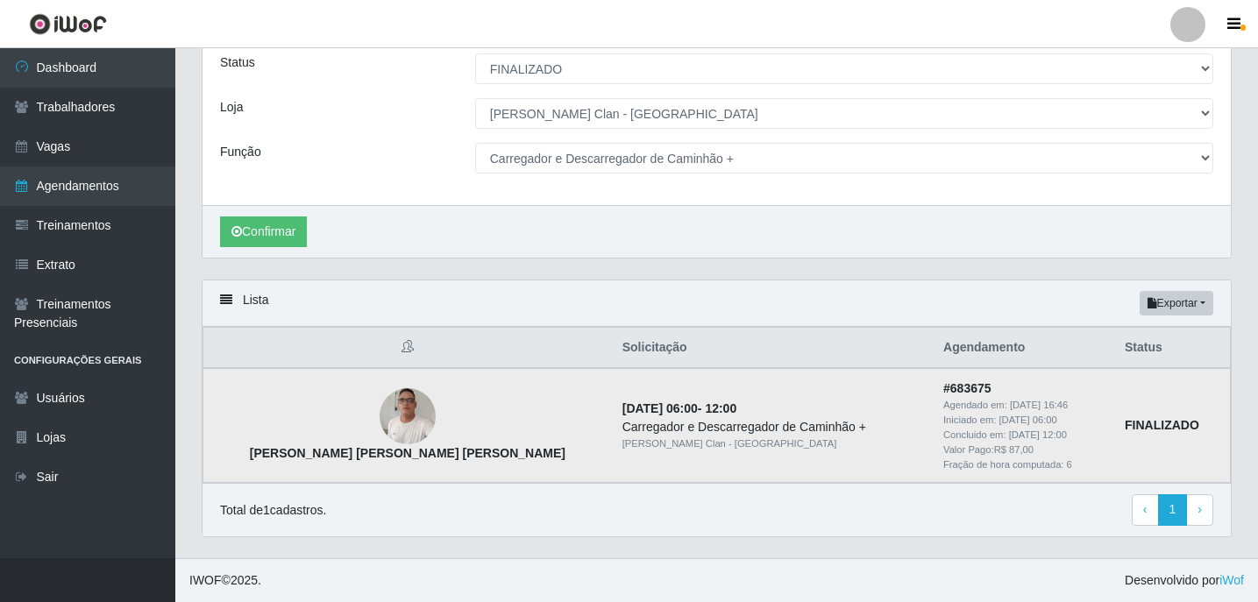
click at [1159, 414] on td "FINALIZADO" at bounding box center [1172, 425] width 116 height 114
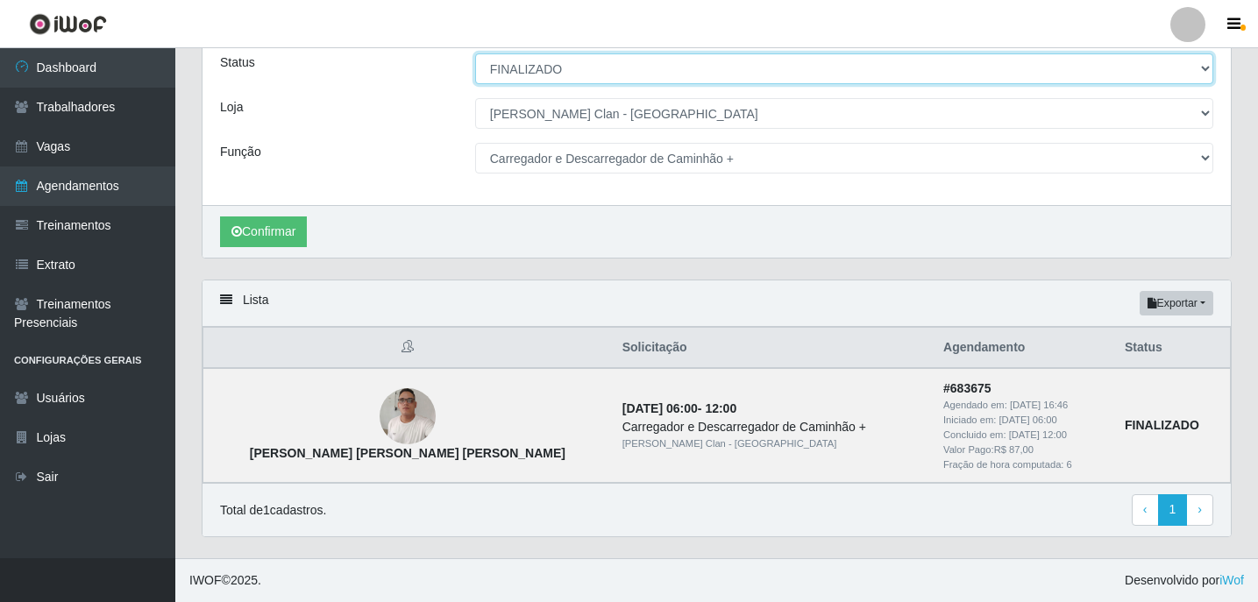
click at [634, 65] on select "[Selecione...] AGENDADO AGUARDANDO LIBERAR EM ANDAMENTO EM REVISÃO FINALIZADO C…" at bounding box center [844, 68] width 738 height 31
select select "FALTA"
click at [475, 53] on select "[Selecione...] AGENDADO AGUARDANDO LIBERAR EM ANDAMENTO EM REVISÃO FINALIZADO C…" at bounding box center [844, 68] width 738 height 31
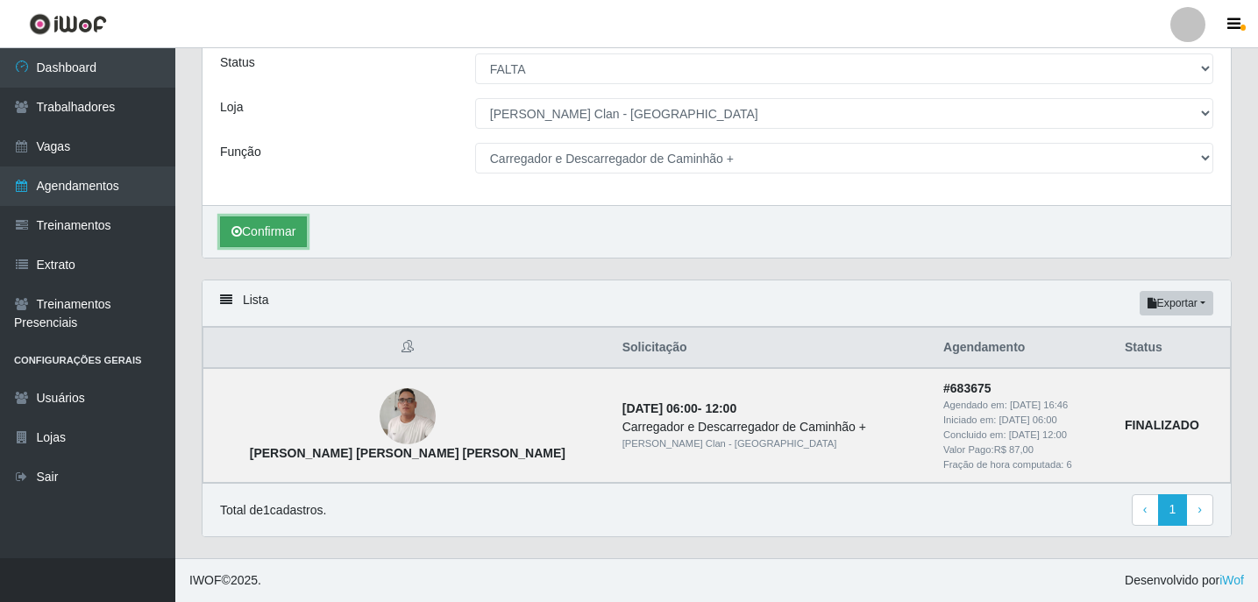
click at [285, 228] on button "Confirmar" at bounding box center [263, 232] width 87 height 31
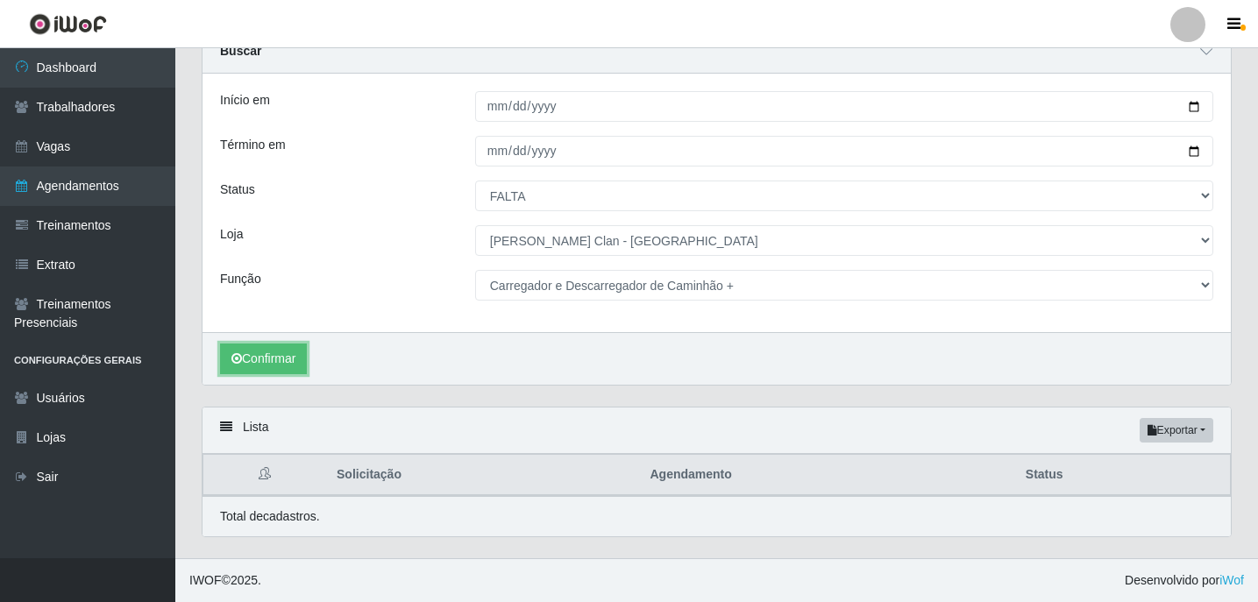
scroll to position [189, 0]
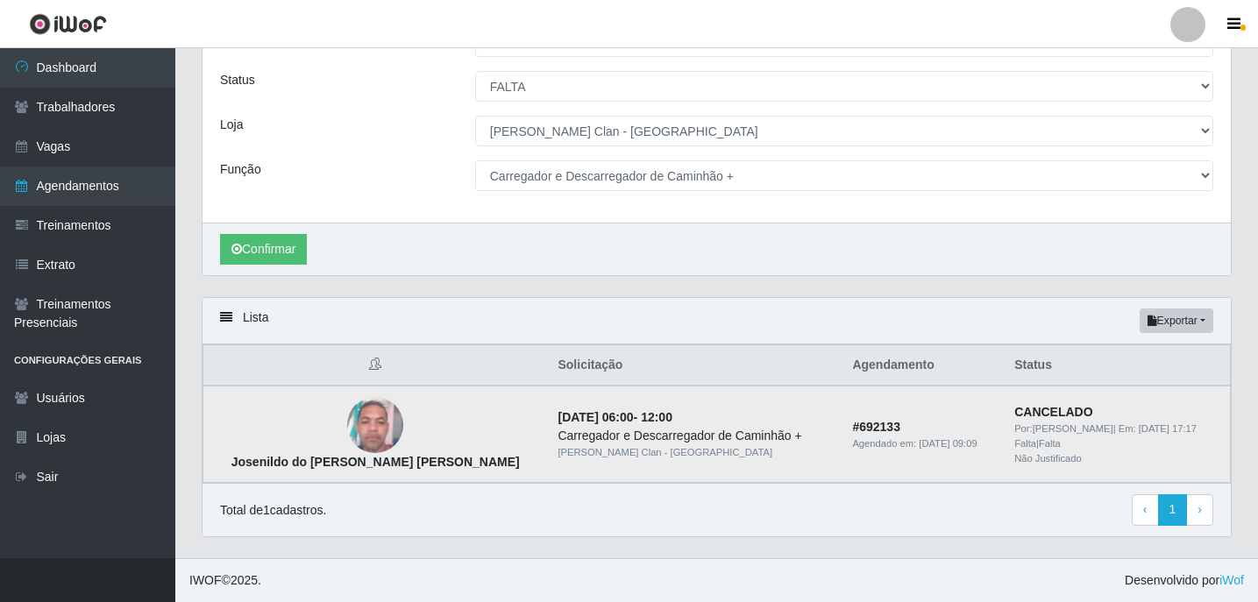
click at [842, 437] on td "# 692133 Agendado em: 31/07/2025, 09:09" at bounding box center [923, 434] width 162 height 97
click at [1209, 328] on button "Exportar" at bounding box center [1177, 321] width 74 height 25
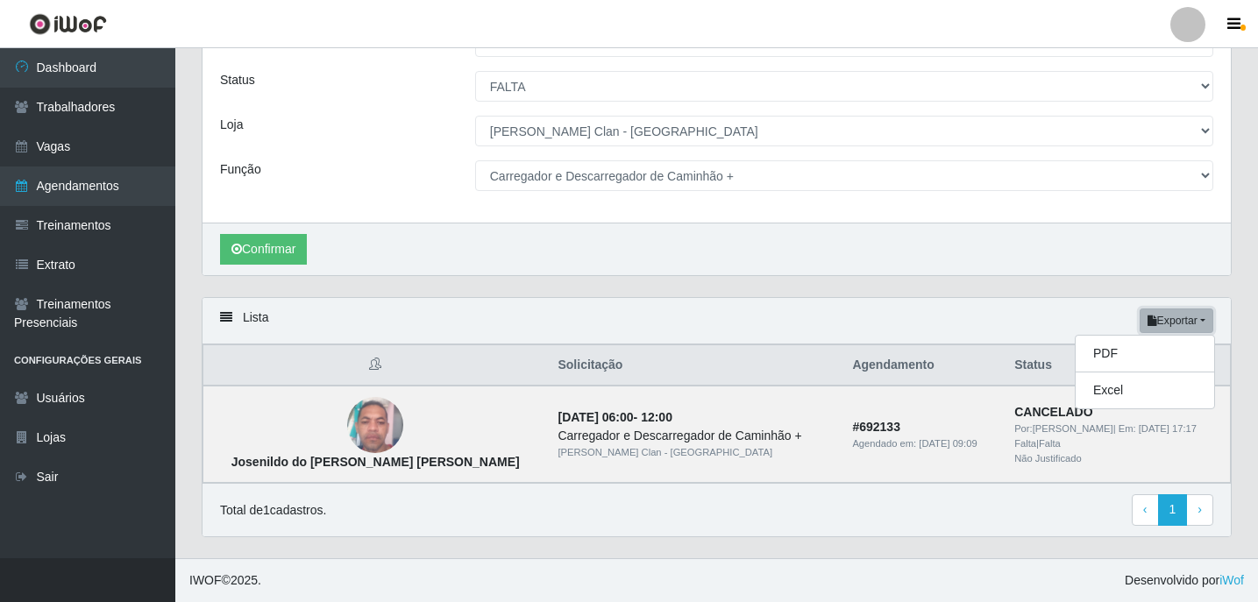
click at [1210, 328] on button "Exportar" at bounding box center [1177, 321] width 74 height 25
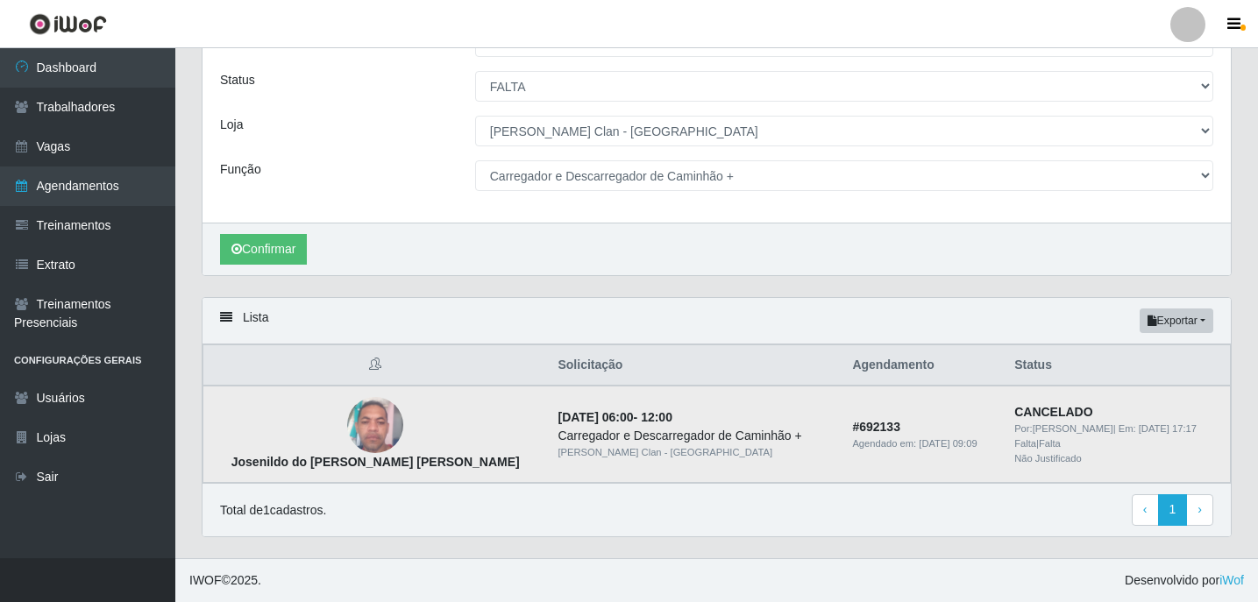
click at [1079, 412] on strong "CANCELADO" at bounding box center [1054, 412] width 78 height 14
click at [279, 460] on strong "Josenildo do [PERSON_NAME] [PERSON_NAME]" at bounding box center [375, 462] width 288 height 14
copy strong "Josenildo do [PERSON_NAME] [PERSON_NAME]"
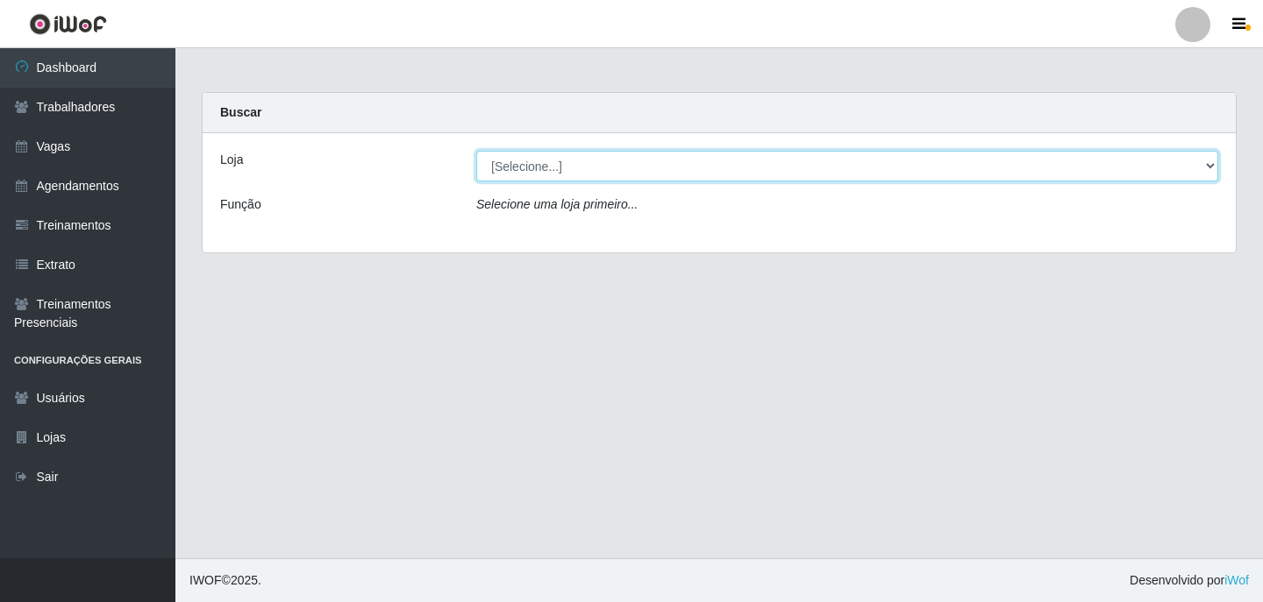
click at [1205, 153] on select "[Selecione...] Leite Clan - [GEOGRAPHIC_DATA]" at bounding box center [847, 166] width 742 height 31
click at [753, 161] on select "[Selecione...] Leite Clan - [GEOGRAPHIC_DATA]" at bounding box center [847, 166] width 742 height 31
select select "452"
click at [476, 151] on select "[Selecione...] Leite Clan - [GEOGRAPHIC_DATA]" at bounding box center [847, 166] width 742 height 31
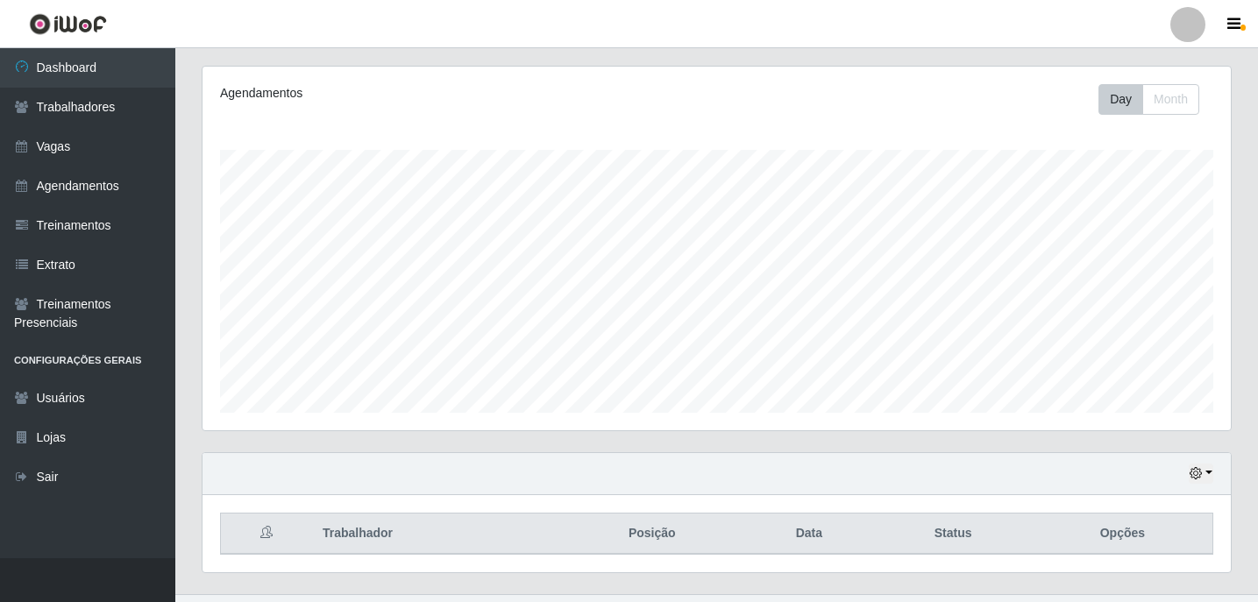
scroll to position [250, 0]
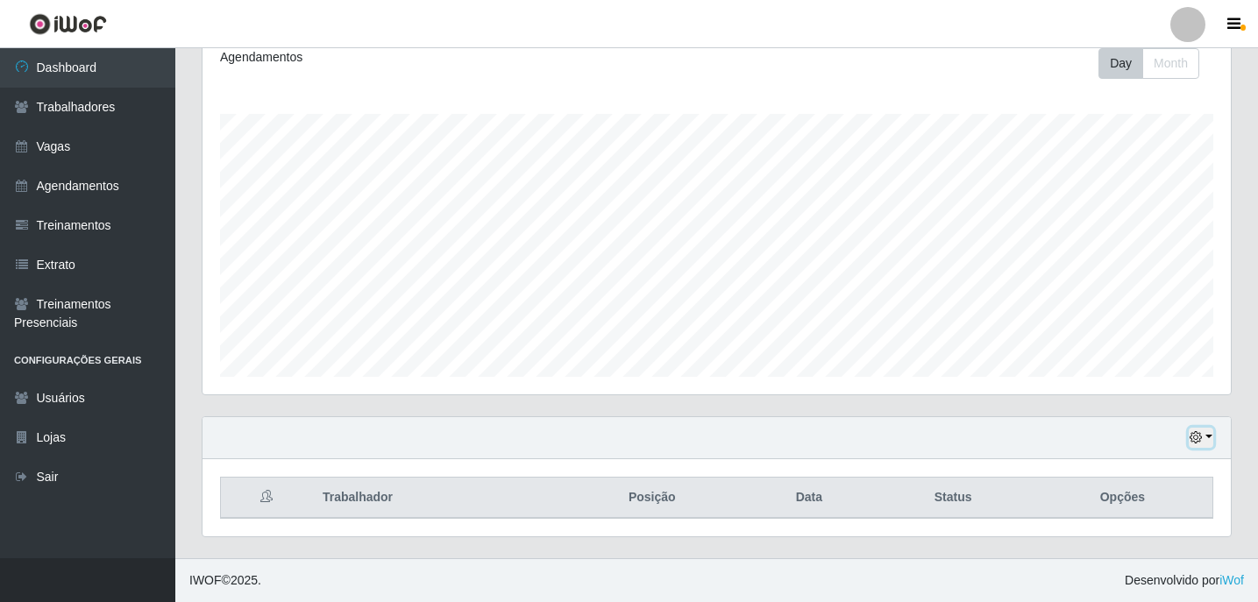
click at [1193, 436] on icon "button" at bounding box center [1196, 437] width 12 height 12
click at [1143, 402] on button "Não encerrados" at bounding box center [1143, 409] width 139 height 36
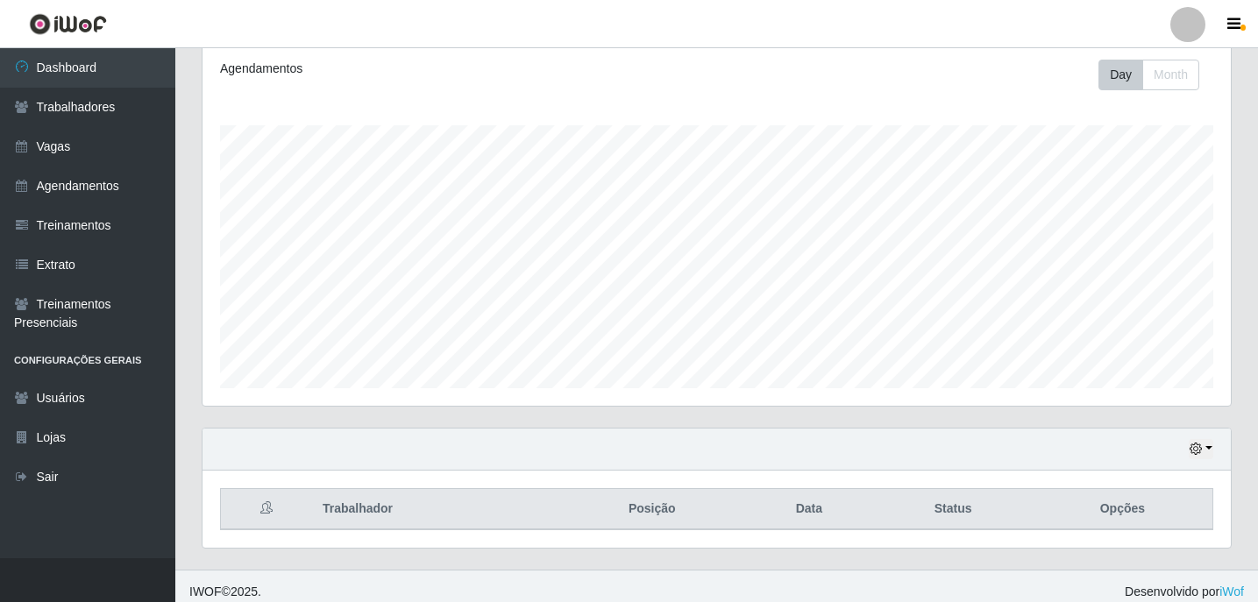
scroll to position [250, 0]
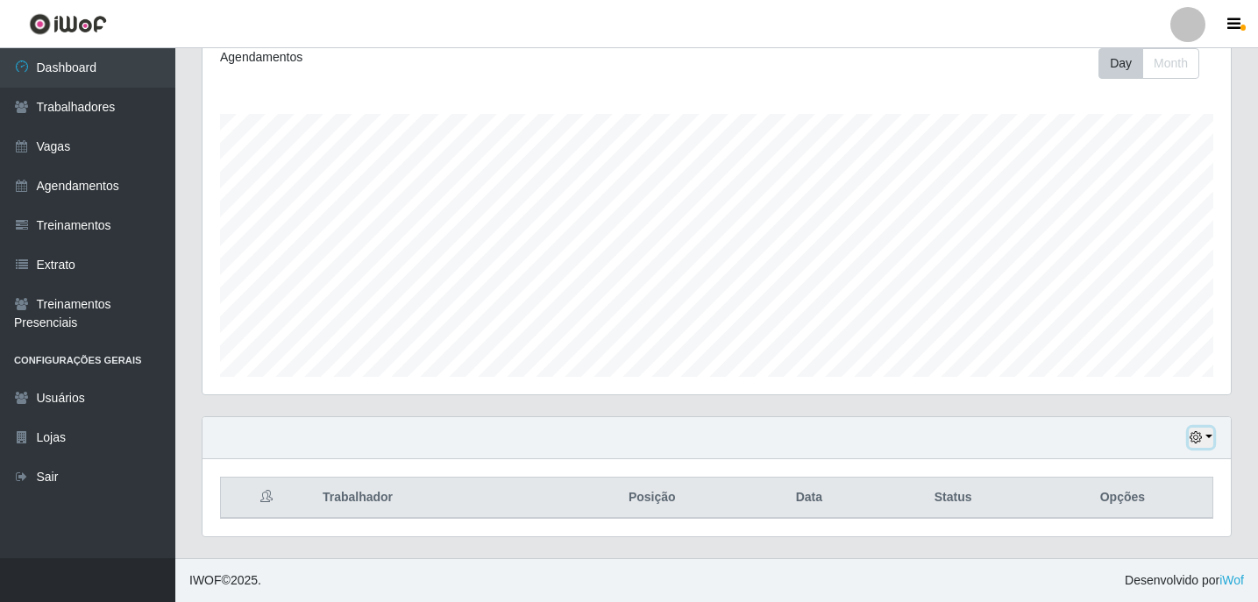
click at [1200, 438] on icon "button" at bounding box center [1196, 437] width 12 height 12
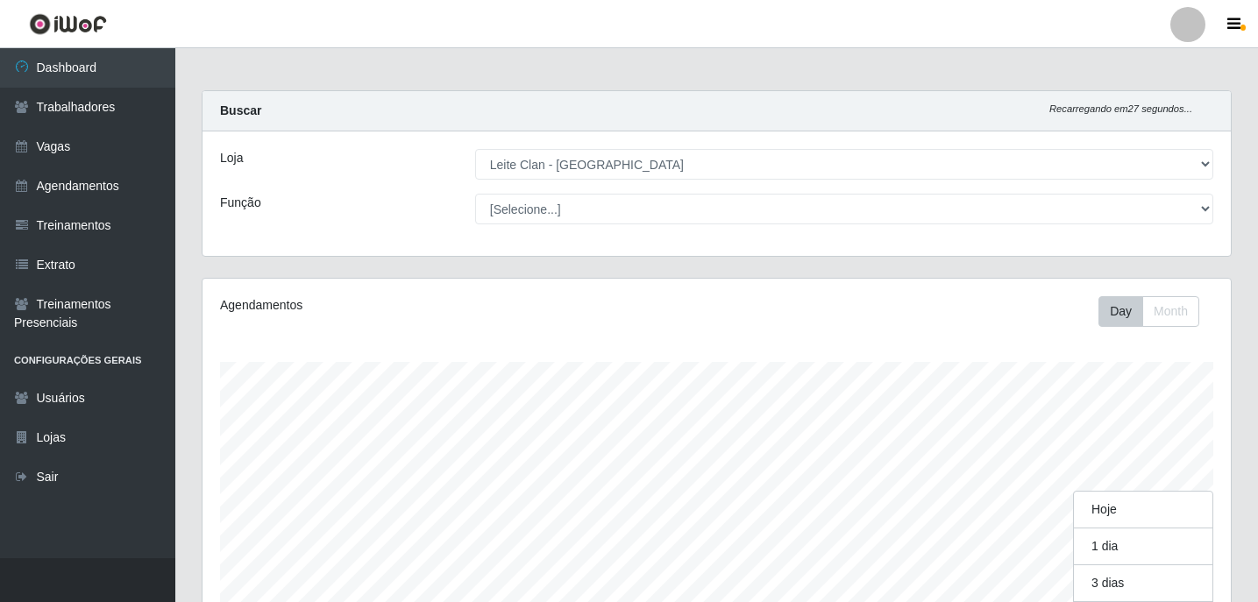
scroll to position [0, 0]
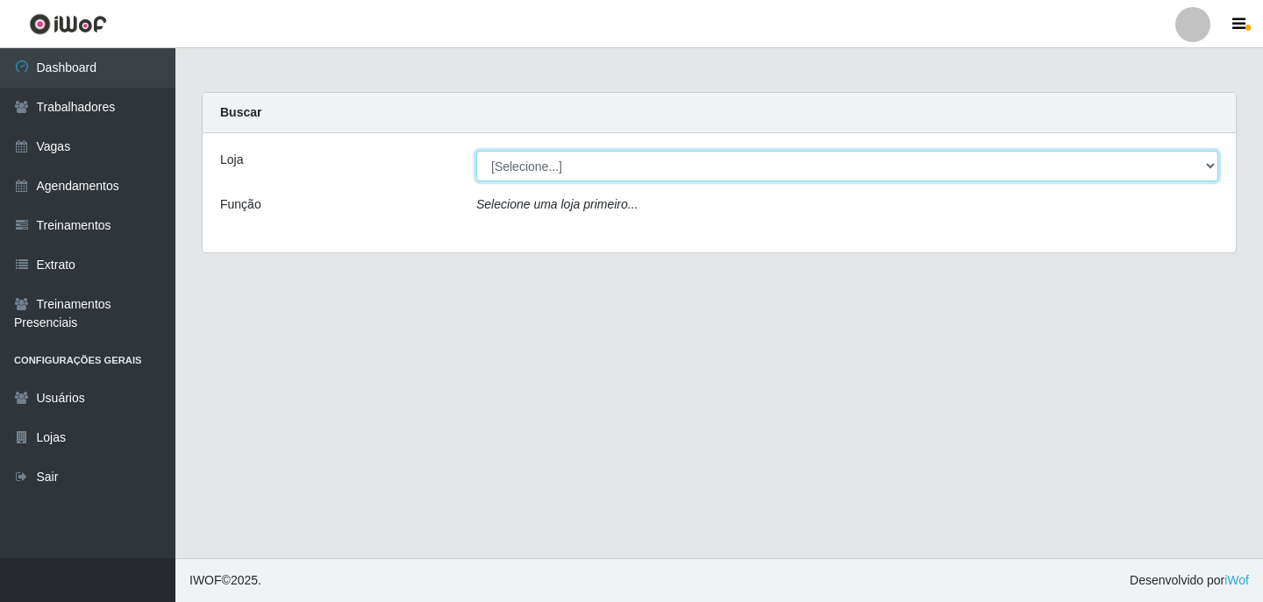
click at [671, 168] on select "[Selecione...] Leite Clan - [GEOGRAPHIC_DATA]" at bounding box center [847, 166] width 742 height 31
select select "452"
click at [476, 151] on select "[Selecione...] Leite Clan - [GEOGRAPHIC_DATA]" at bounding box center [847, 166] width 742 height 31
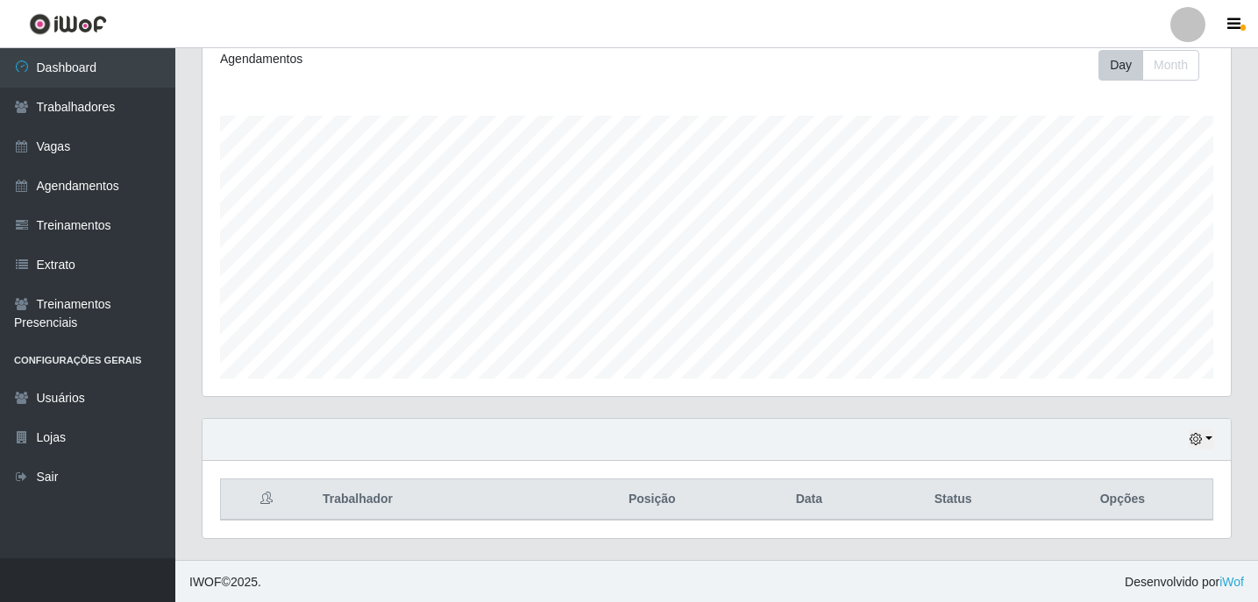
scroll to position [250, 0]
click at [1208, 432] on button "button" at bounding box center [1201, 438] width 25 height 20
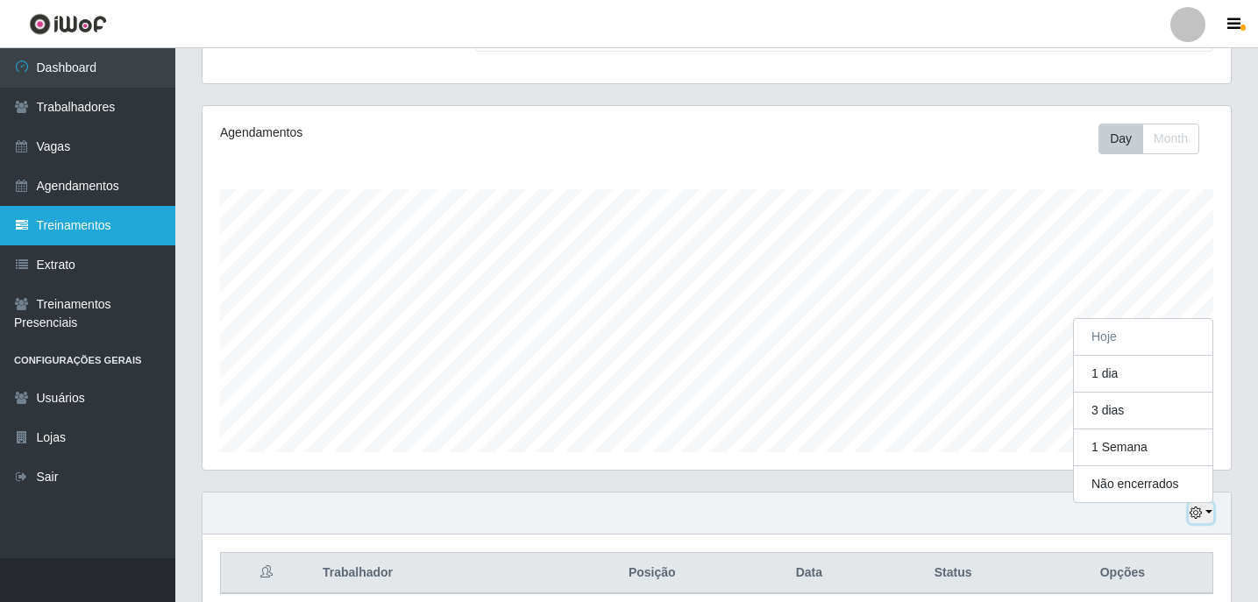
scroll to position [75, 0]
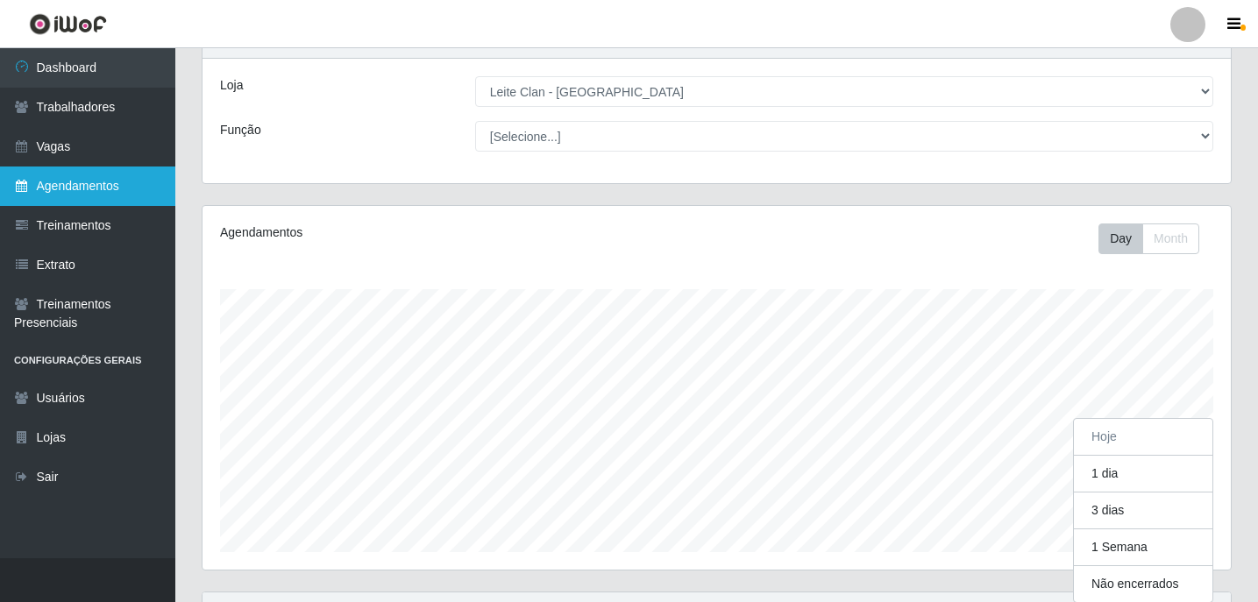
click at [86, 176] on link "Agendamentos" at bounding box center [87, 186] width 175 height 39
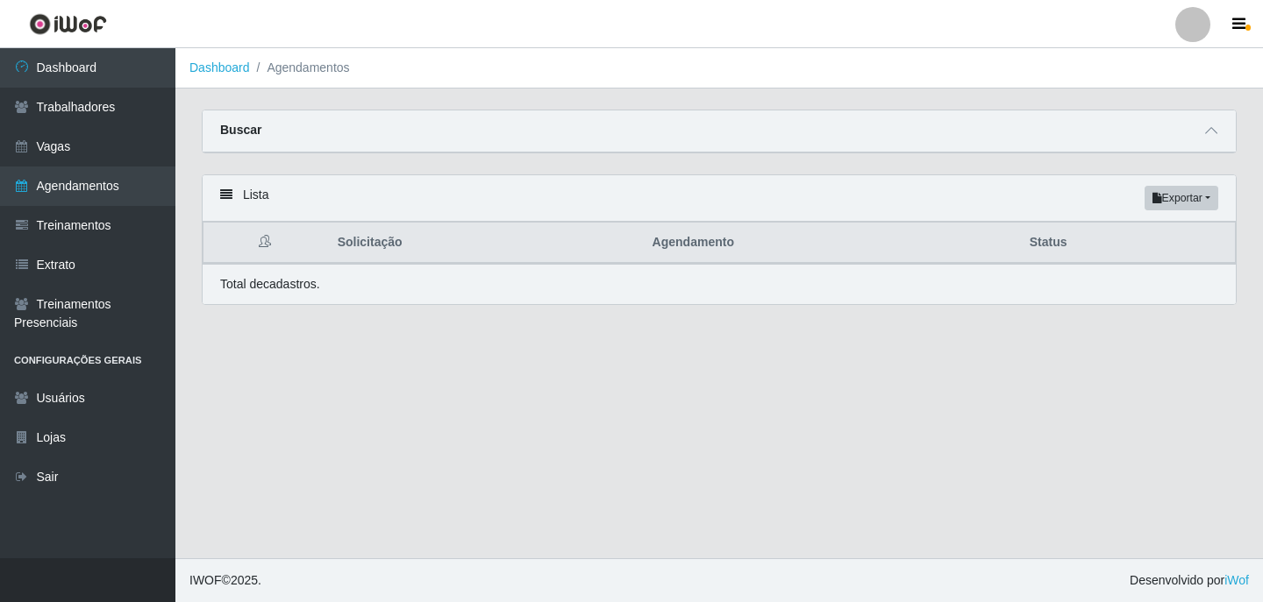
click at [1229, 138] on div "Buscar" at bounding box center [719, 131] width 1033 height 42
click at [1203, 140] on span at bounding box center [1210, 131] width 21 height 20
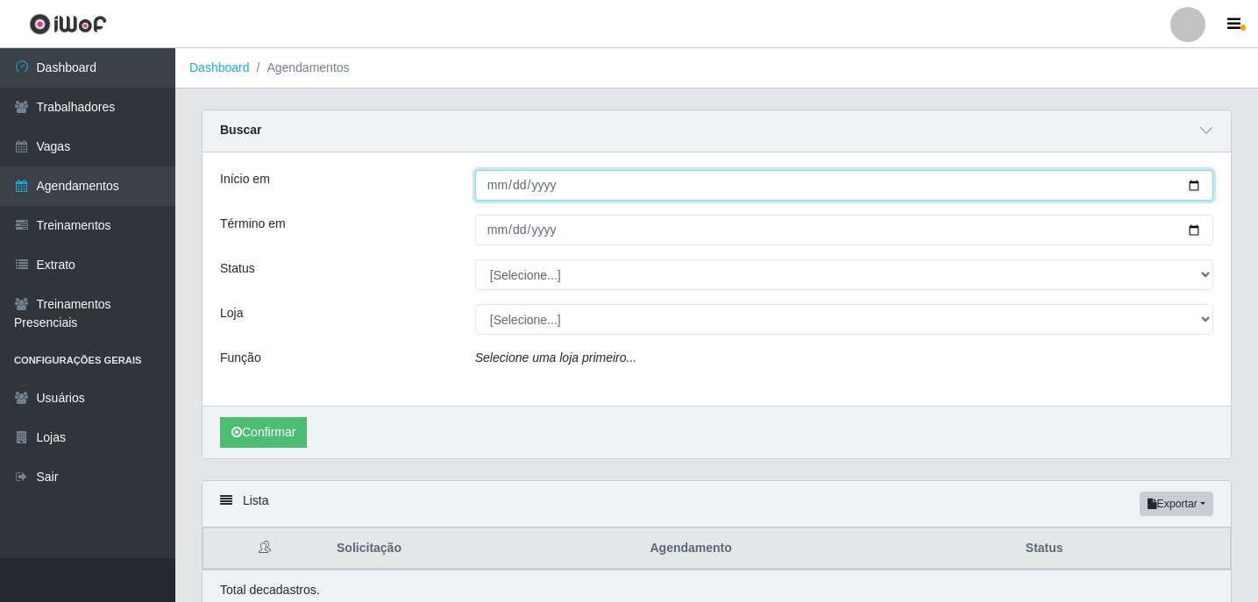
click at [498, 182] on input "Início em" at bounding box center [844, 185] width 738 height 31
type input "2025-08-18"
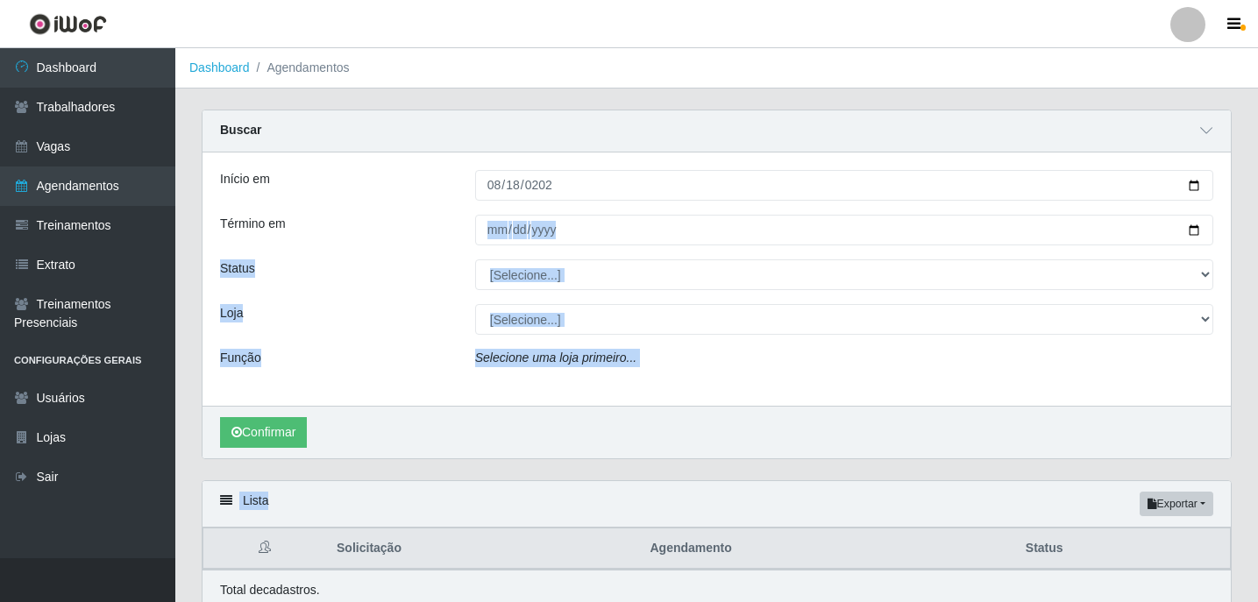
drag, startPoint x: 1247, startPoint y: 528, endPoint x: 847, endPoint y: 34, distance: 635.3
click at [1100, 149] on div "Carregando... Buscar Início em 2025-08-18 Término em Status [Selecione...] AGEN…" at bounding box center [716, 371] width 1083 height 523
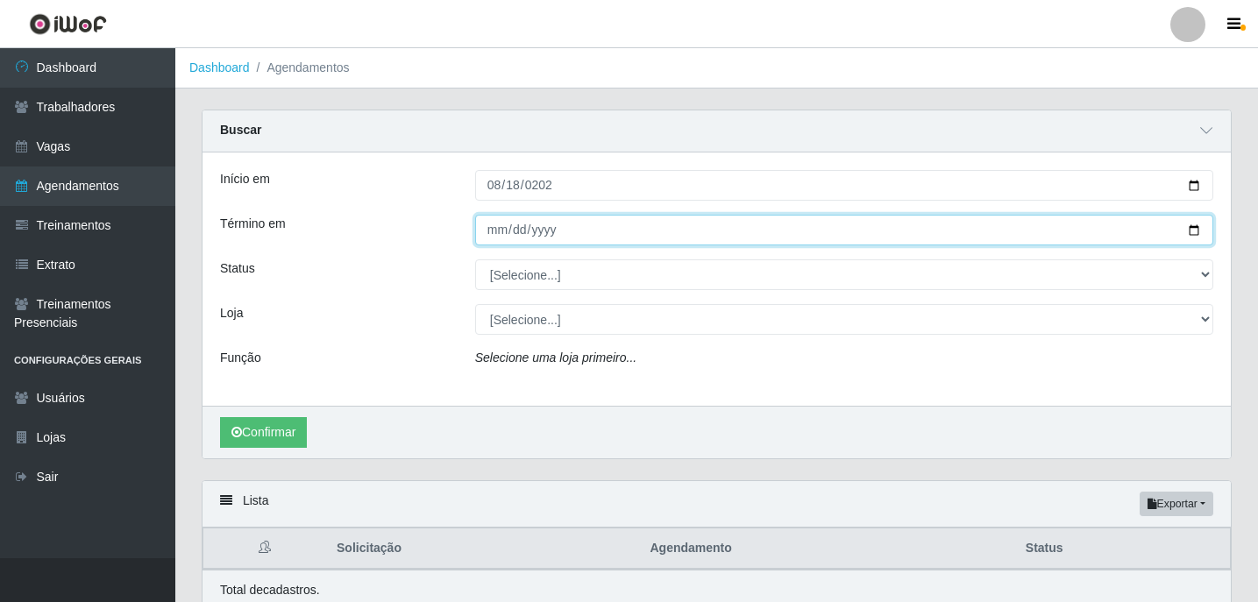
drag, startPoint x: 872, startPoint y: 221, endPoint x: 837, endPoint y: 245, distance: 42.3
click at [857, 242] on input "Término em" at bounding box center [844, 230] width 738 height 31
type input "2025-08-31"
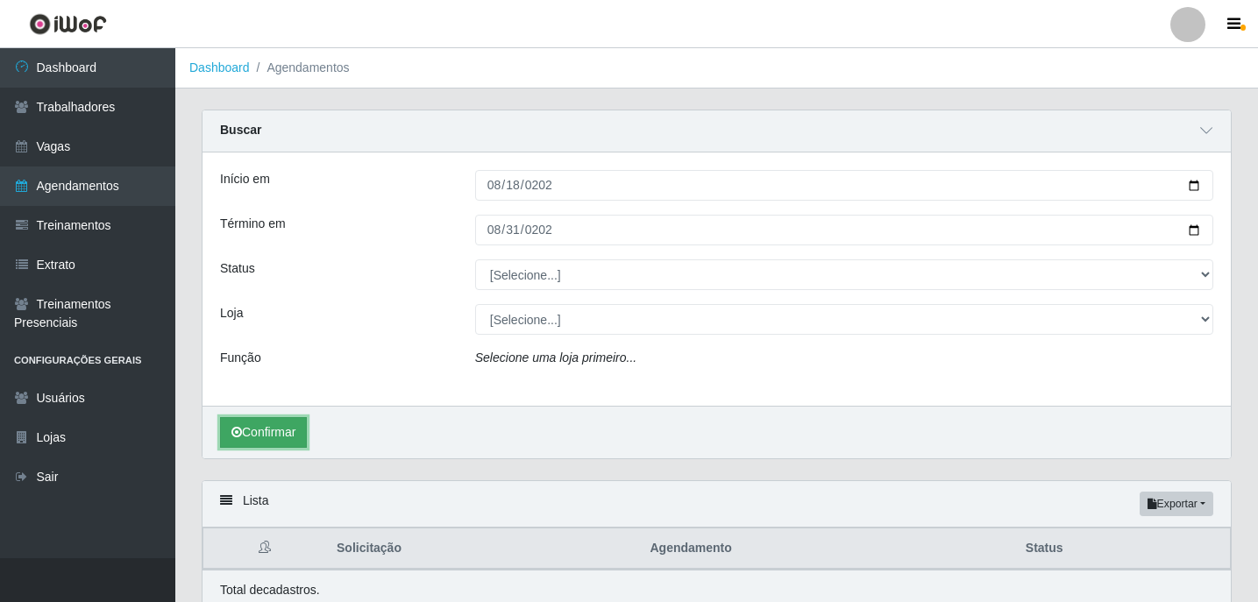
click at [288, 436] on button "Confirmar" at bounding box center [263, 432] width 87 height 31
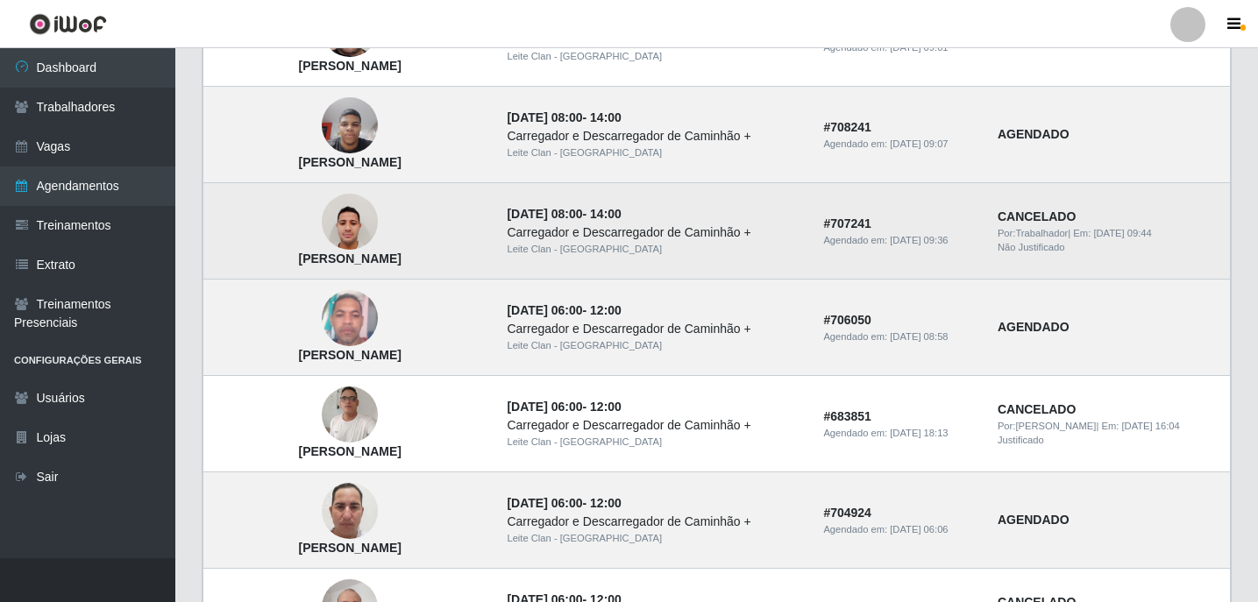
scroll to position [688, 0]
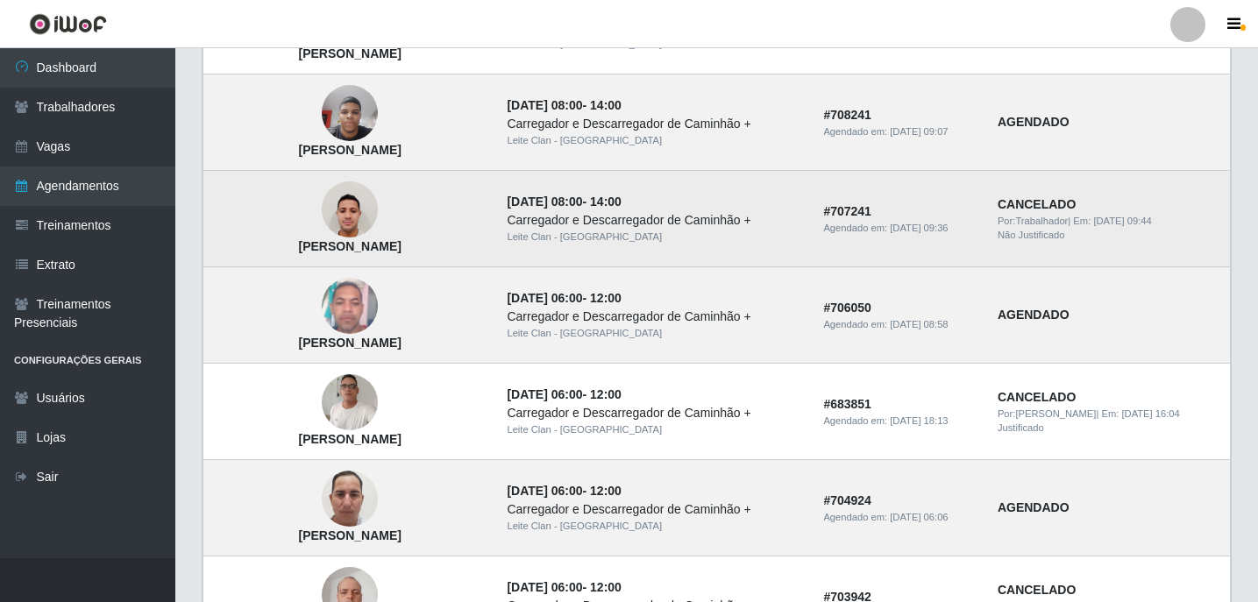
click at [364, 211] on img at bounding box center [350, 210] width 56 height 75
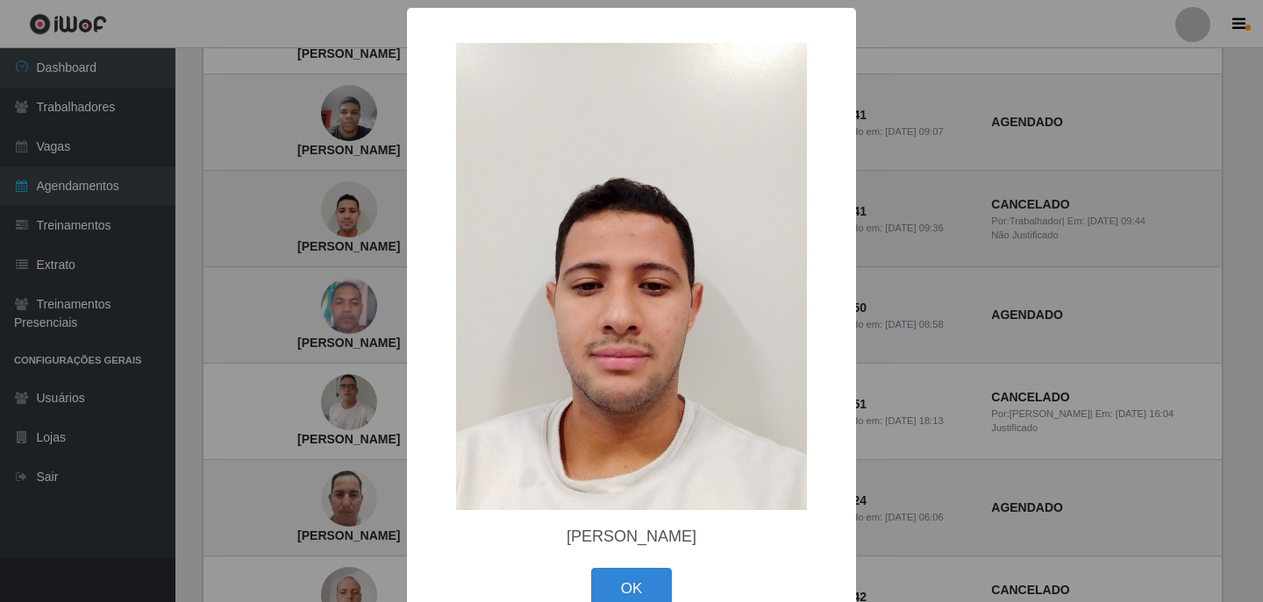
click at [364, 211] on div "× Bruno Bezerra santos OK Cancel" at bounding box center [631, 301] width 1263 height 602
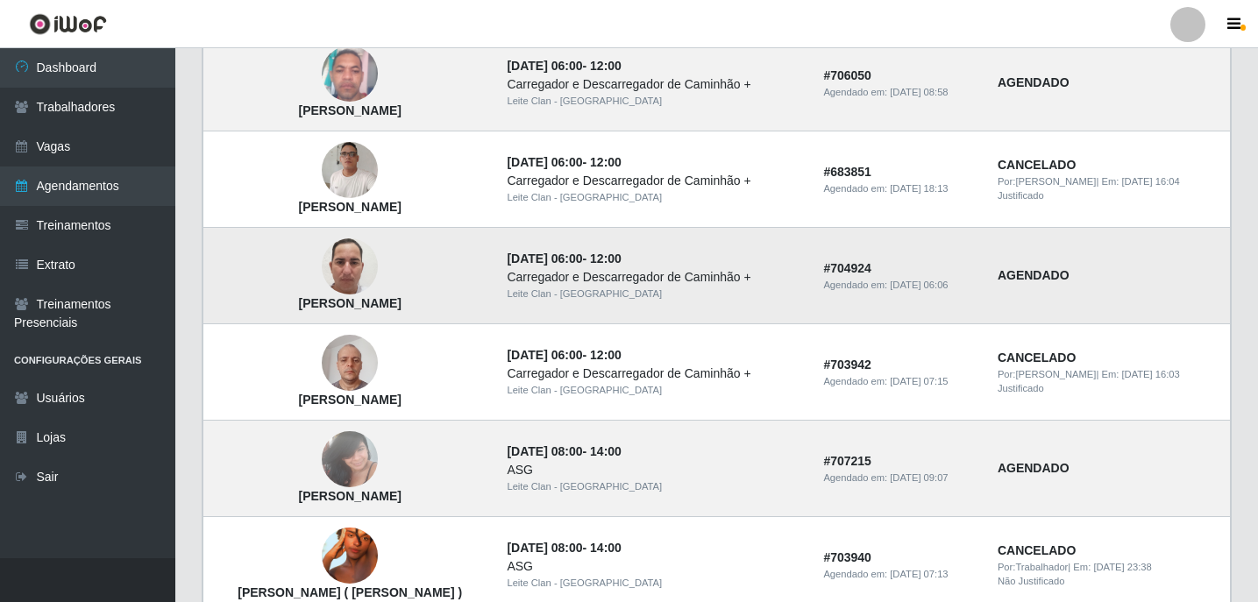
scroll to position [951, 0]
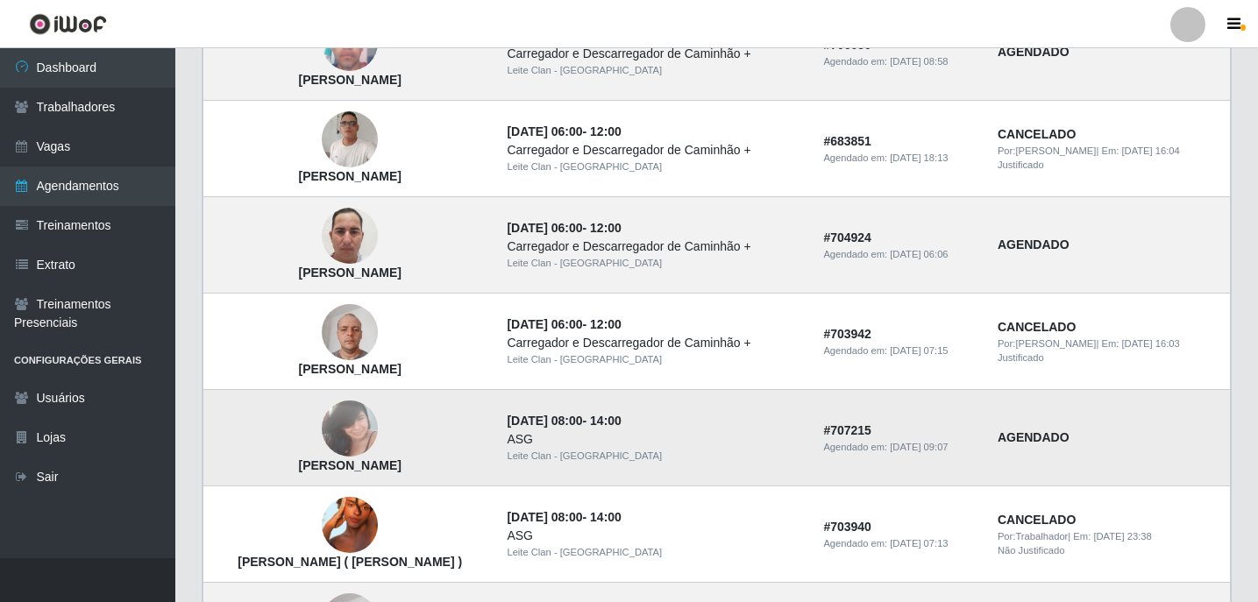
click at [356, 445] on img at bounding box center [350, 429] width 56 height 75
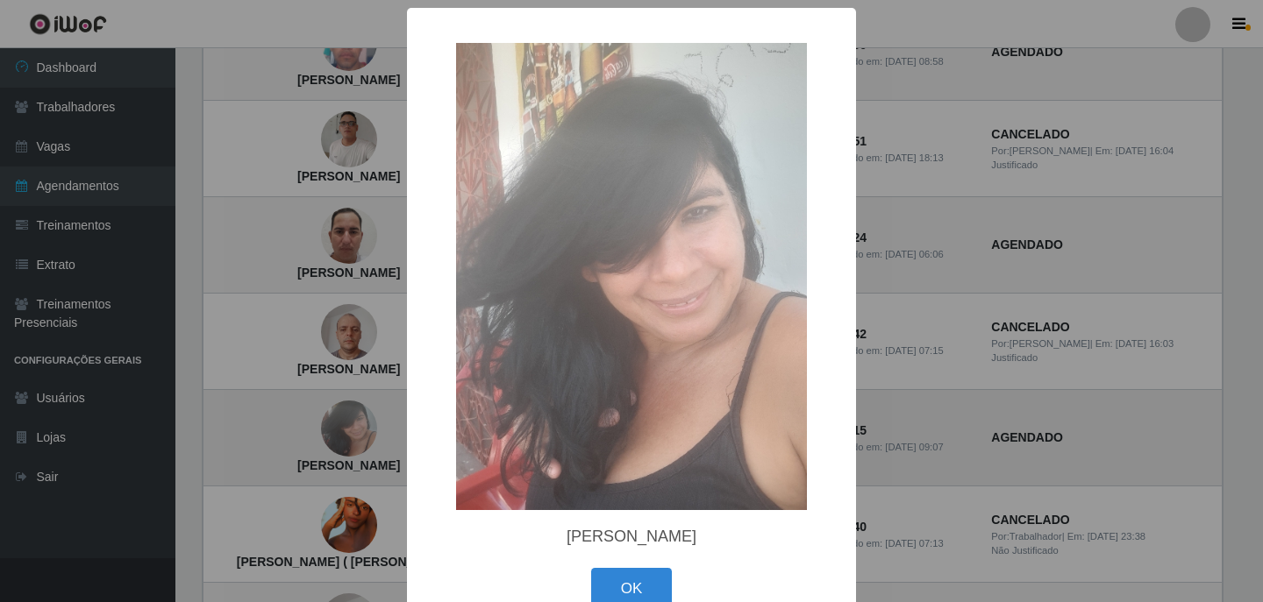
click at [356, 445] on div "× Maria das vitorias oliveira OK Cancel" at bounding box center [631, 301] width 1263 height 602
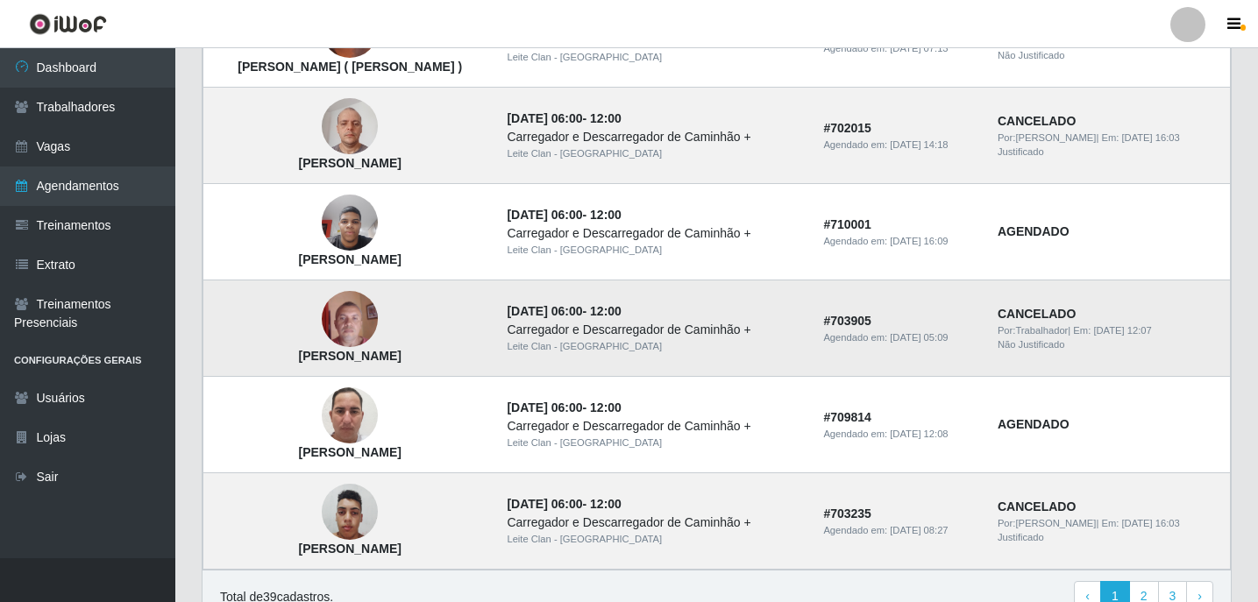
scroll to position [1535, 0]
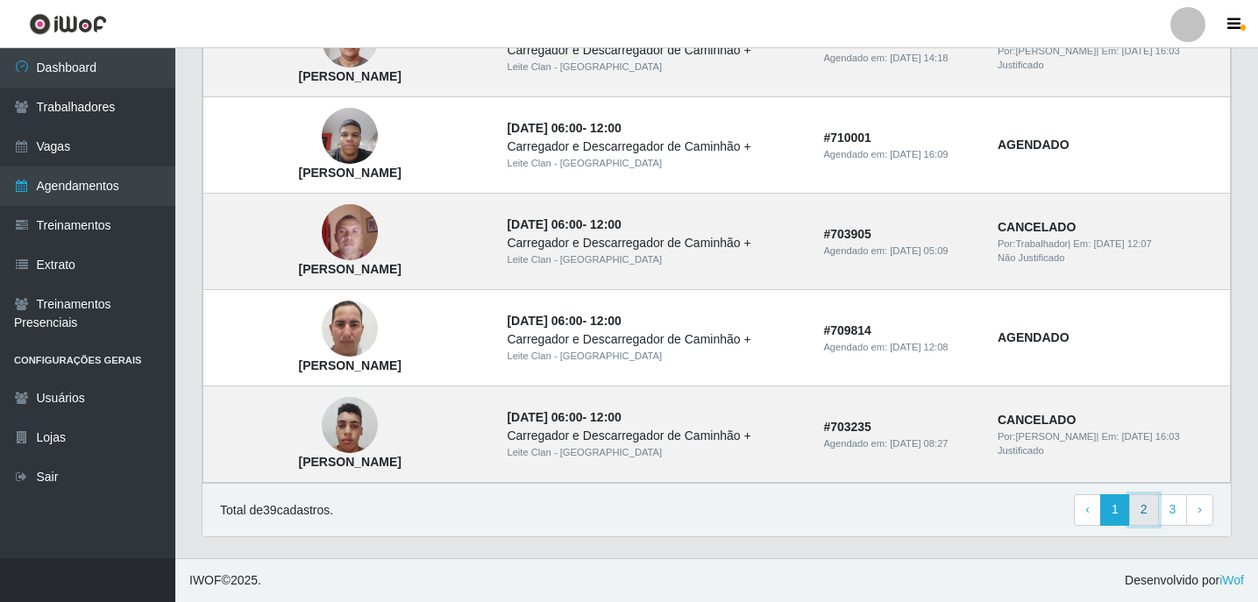
click at [1145, 516] on link "2" at bounding box center [1144, 511] width 30 height 32
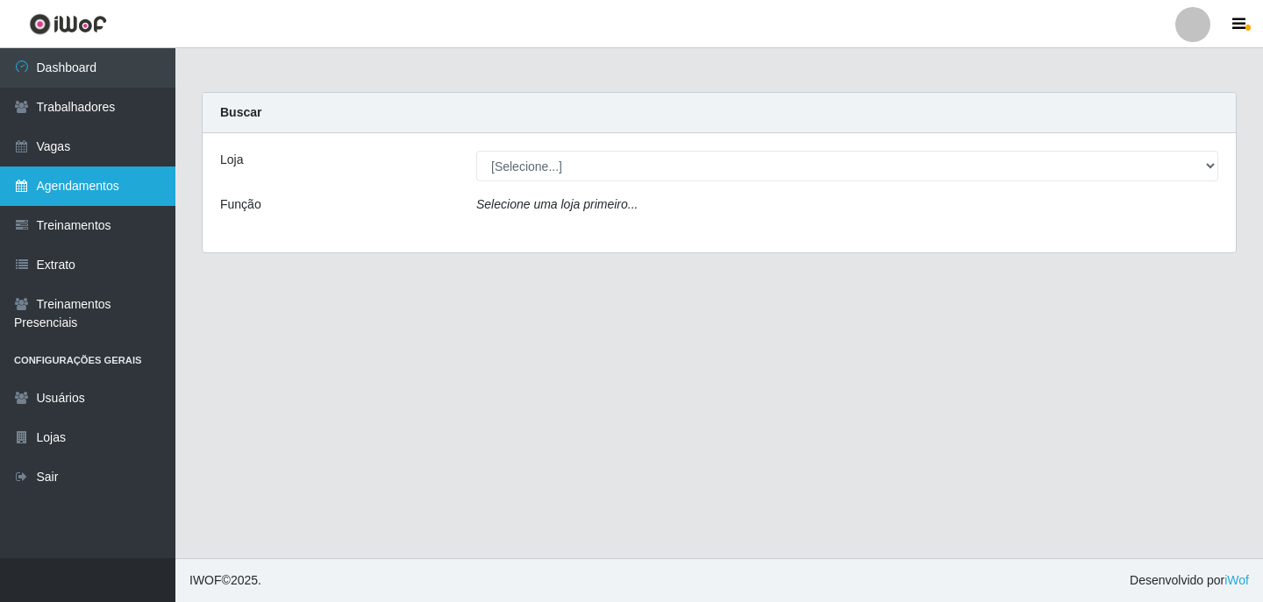
click at [96, 169] on link "Agendamentos" at bounding box center [87, 186] width 175 height 39
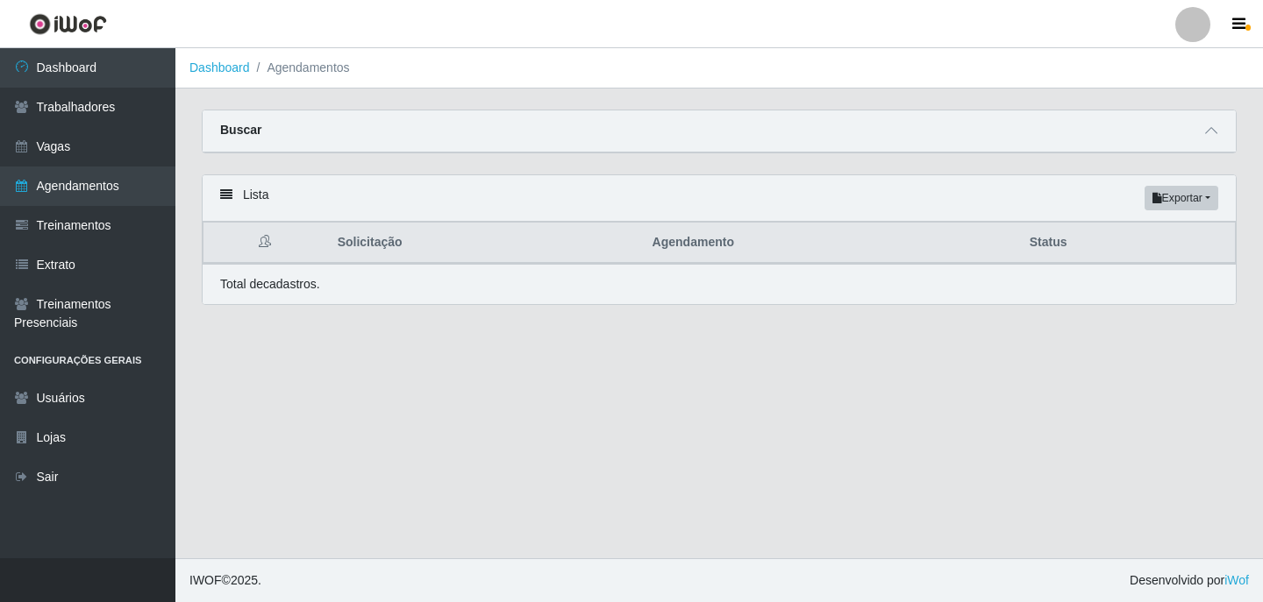
click at [1227, 138] on div "Buscar" at bounding box center [719, 131] width 1033 height 42
click at [1203, 135] on span at bounding box center [1210, 131] width 21 height 20
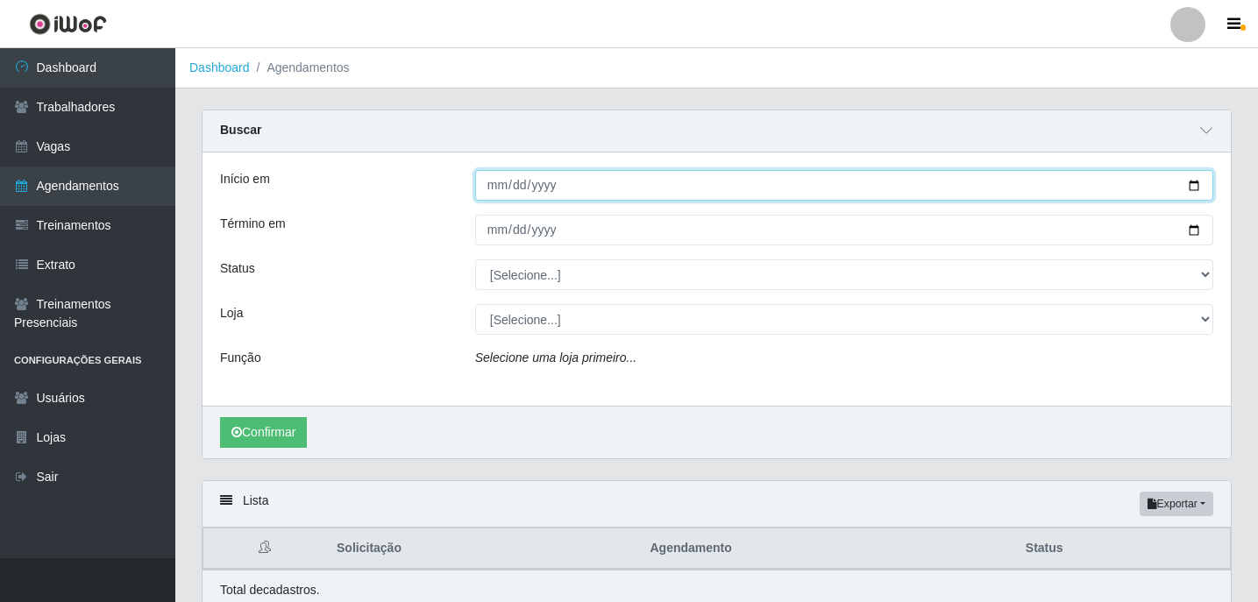
click at [491, 180] on input "Início em" at bounding box center [844, 185] width 738 height 31
type input "[DATE]"
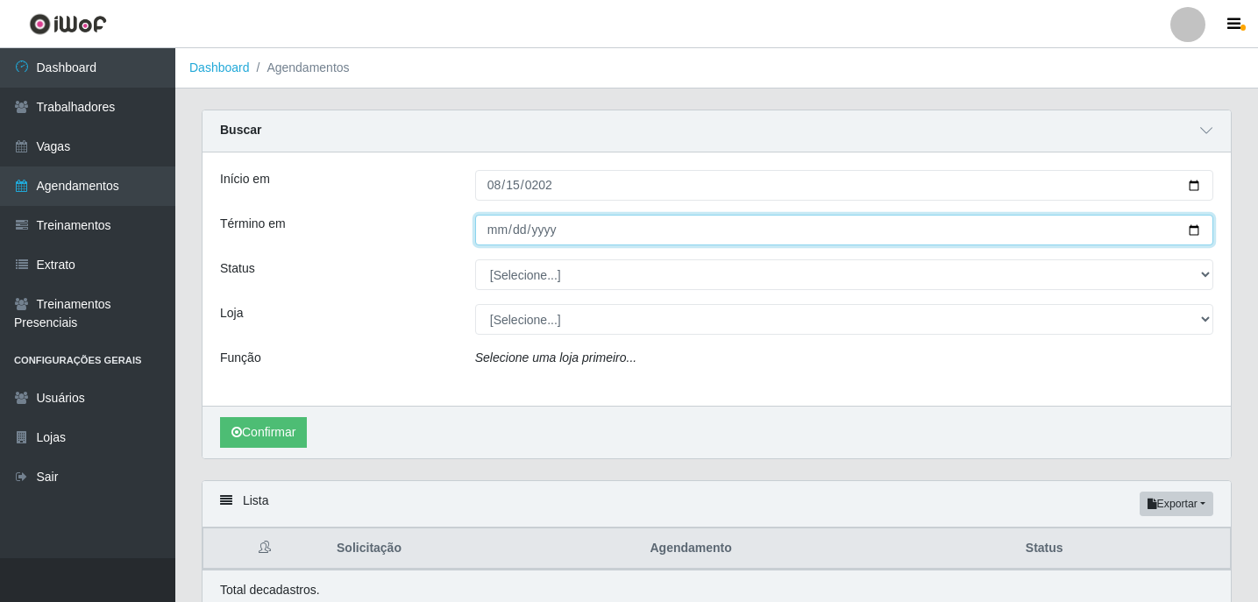
click at [494, 231] on input "Término em" at bounding box center [844, 230] width 738 height 31
type input "0001-02-20"
type input "[DATE]"
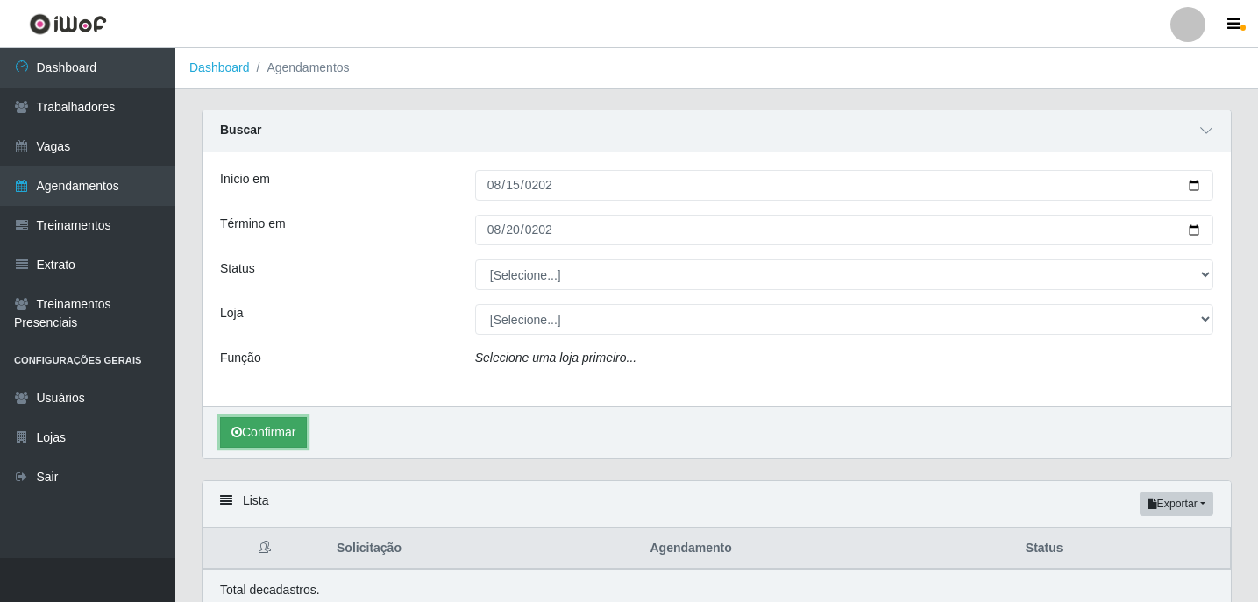
click at [242, 424] on button "Confirmar" at bounding box center [263, 432] width 87 height 31
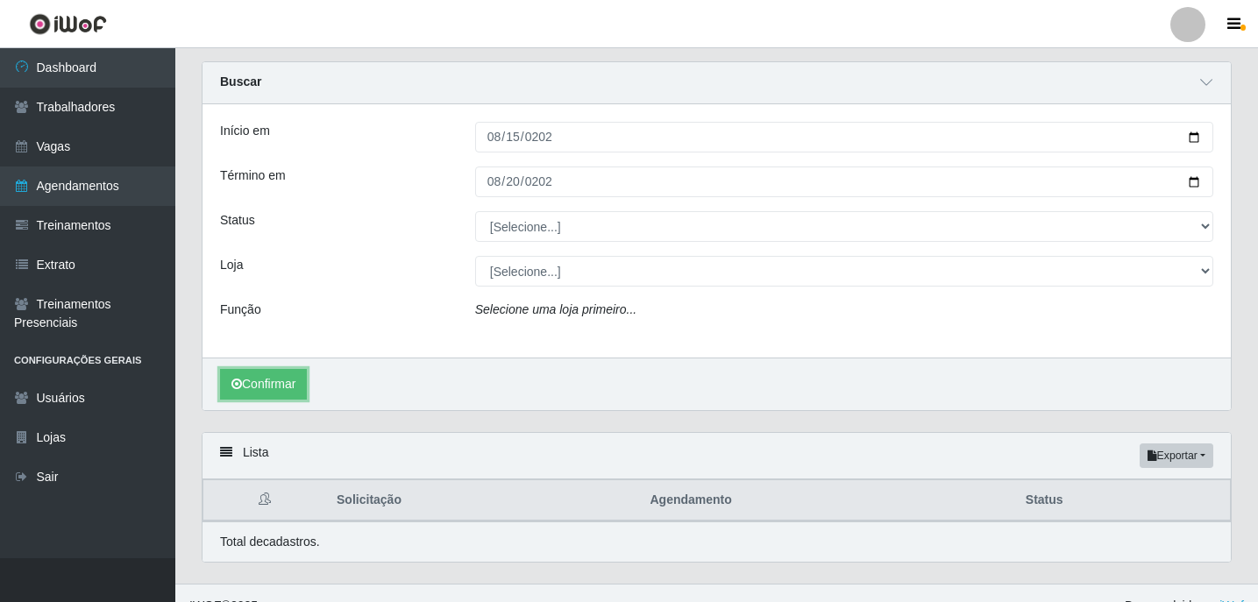
scroll to position [75, 0]
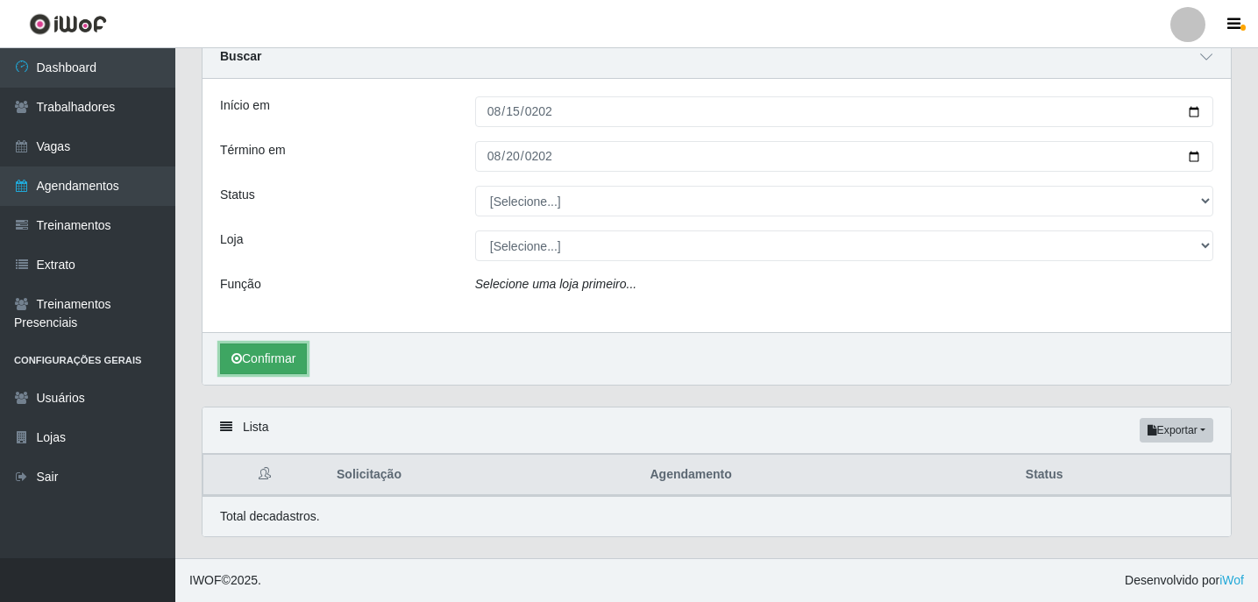
click at [277, 361] on button "Confirmar" at bounding box center [263, 359] width 87 height 31
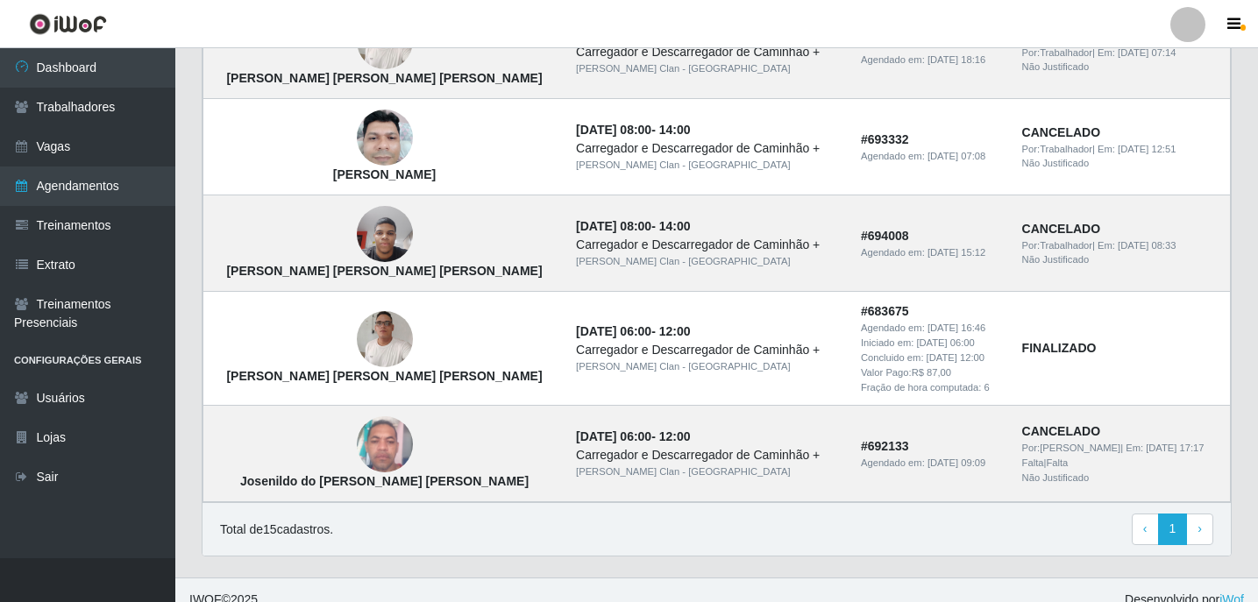
scroll to position [1622, 0]
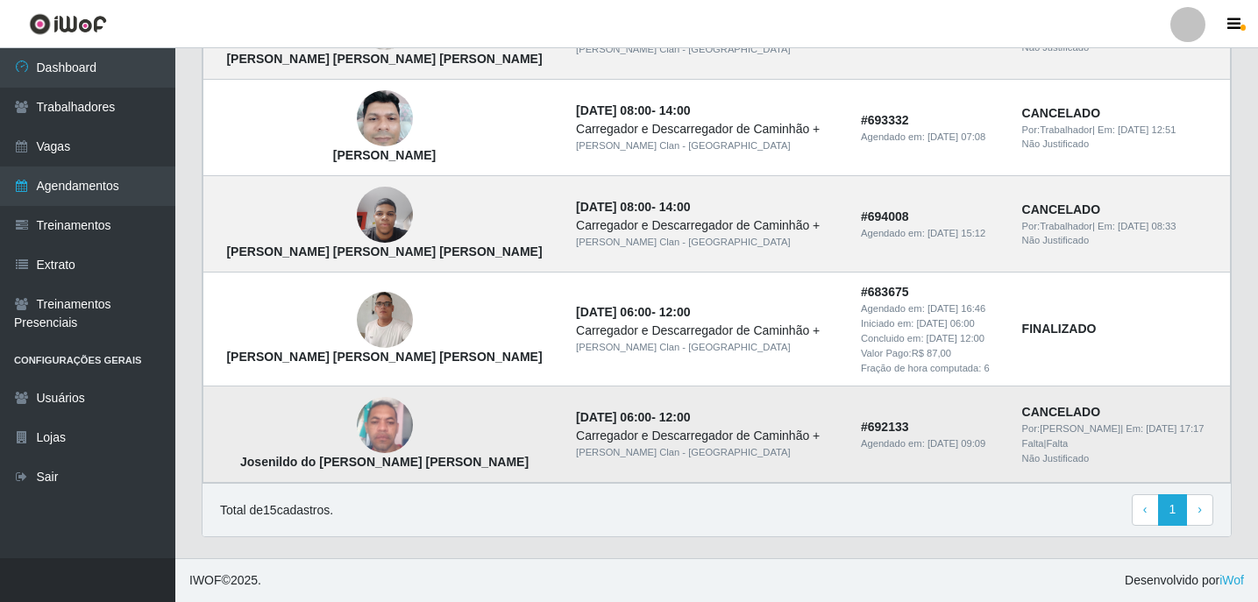
click at [1053, 452] on div "Não Justificado" at bounding box center [1120, 459] width 197 height 15
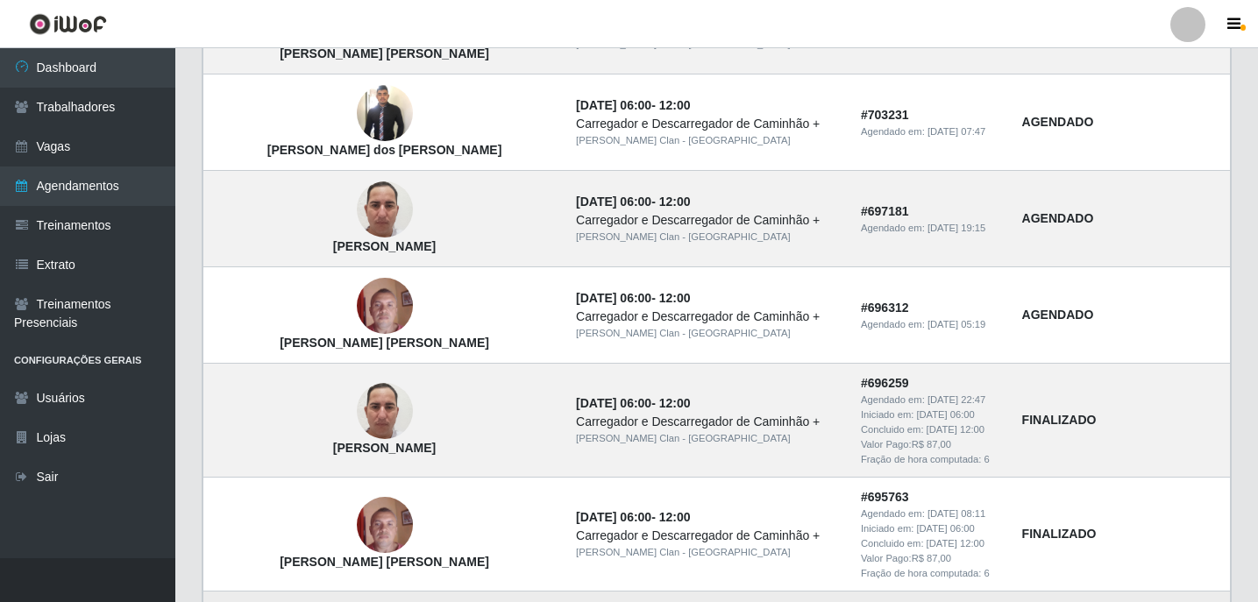
scroll to position [745, 0]
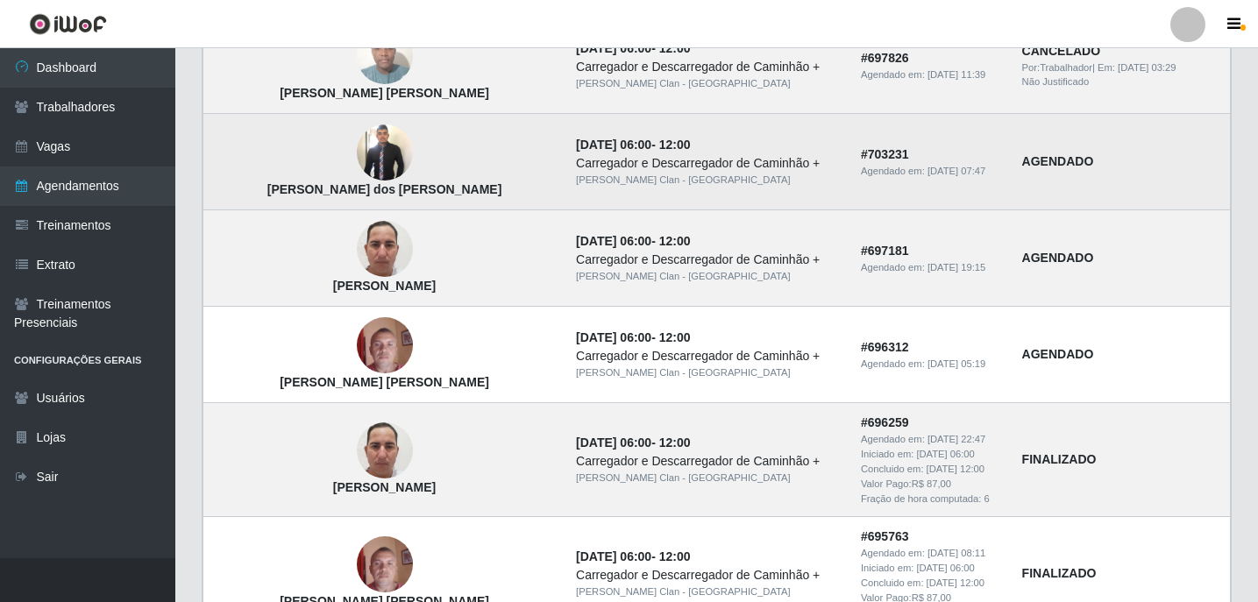
click at [357, 154] on img at bounding box center [385, 153] width 56 height 61
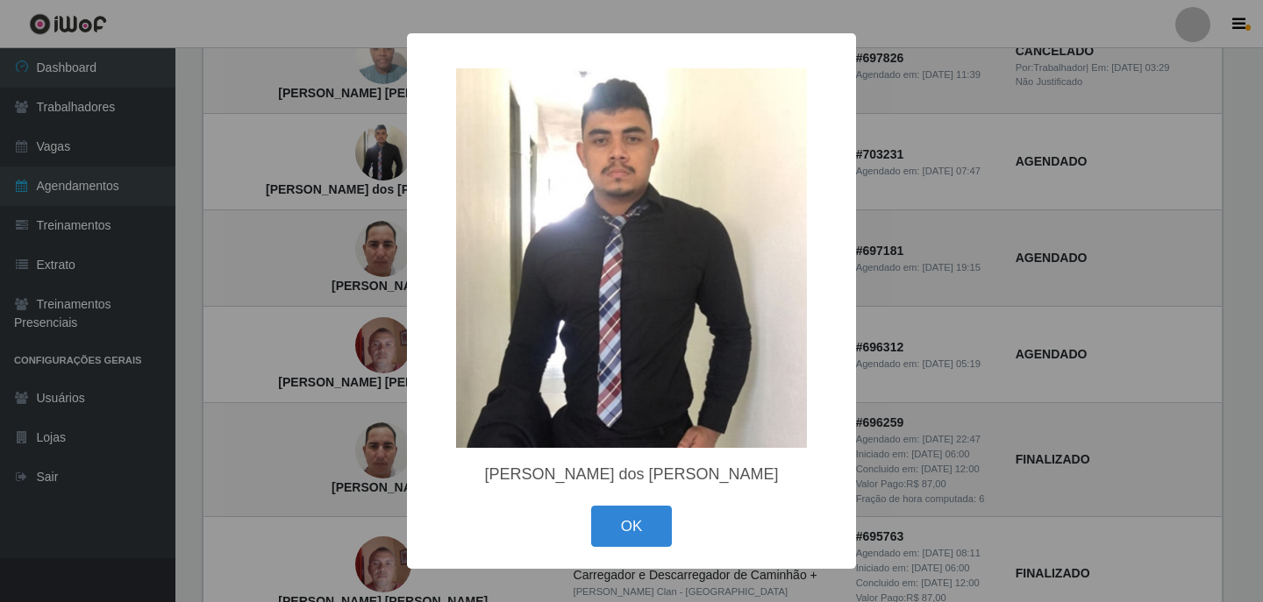
click at [361, 156] on div "× [PERSON_NAME] dos [PERSON_NAME] OK Cancel" at bounding box center [631, 301] width 1263 height 602
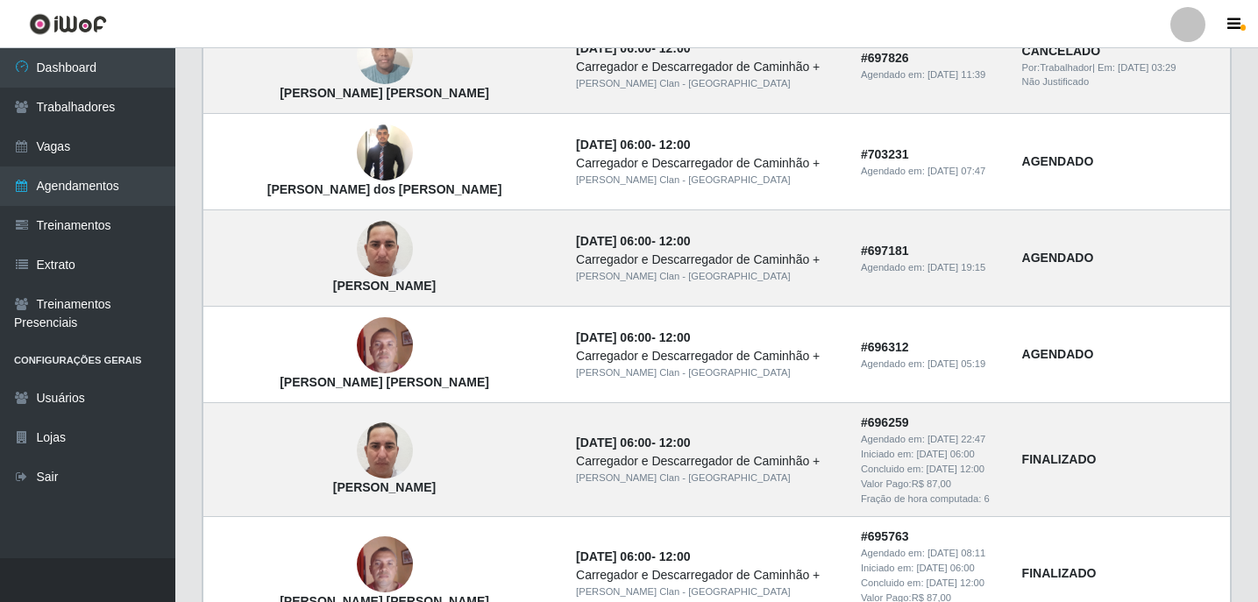
scroll to position [75, 0]
